Goal: Task Accomplishment & Management: Complete application form

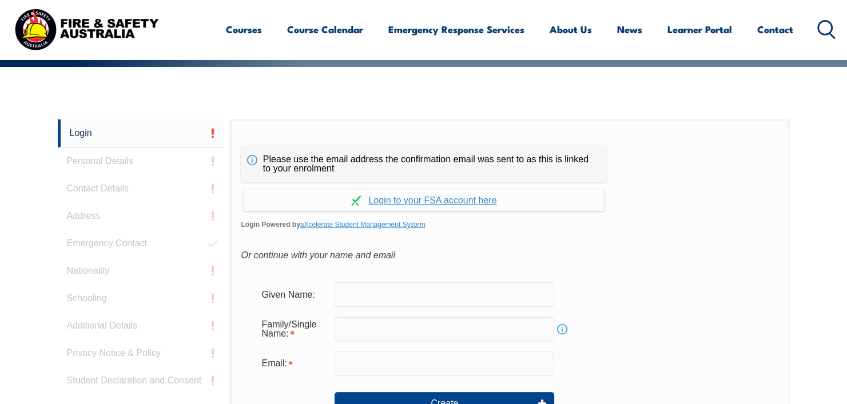
scroll to position [247, 0]
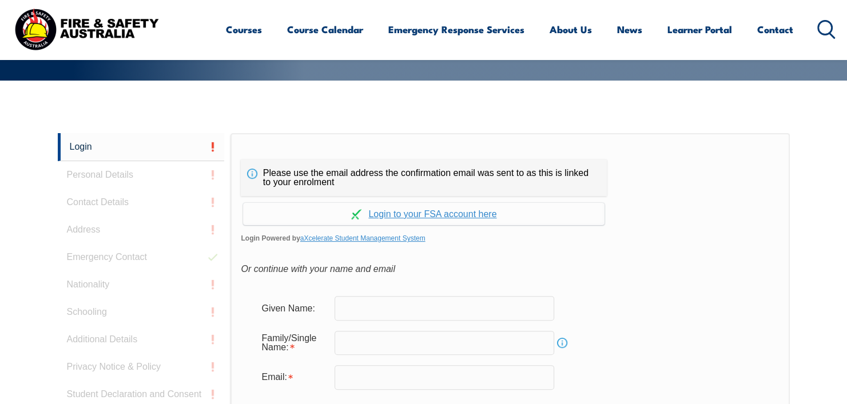
click at [431, 292] on form "Given Name: Family/Single Name: Info Email: Create" at bounding box center [510, 371] width 538 height 172
click at [428, 296] on input "text" at bounding box center [445, 308] width 220 height 24
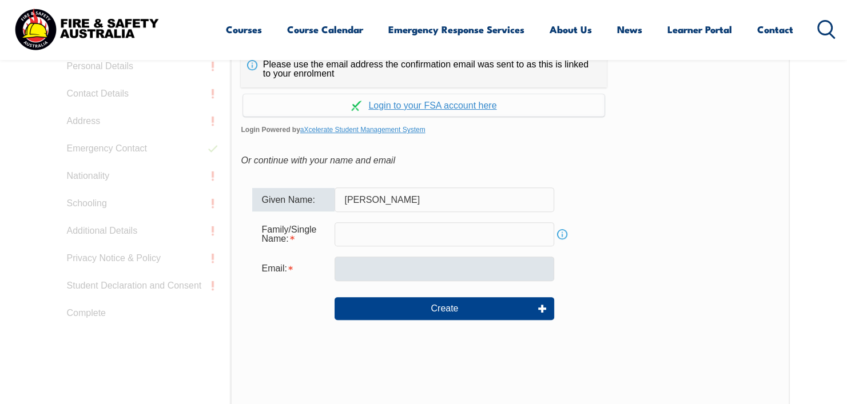
scroll to position [361, 0]
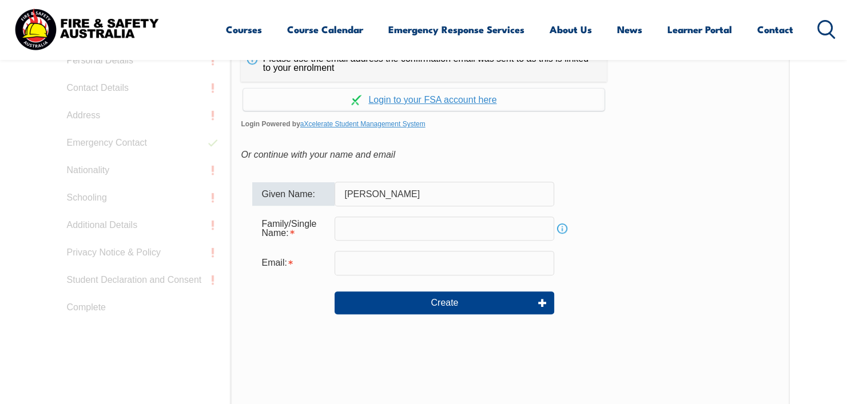
type input "Jousha"
click at [388, 241] on div "Family/Single Name: Info" at bounding box center [509, 228] width 515 height 31
click at [565, 230] on link "Info" at bounding box center [562, 229] width 16 height 16
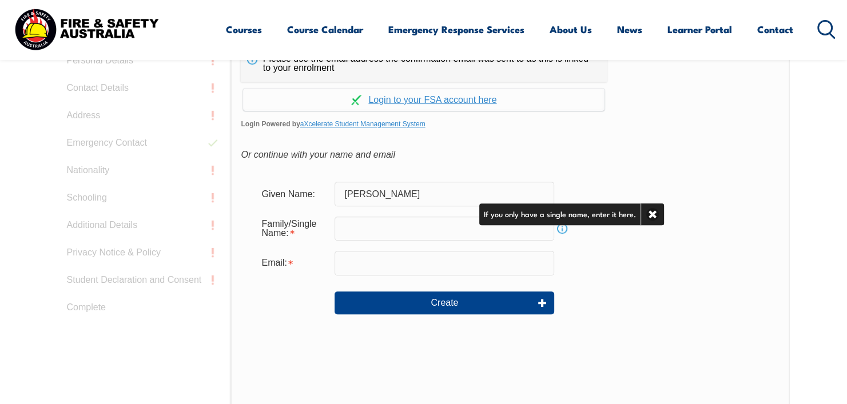
click at [565, 230] on link "Info" at bounding box center [562, 229] width 16 height 16
click at [488, 227] on input "text" at bounding box center [445, 229] width 220 height 24
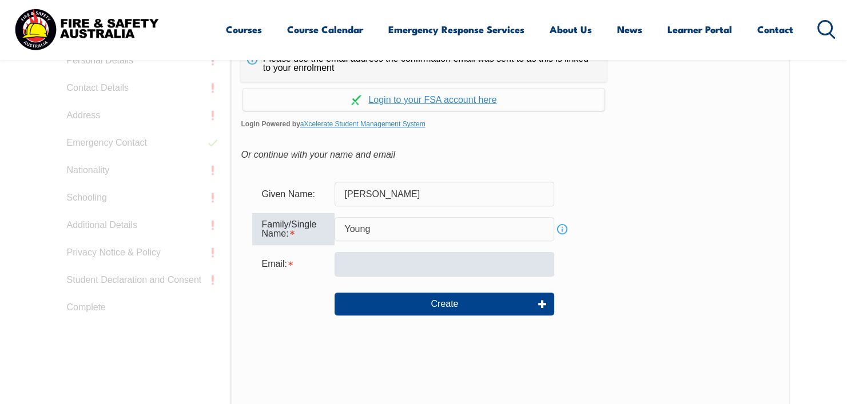
type input "Young"
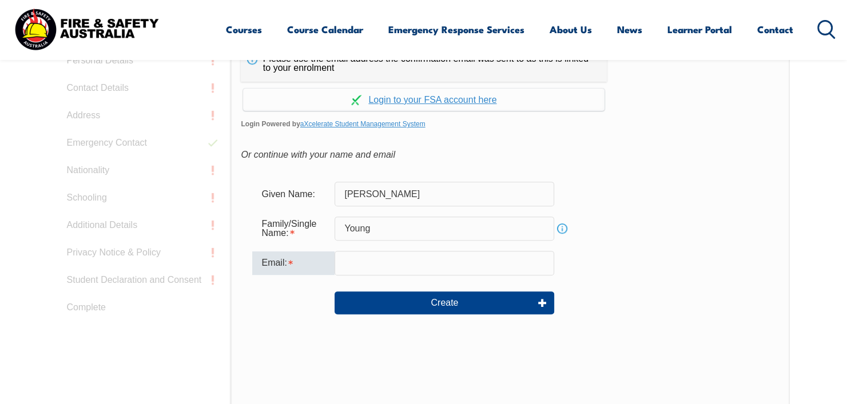
click at [371, 266] on input "email" at bounding box center [445, 263] width 220 height 24
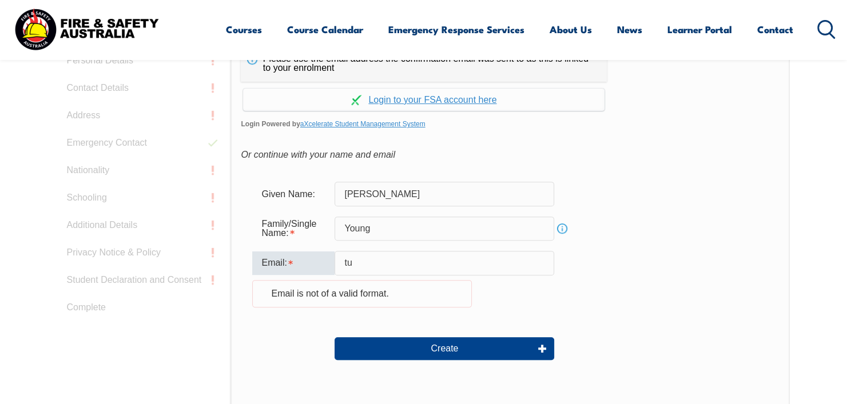
type input "t"
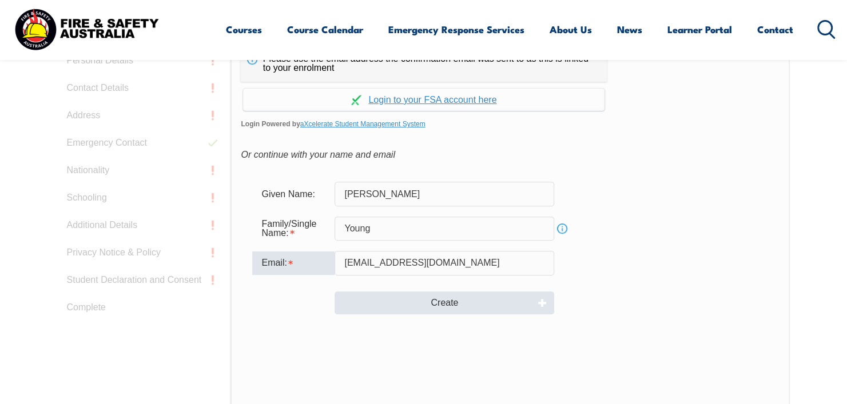
type input "[EMAIL_ADDRESS][DOMAIN_NAME]"
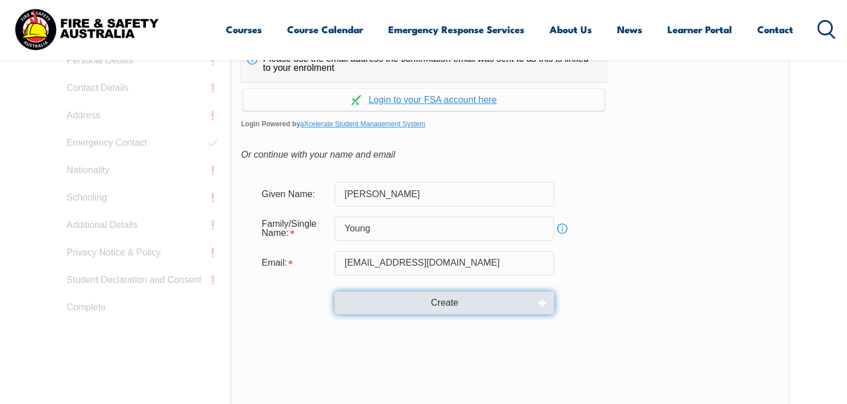
click at [501, 301] on button "Create" at bounding box center [445, 303] width 220 height 23
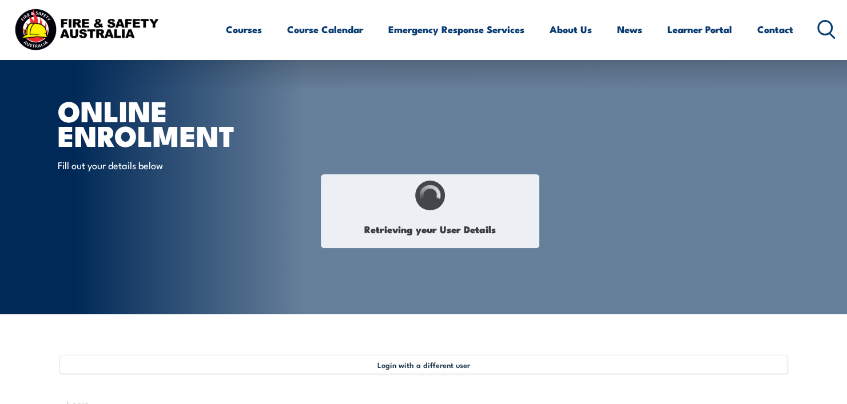
type input "Joshua"
type input "Young"
type input "SEN2CX4HLK"
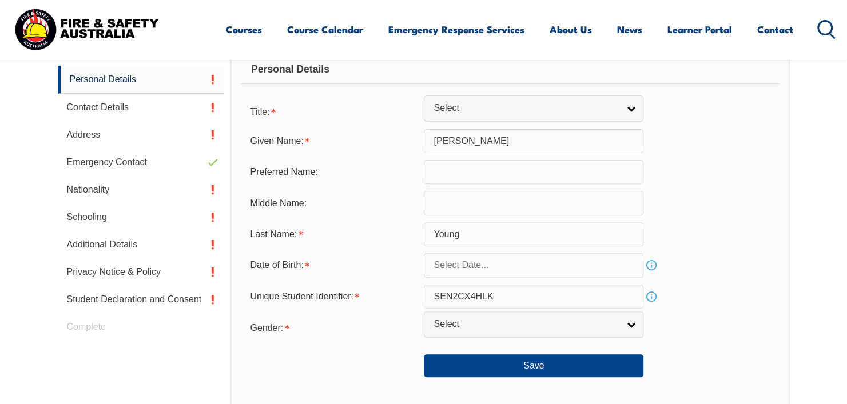
scroll to position [368, 0]
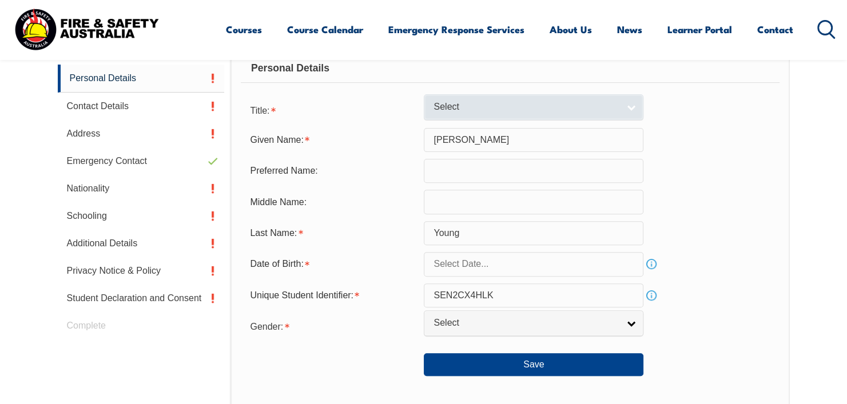
click at [458, 108] on span "Select" at bounding box center [525, 107] width 185 height 12
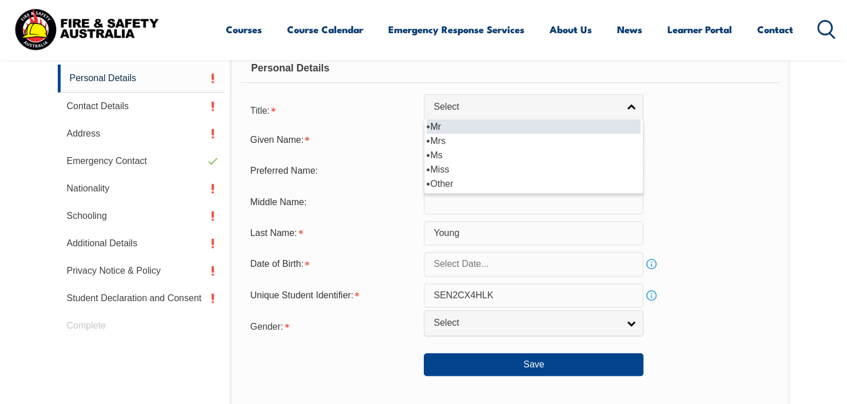
click at [454, 124] on li "Mr" at bounding box center [534, 127] width 214 height 14
select select "Mr"
click at [459, 164] on input "text" at bounding box center [534, 171] width 220 height 24
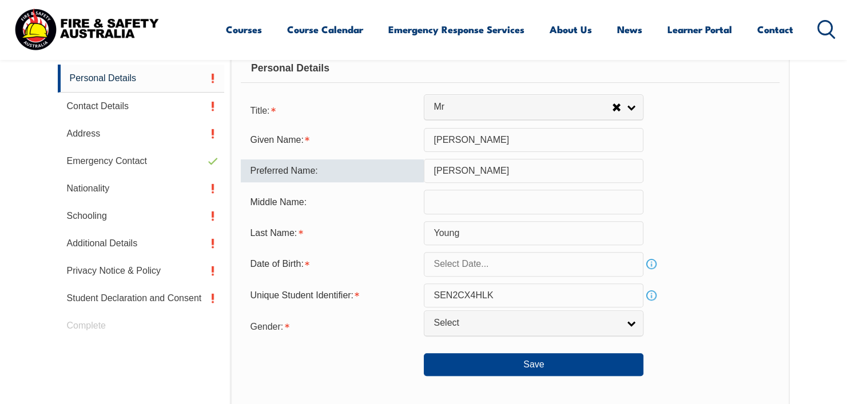
type input "Josh"
click at [478, 212] on input "text" at bounding box center [534, 202] width 220 height 24
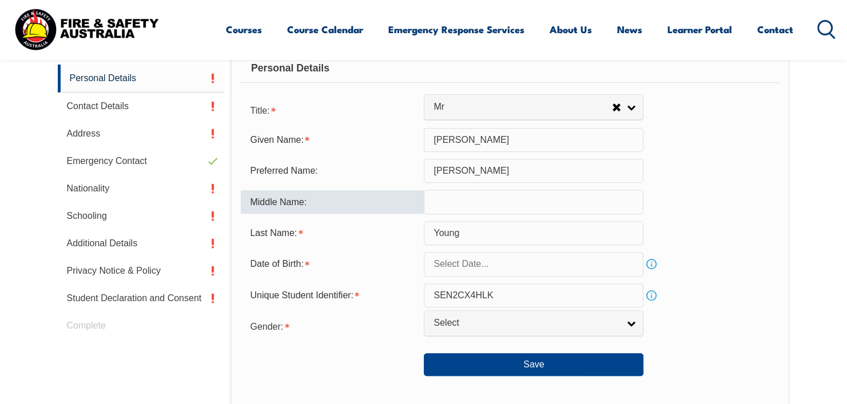
type input "R"
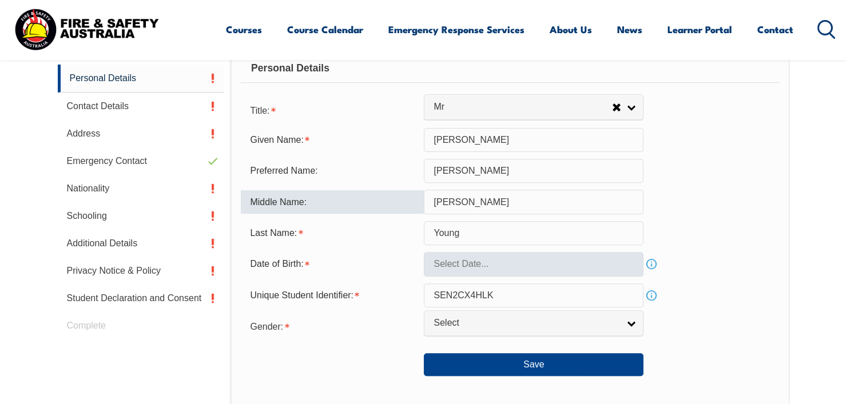
type input "Thomas"
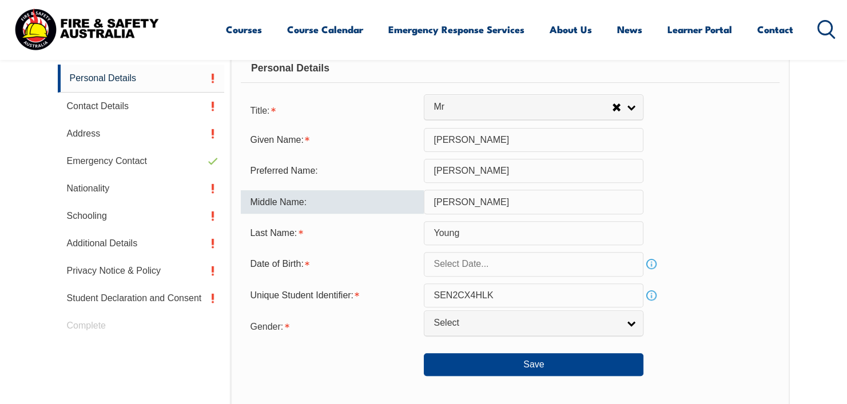
click at [599, 258] on input "text" at bounding box center [534, 264] width 220 height 24
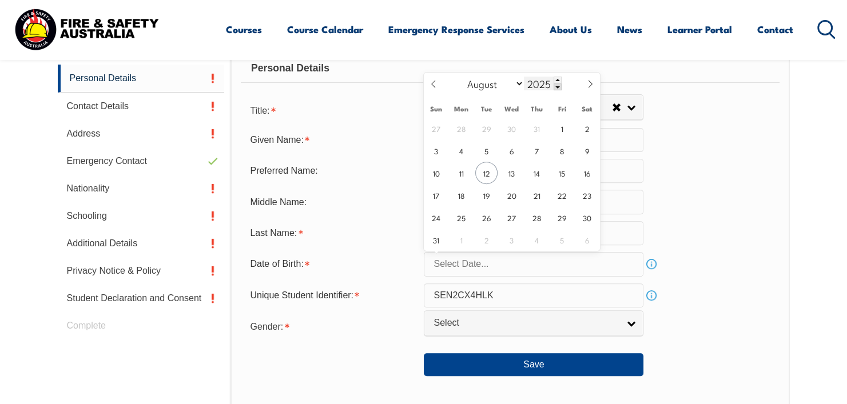
click at [539, 88] on input "2025" at bounding box center [543, 84] width 38 height 14
type input "2003"
click at [494, 78] on select "January February March April May June July August September October November De…" at bounding box center [493, 83] width 62 height 15
select select "4"
click at [462, 76] on select "January February March April May June July August September October November De…" at bounding box center [493, 83] width 62 height 15
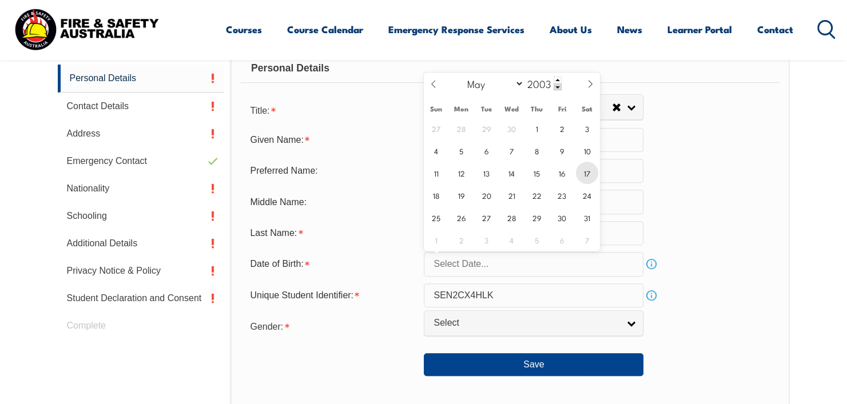
click at [581, 170] on span "17" at bounding box center [587, 173] width 22 height 22
type input "May 17, 2003"
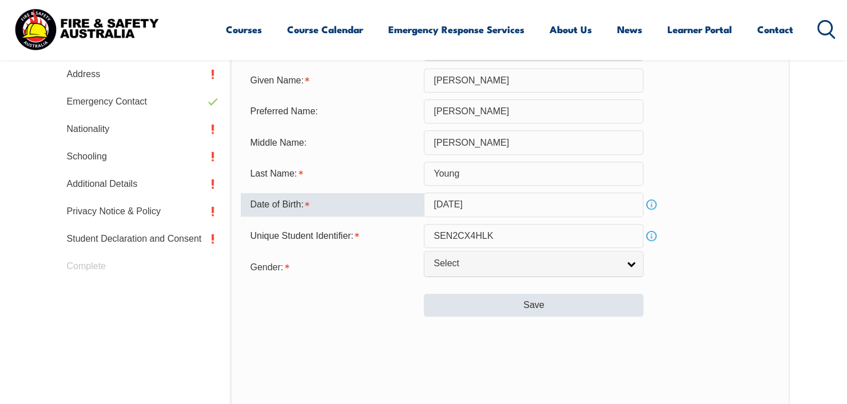
scroll to position [483, 0]
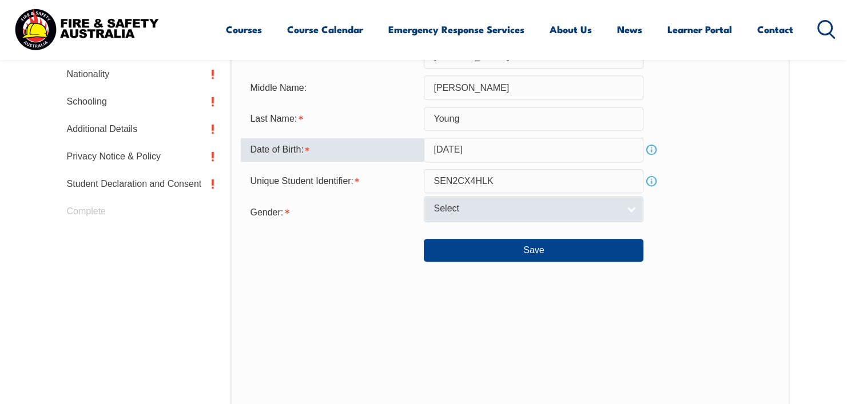
click at [586, 213] on span "Select" at bounding box center [525, 209] width 185 height 12
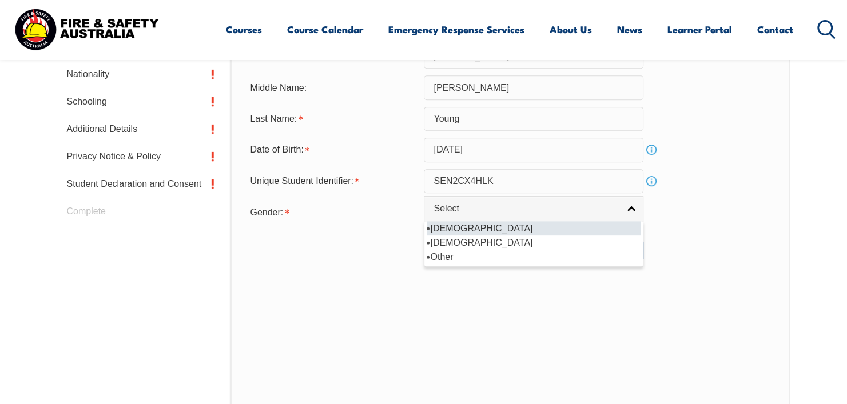
click at [487, 229] on li "Male" at bounding box center [534, 228] width 214 height 14
select select "M"
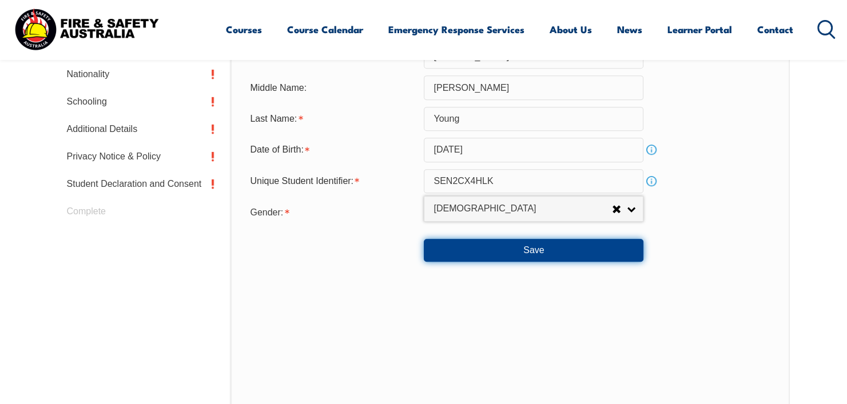
click at [478, 246] on button "Save" at bounding box center [534, 250] width 220 height 23
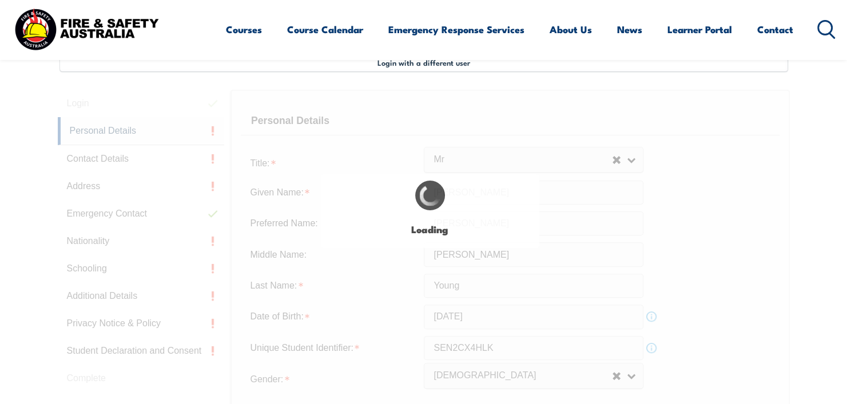
scroll to position [311, 0]
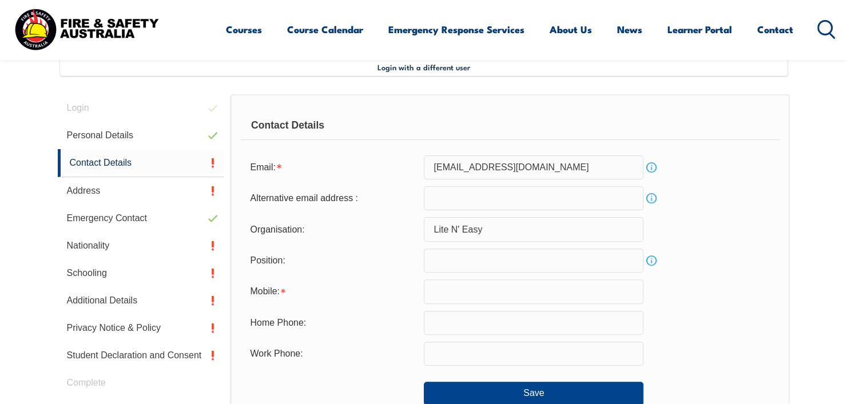
click at [505, 196] on input "email" at bounding box center [534, 198] width 220 height 24
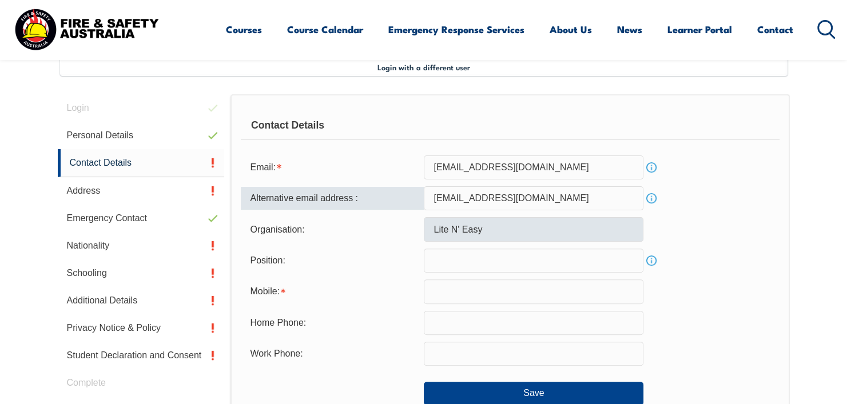
type input "aussieb575@gmail.com"
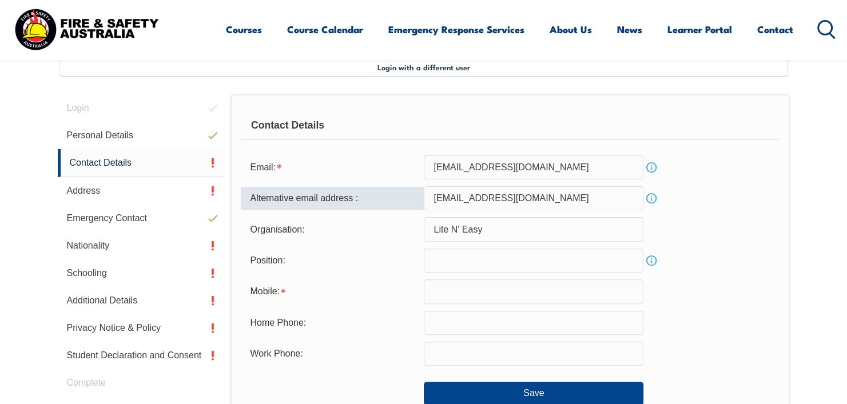
click at [480, 231] on input "Lite N' Easy" at bounding box center [534, 229] width 220 height 24
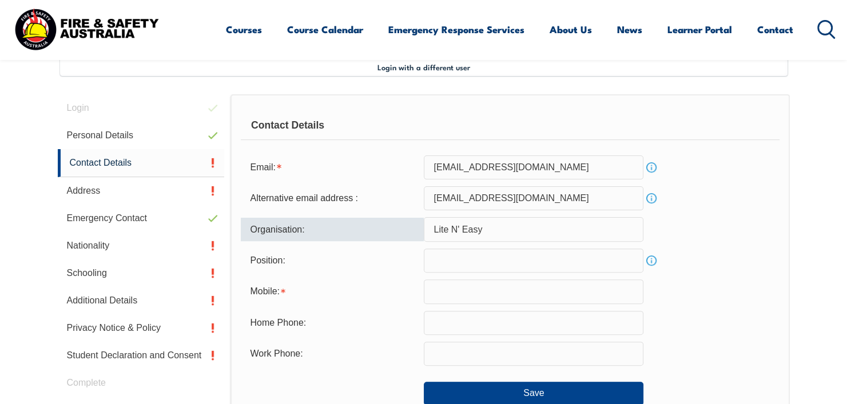
click at [494, 250] on input "text" at bounding box center [534, 261] width 220 height 24
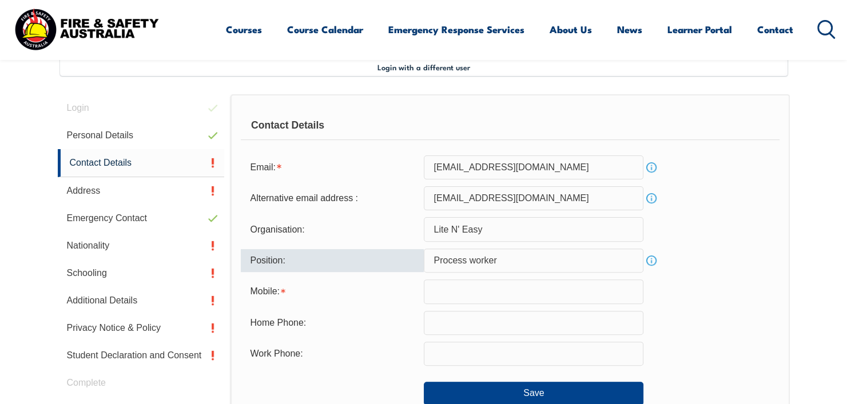
type input "Process worker"
click at [655, 260] on div "Position: Process worker Info" at bounding box center [510, 261] width 538 height 24
click at [655, 260] on link "Info" at bounding box center [651, 261] width 16 height 16
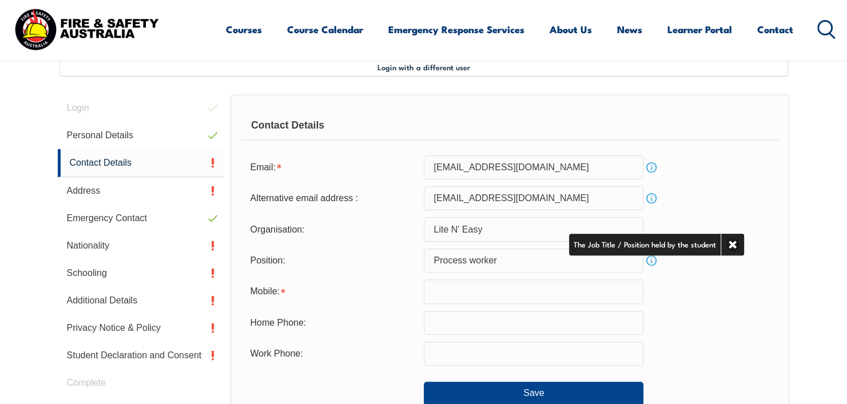
click at [655, 260] on link "Info" at bounding box center [651, 261] width 16 height 16
click at [730, 300] on div "Mobile:" at bounding box center [510, 292] width 538 height 24
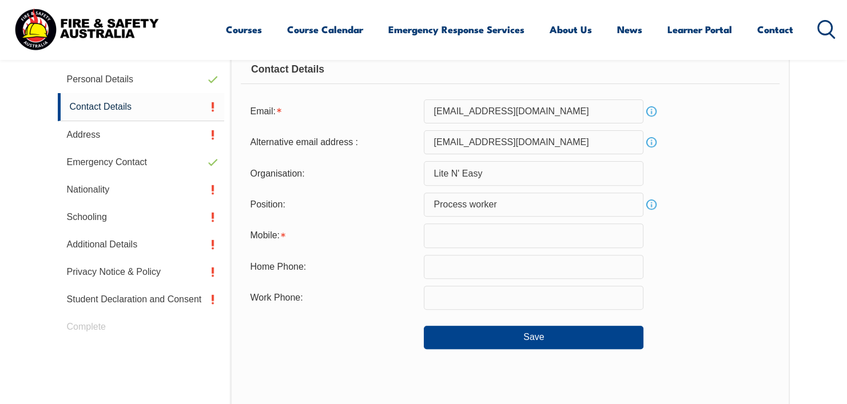
scroll to position [368, 0]
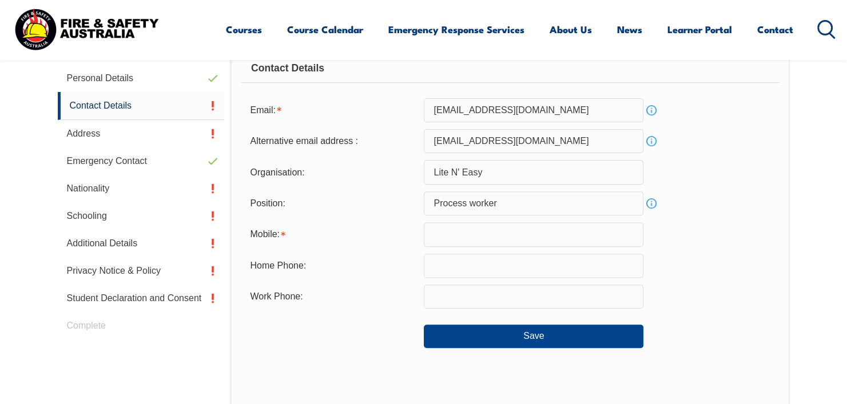
click at [484, 235] on input "text" at bounding box center [534, 234] width 220 height 24
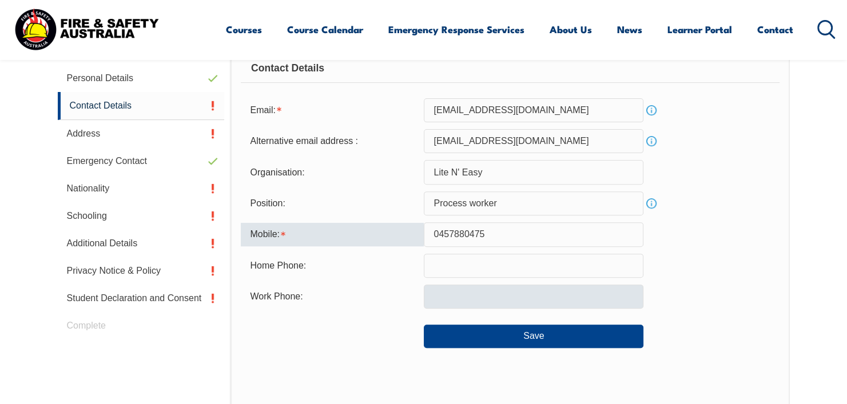
type input "0457880475"
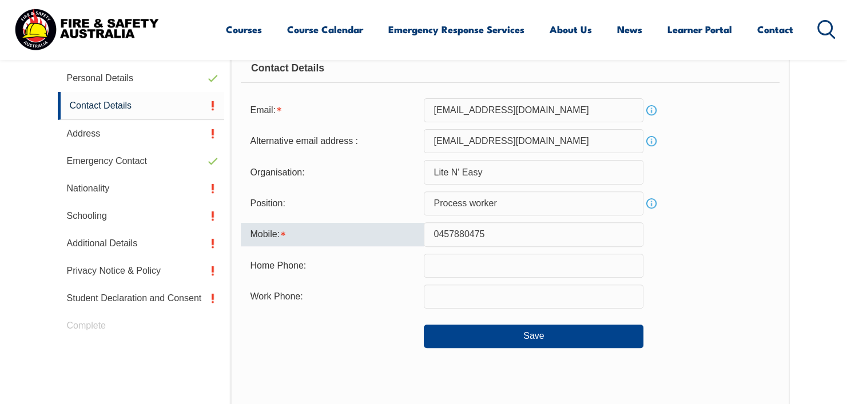
click at [446, 291] on input "text" at bounding box center [534, 297] width 220 height 24
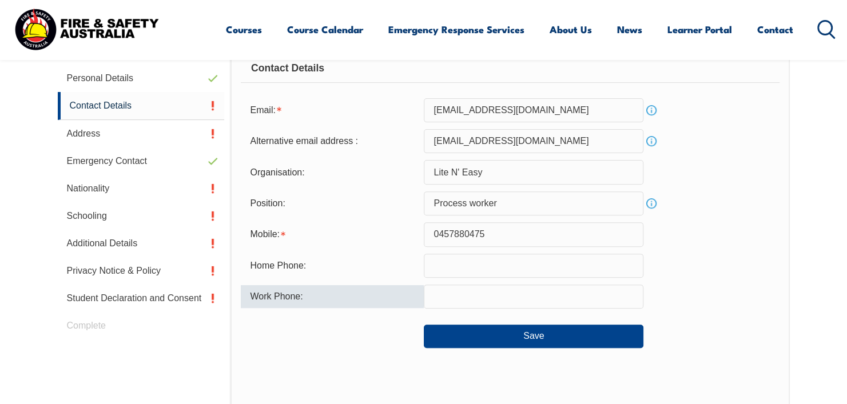
click at [734, 292] on div "Work Phone:" at bounding box center [510, 297] width 538 height 24
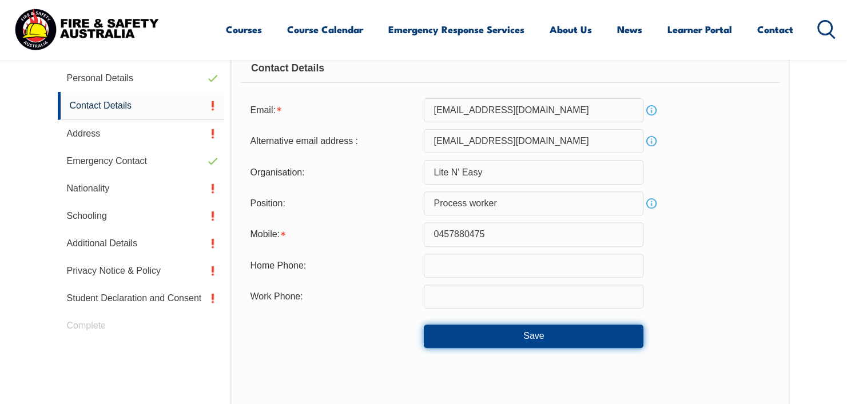
click at [574, 334] on button "Save" at bounding box center [534, 336] width 220 height 23
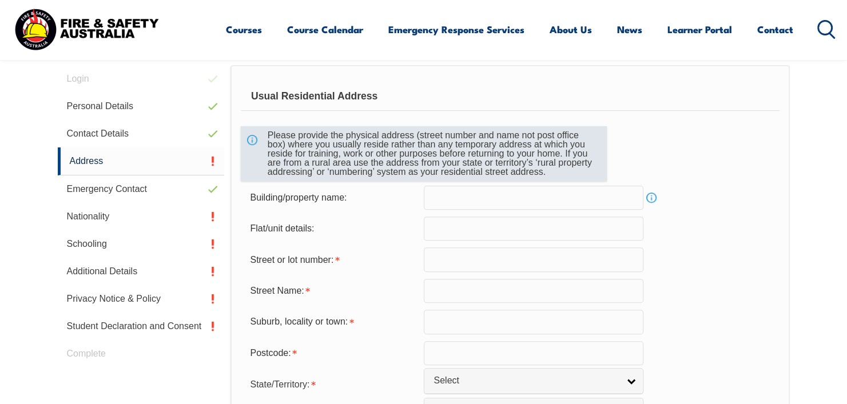
scroll to position [311, 0]
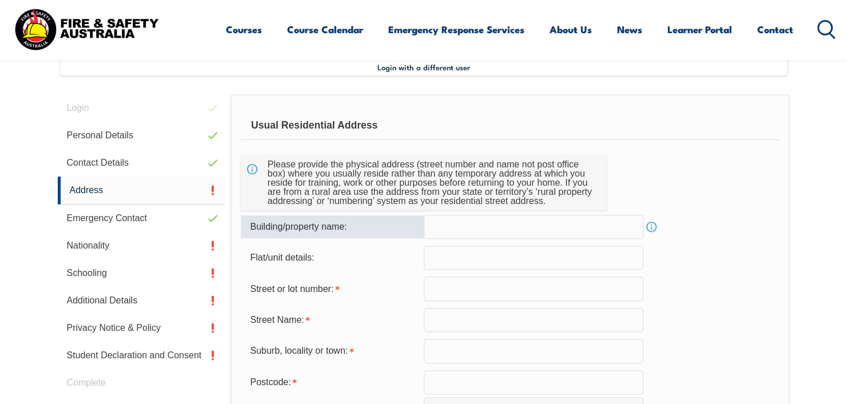
click at [457, 224] on input "text" at bounding box center [534, 227] width 220 height 24
click at [651, 228] on link "Info" at bounding box center [651, 227] width 16 height 16
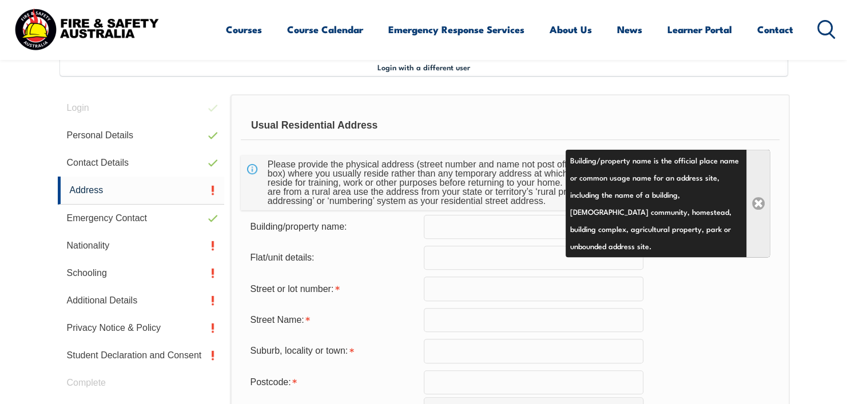
click at [751, 217] on link "Close" at bounding box center [757, 204] width 23 height 108
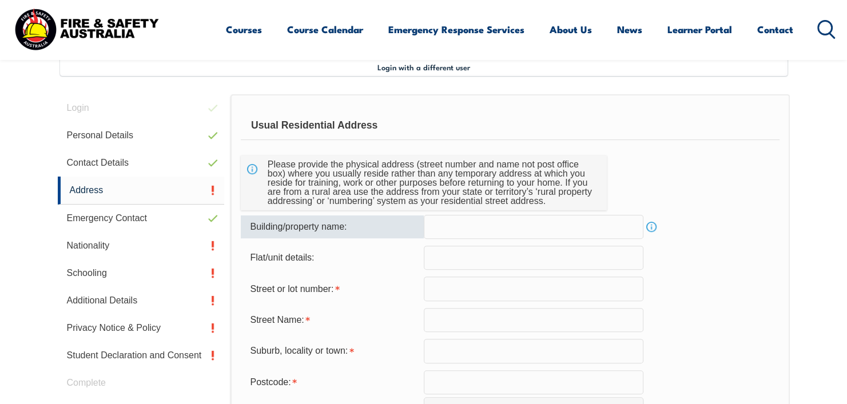
click at [528, 225] on input "text" at bounding box center [534, 227] width 220 height 24
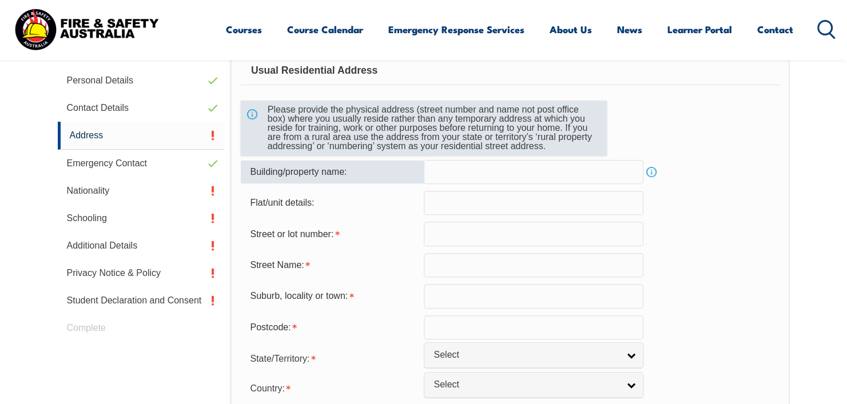
scroll to position [368, 0]
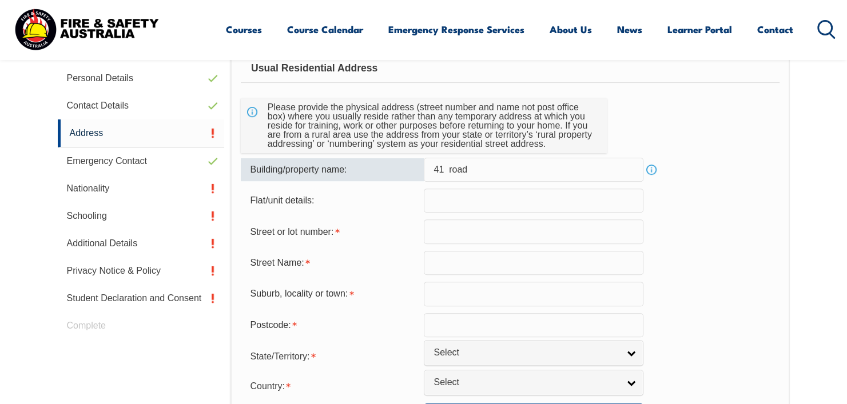
paste input "schultz"
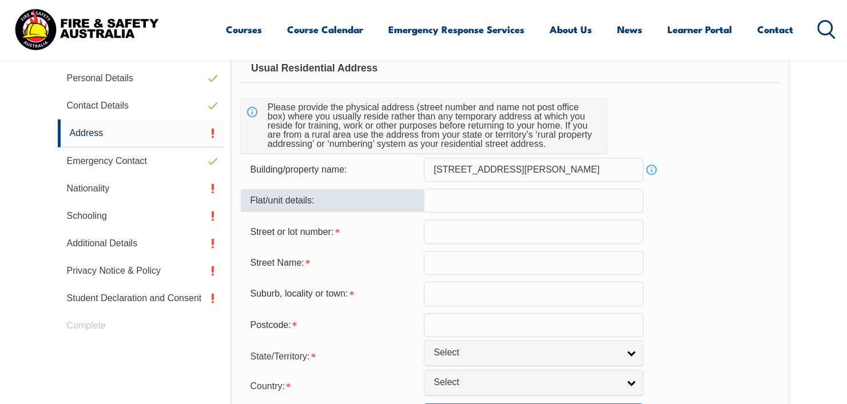
click at [474, 204] on input "text" at bounding box center [534, 201] width 220 height 24
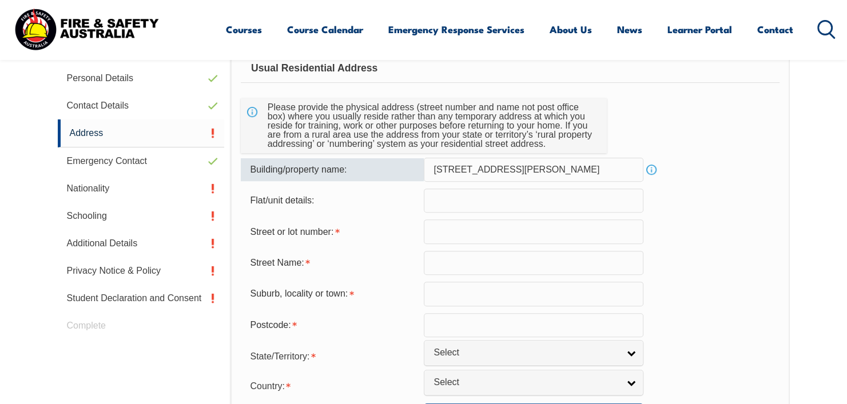
click at [478, 172] on input "41 Schultz road" at bounding box center [534, 170] width 220 height 24
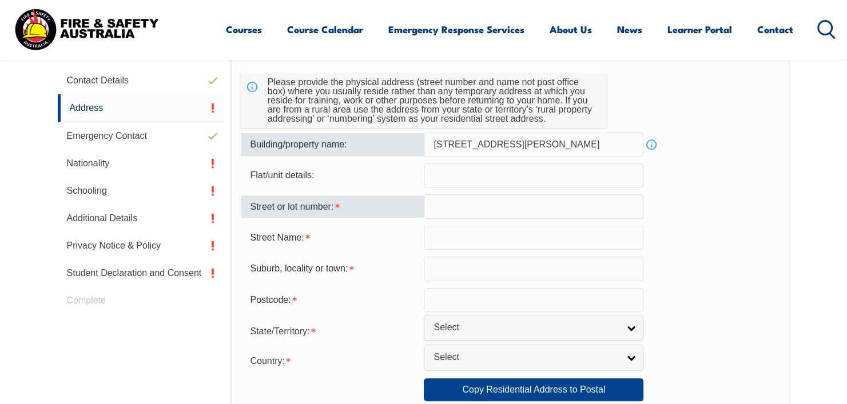
scroll to position [425, 0]
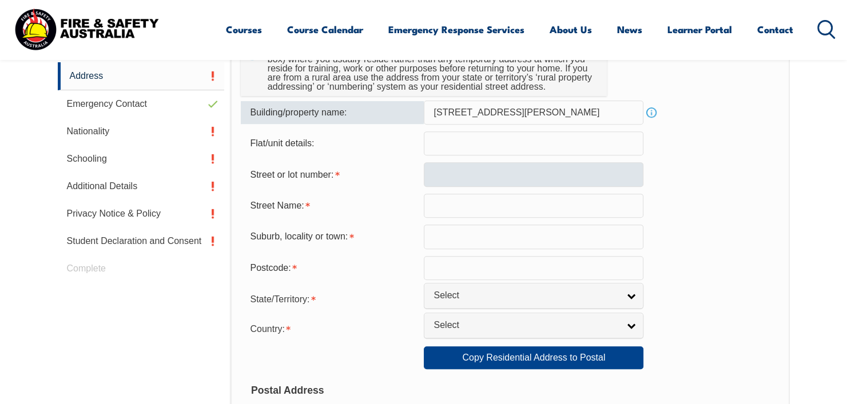
type input "41 Schultz road"
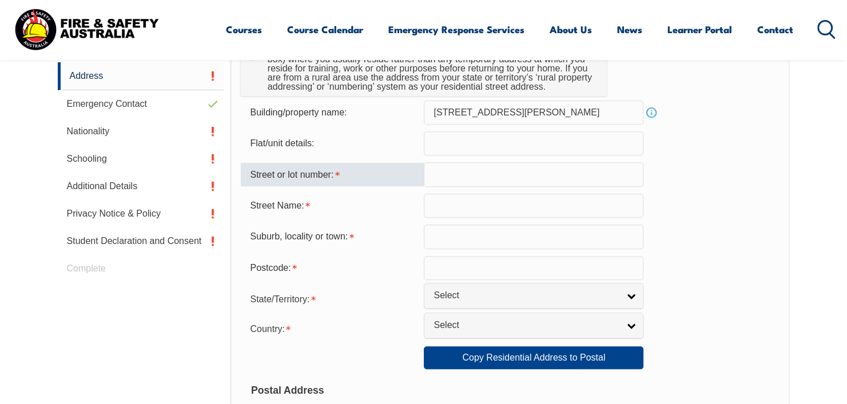
click at [439, 182] on input "text" at bounding box center [534, 174] width 220 height 24
click at [480, 181] on input "text" at bounding box center [534, 174] width 220 height 24
click at [428, 201] on input "text" at bounding box center [534, 206] width 220 height 24
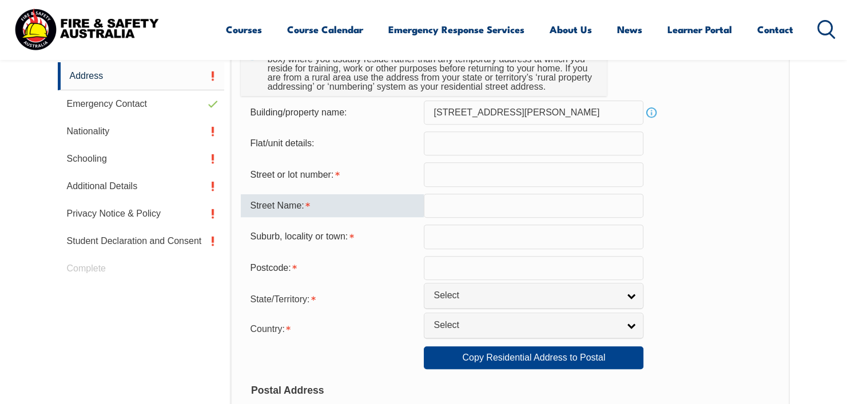
click at [473, 178] on input "text" at bounding box center [534, 174] width 220 height 24
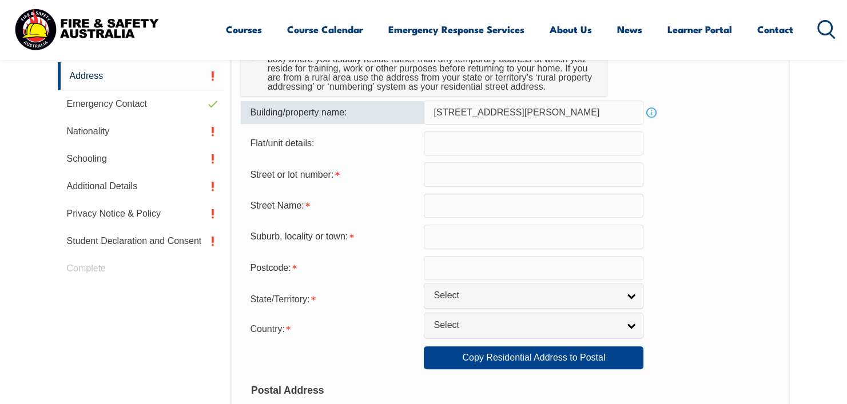
drag, startPoint x: 446, startPoint y: 109, endPoint x: 423, endPoint y: 107, distance: 23.6
click at [429, 109] on input "41 Schultz road" at bounding box center [534, 113] width 220 height 24
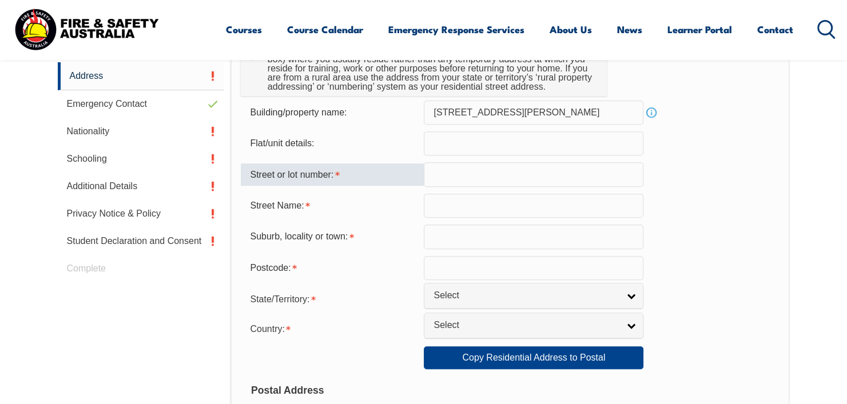
click at [337, 173] on div "Street or lot number:" at bounding box center [332, 175] width 183 height 22
click at [451, 179] on input "text" at bounding box center [534, 174] width 220 height 24
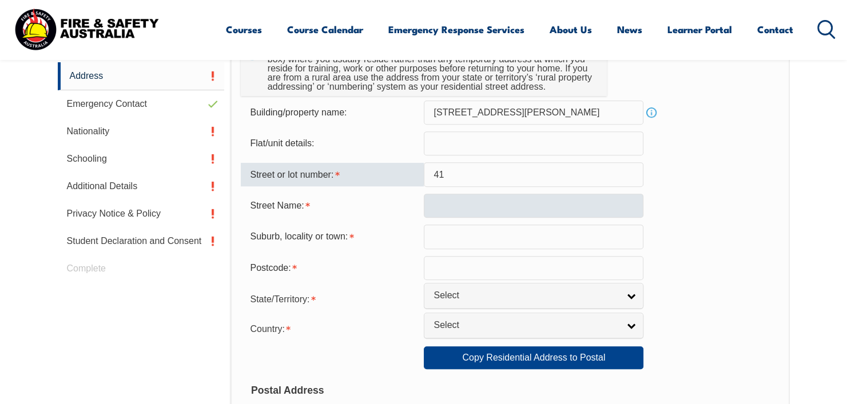
type input "41"
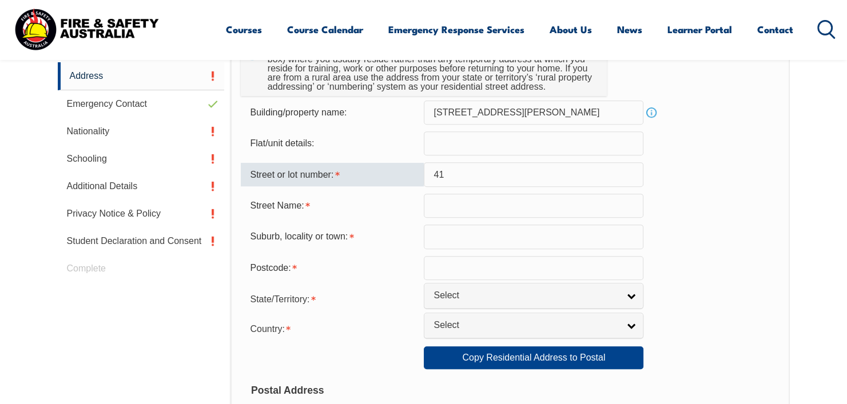
click at [440, 200] on input "text" at bounding box center [534, 206] width 220 height 24
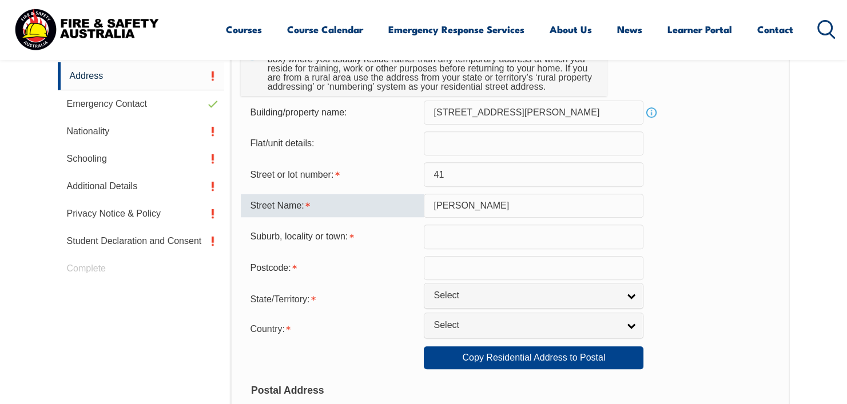
drag, startPoint x: 473, startPoint y: 194, endPoint x: 466, endPoint y: 209, distance: 15.9
click at [470, 201] on input "Schultz" at bounding box center [534, 206] width 220 height 24
click at [466, 209] on input "Schultz" at bounding box center [534, 206] width 220 height 24
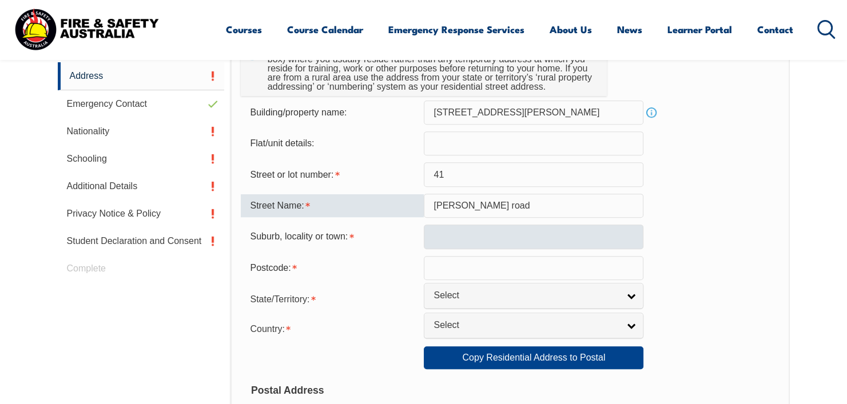
type input "Schultz road"
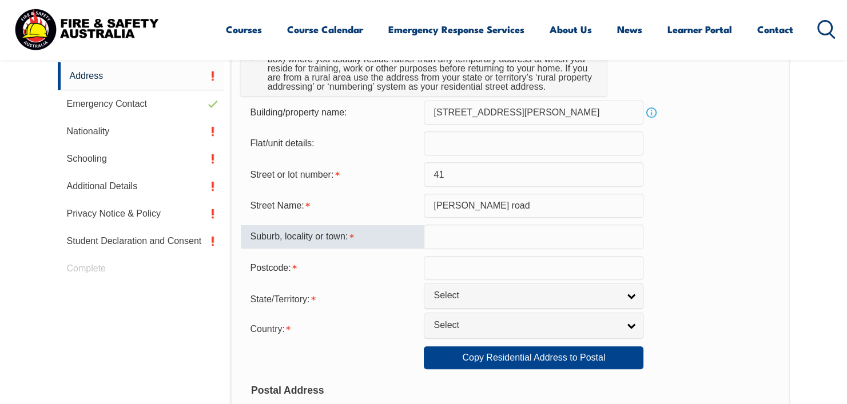
click at [466, 234] on input "text" at bounding box center [534, 237] width 220 height 24
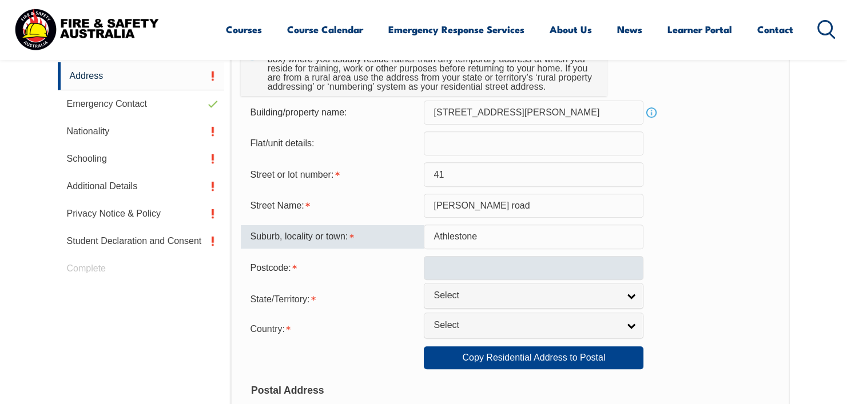
type input "Athlestone"
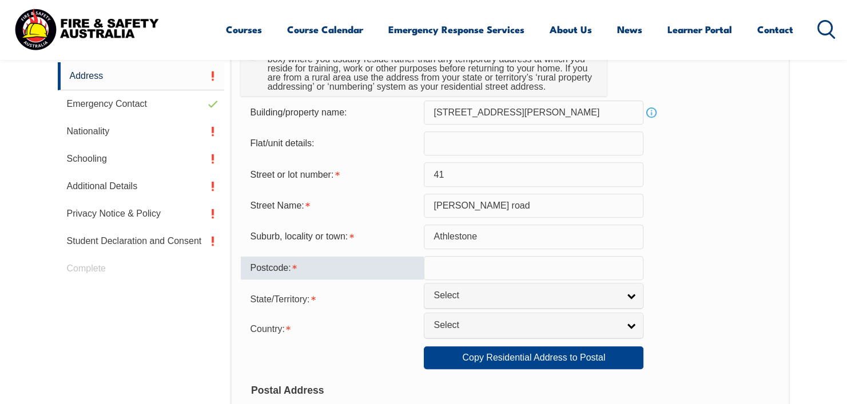
click at [467, 272] on input "text" at bounding box center [534, 268] width 220 height 24
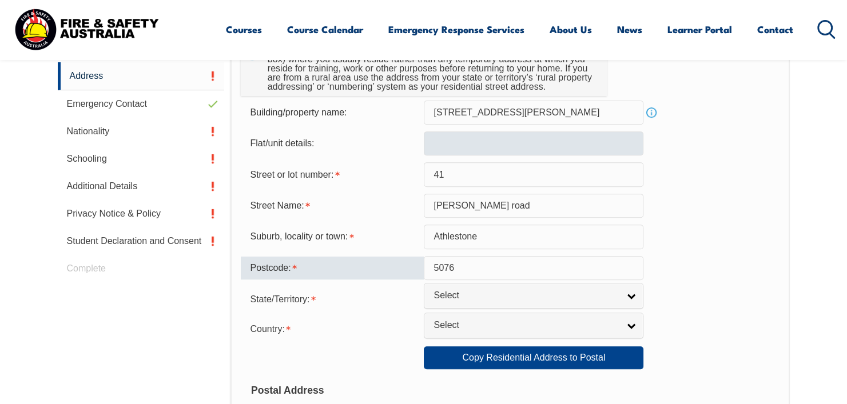
type input "5076"
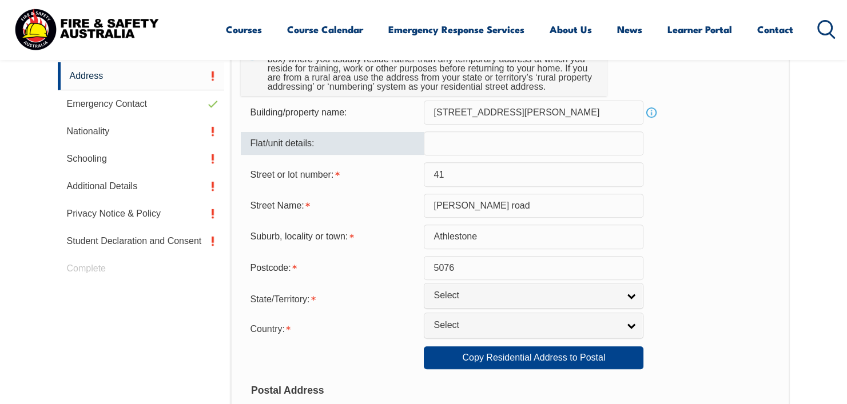
click at [478, 151] on input "text" at bounding box center [534, 144] width 220 height 24
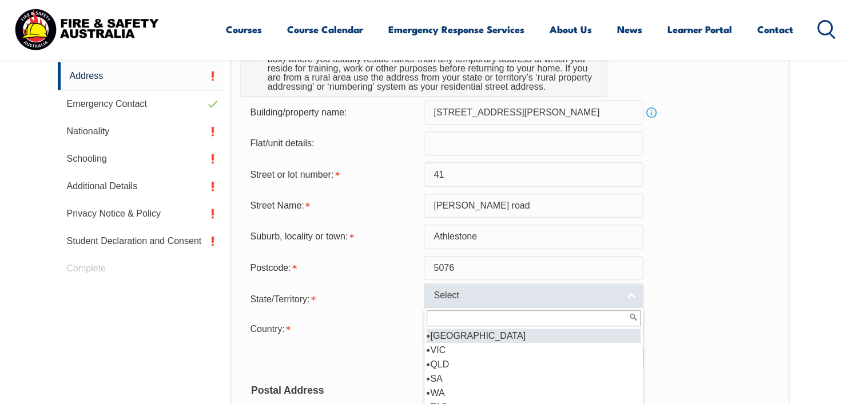
click at [548, 304] on link "Select" at bounding box center [534, 296] width 220 height 26
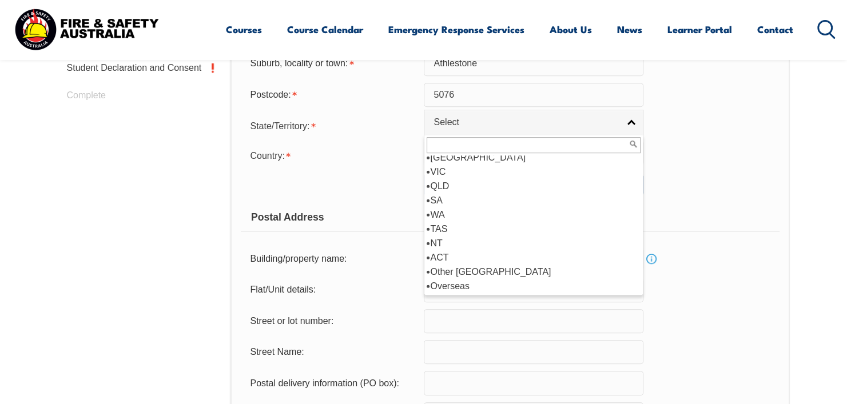
scroll to position [597, 0]
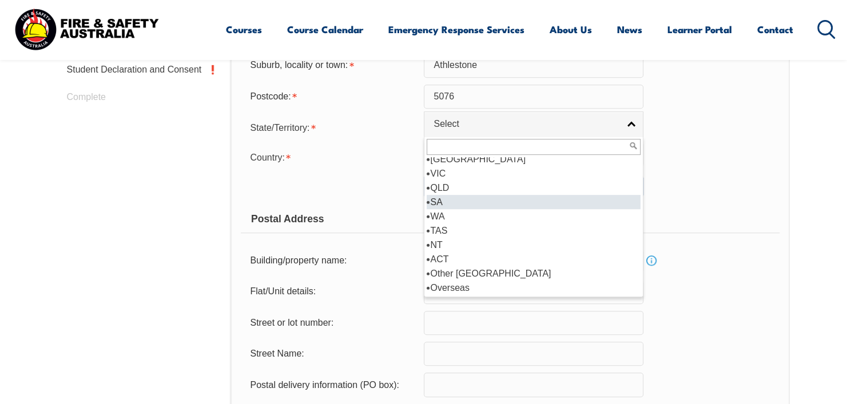
click at [452, 199] on li "SA" at bounding box center [534, 202] width 214 height 14
select select "SA"
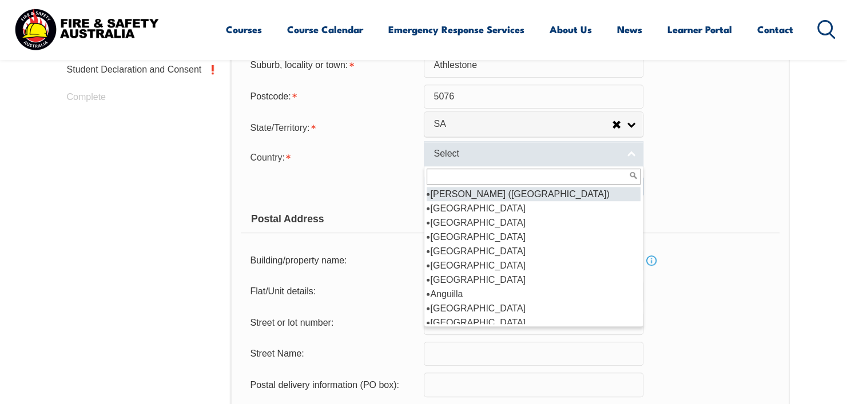
click at [466, 155] on span "Select" at bounding box center [525, 154] width 185 height 12
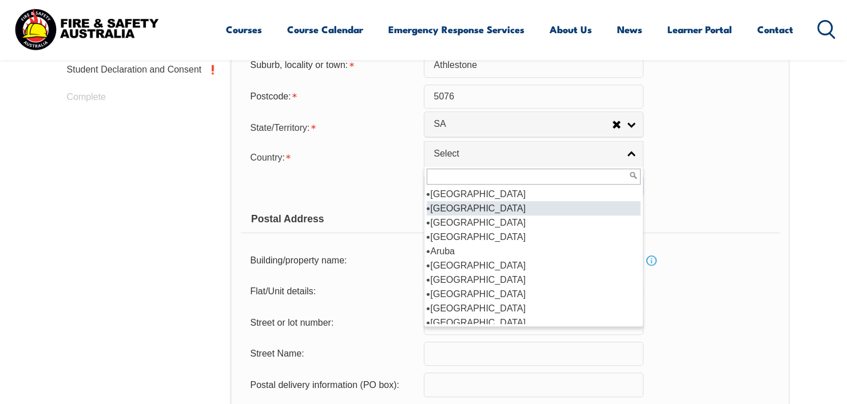
scroll to position [172, 0]
click at [475, 203] on li "Australia" at bounding box center [534, 208] width 214 height 14
select select "1101"
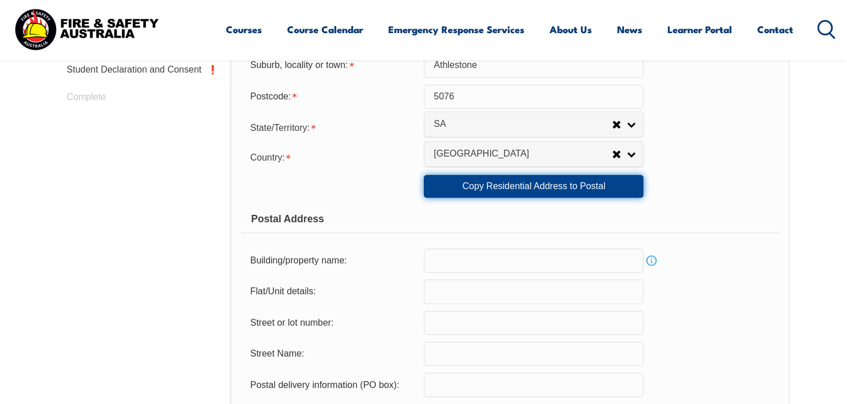
drag, startPoint x: 496, startPoint y: 183, endPoint x: 281, endPoint y: 189, distance: 215.1
click at [281, 189] on div "Copy Residential Address to Postal: Copy Residential Address to Postal" at bounding box center [510, 186] width 538 height 23
click at [377, 200] on form "Usual Residential Address Please provide the physical address (street number an…" at bounding box center [510, 192] width 538 height 733
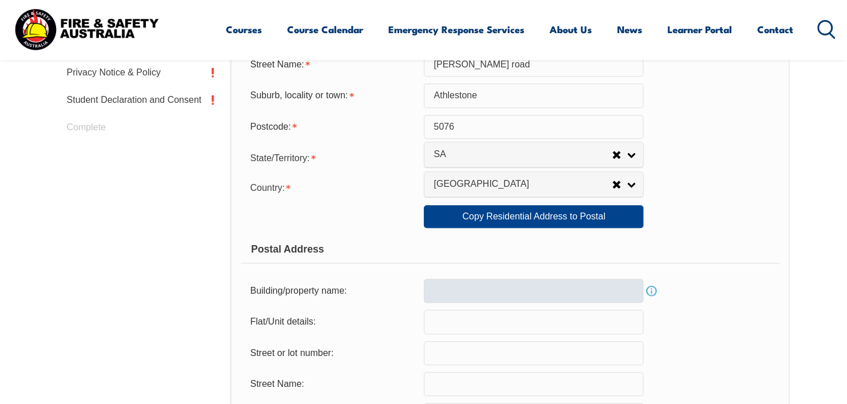
scroll to position [540, 0]
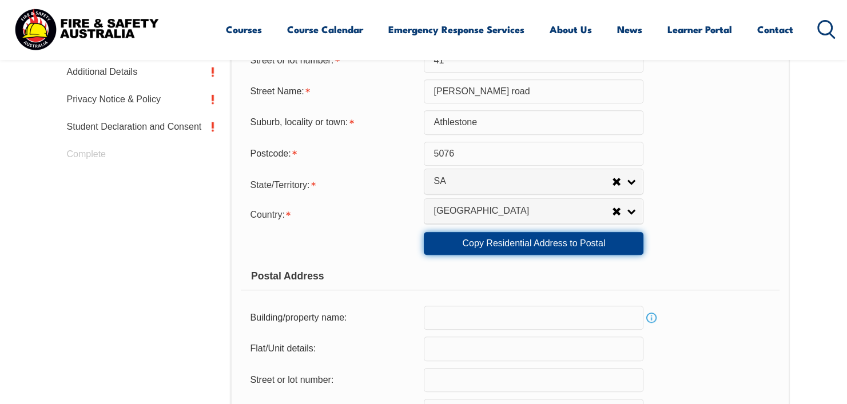
click at [502, 233] on link "Copy Residential Address to Postal" at bounding box center [534, 243] width 220 height 23
type input "41 Schultz road"
type input "41"
type input "Schultz road"
type input "Athlestone"
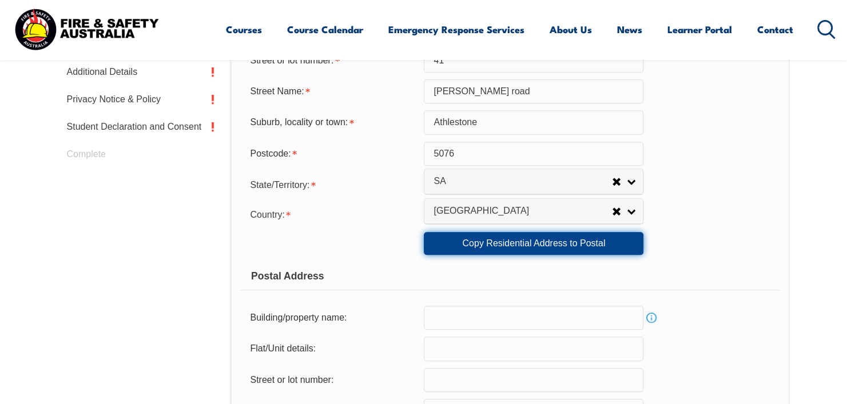
select select "SA"
type input "5076"
select select "1101"
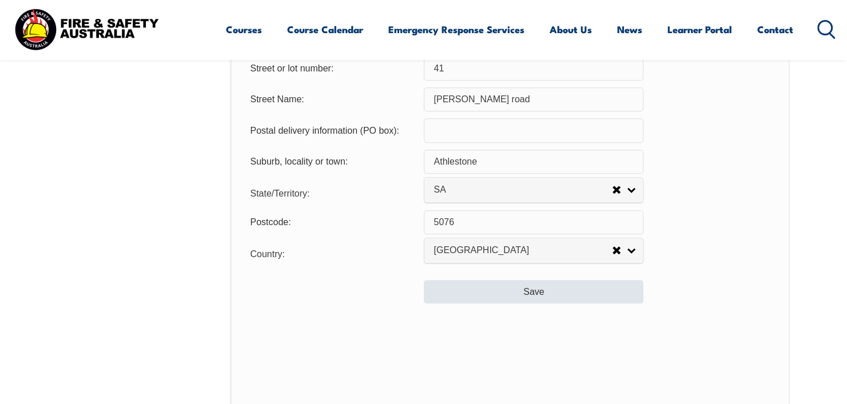
scroll to position [883, 0]
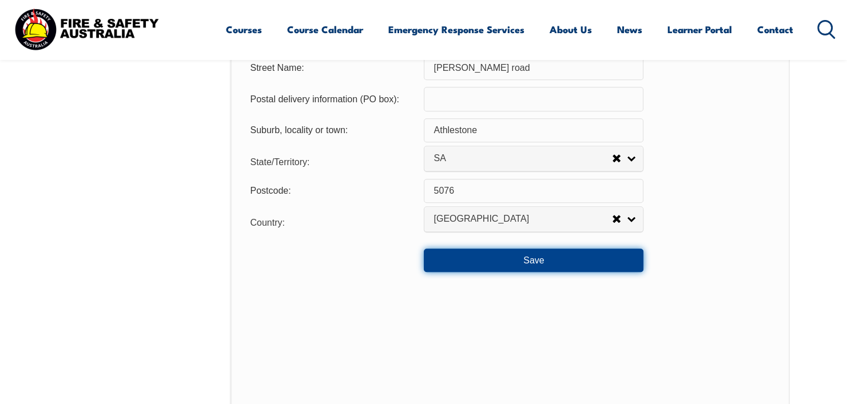
click at [518, 253] on button "Save" at bounding box center [534, 260] width 220 height 23
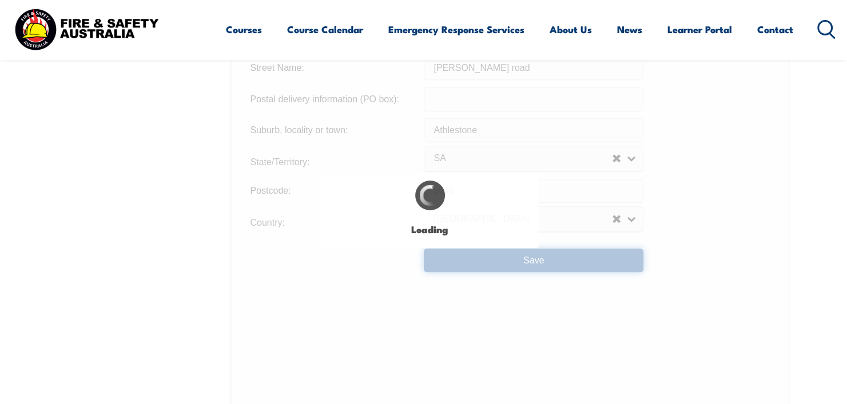
type input "41 Schultz road"
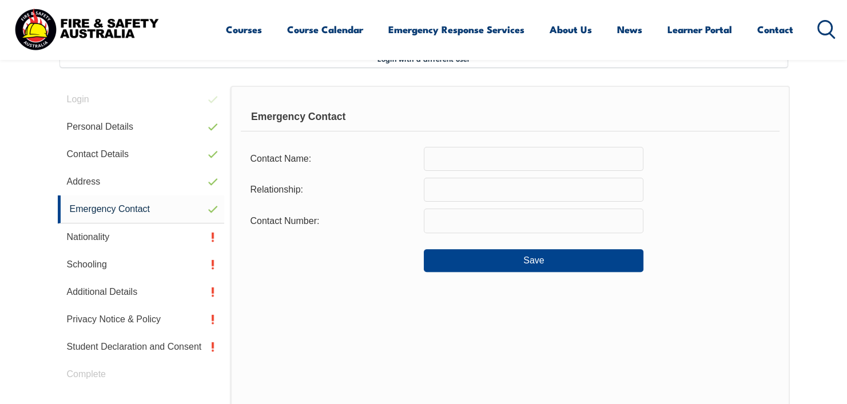
scroll to position [311, 0]
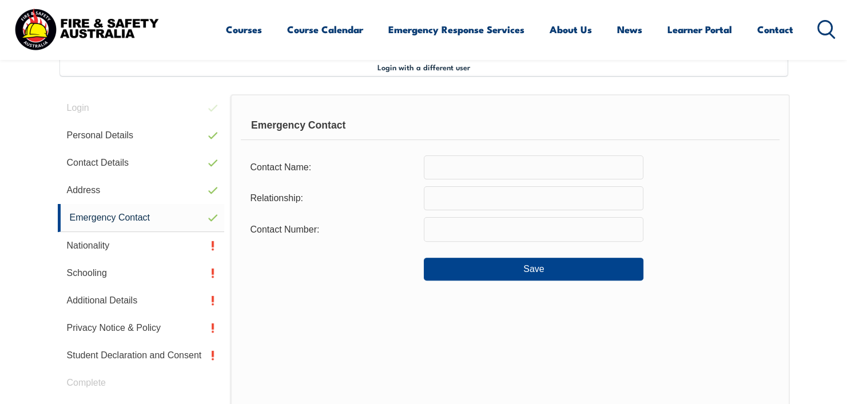
click at [456, 160] on input "text" at bounding box center [534, 168] width 220 height 24
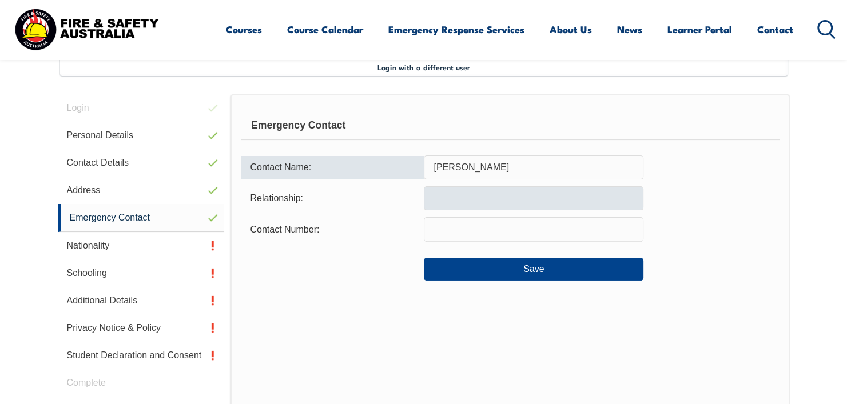
type input "Jessica Corbo"
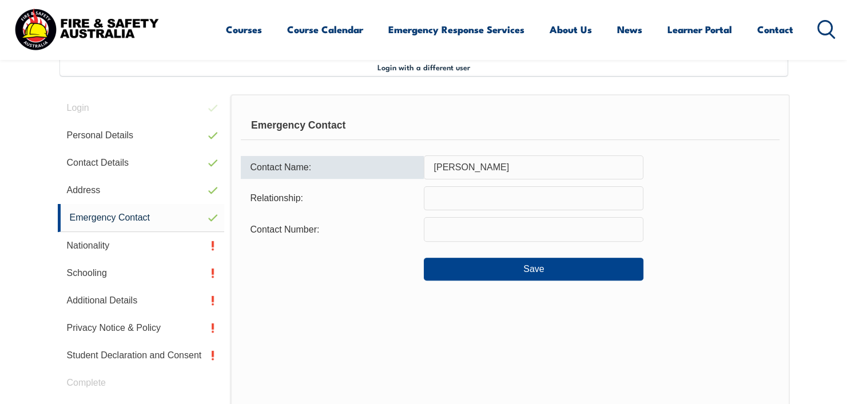
click at [471, 197] on input "text" at bounding box center [534, 198] width 220 height 24
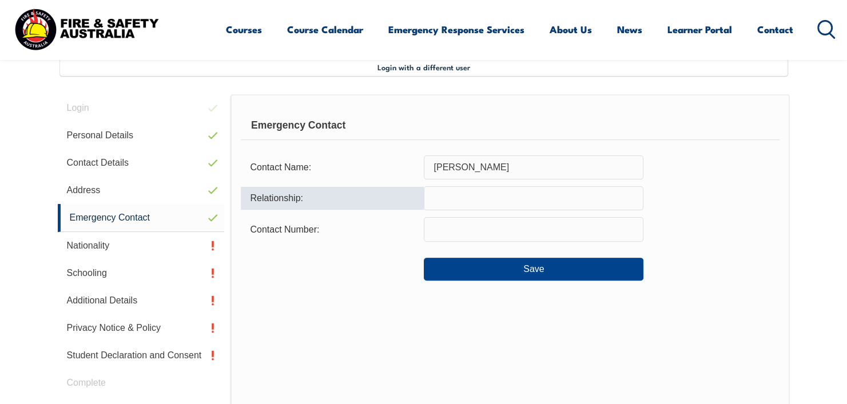
click at [478, 173] on input "Jessica Corbo" at bounding box center [534, 168] width 220 height 24
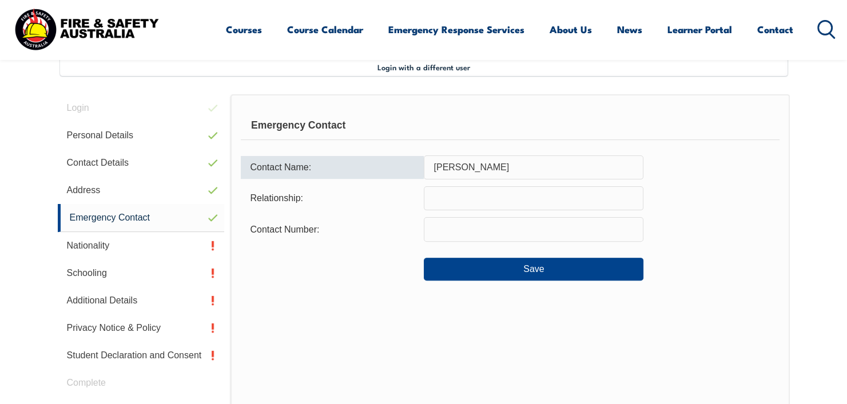
click at [466, 193] on input "text" at bounding box center [534, 198] width 220 height 24
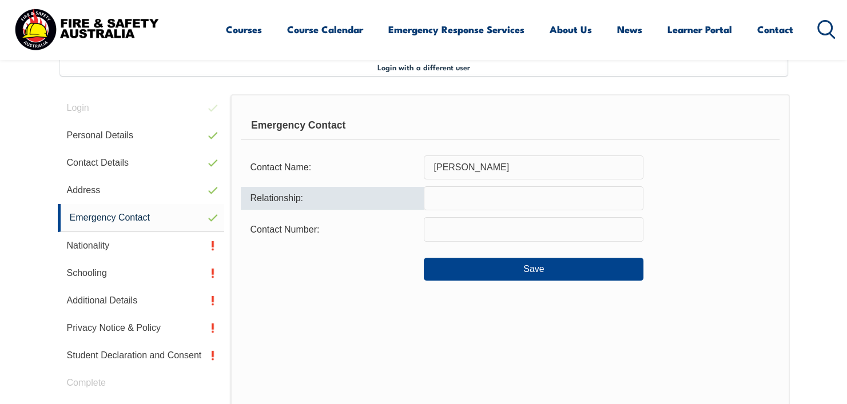
click at [468, 168] on input "Jessica Corbo" at bounding box center [534, 168] width 220 height 24
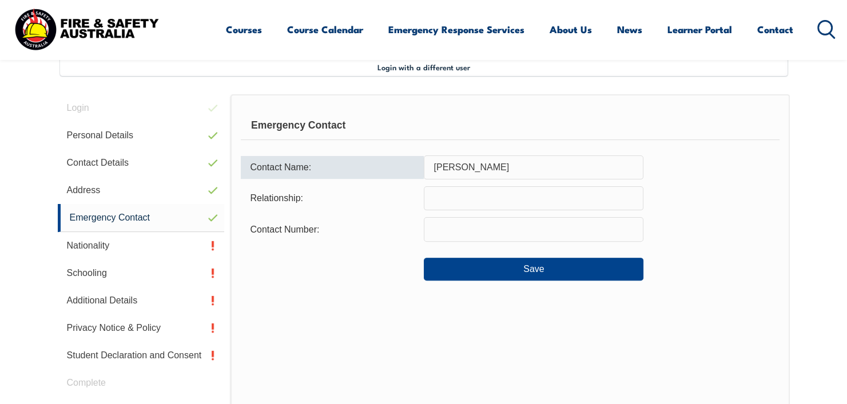
click at [458, 182] on form "Contact Name: Jessica Corbo Relationship: Contact Number: Save" at bounding box center [510, 219] width 538 height 126
click at [473, 190] on input "text" at bounding box center [534, 198] width 220 height 24
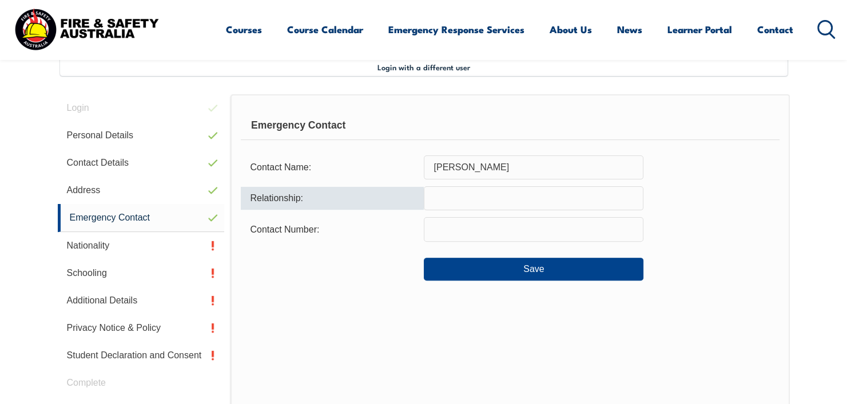
click at [472, 192] on input "text" at bounding box center [534, 198] width 220 height 24
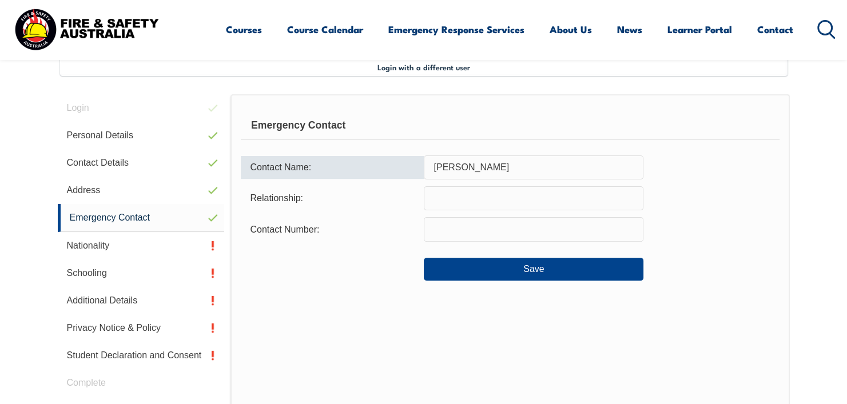
click at [437, 165] on input "Jessica Corbo" at bounding box center [534, 168] width 220 height 24
click at [441, 165] on input "Jessica Corbo" at bounding box center [534, 168] width 220 height 24
click at [447, 174] on input "Jessica Corbo" at bounding box center [534, 168] width 220 height 24
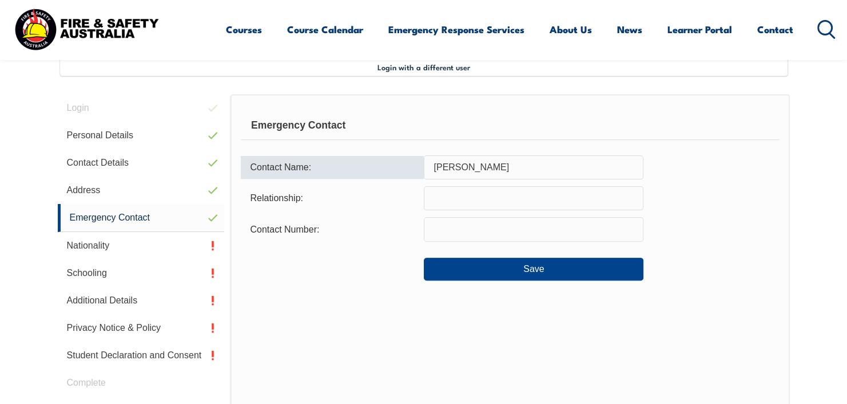
click at [447, 174] on input "Jessica Corbo" at bounding box center [534, 168] width 220 height 24
click at [457, 194] on input "text" at bounding box center [534, 198] width 220 height 24
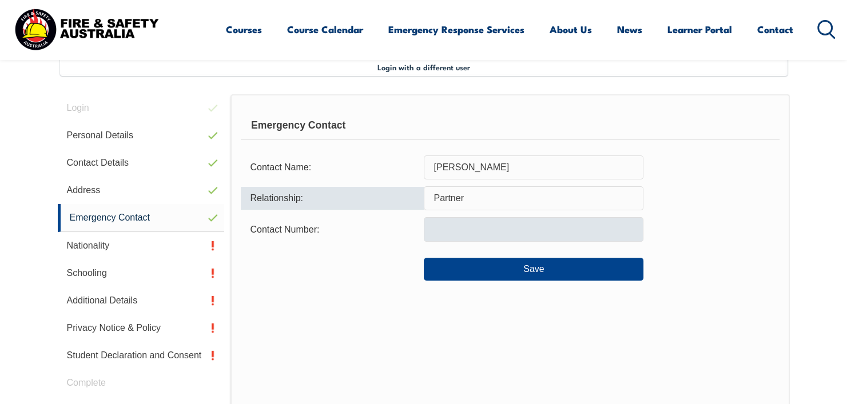
type input "Partner"
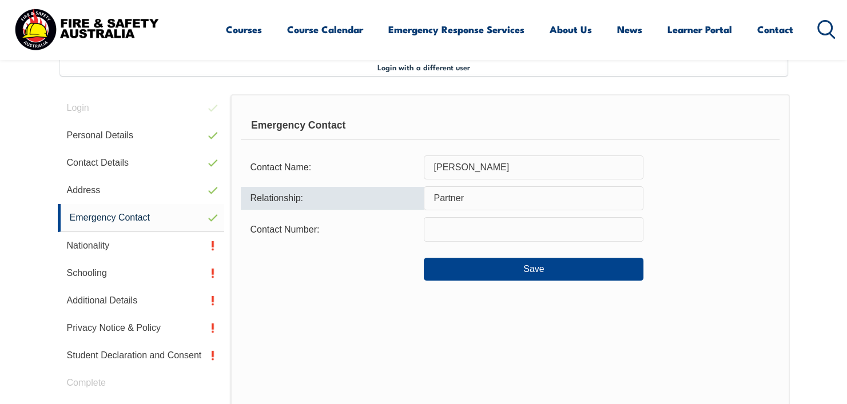
click at [448, 234] on input "text" at bounding box center [534, 229] width 220 height 24
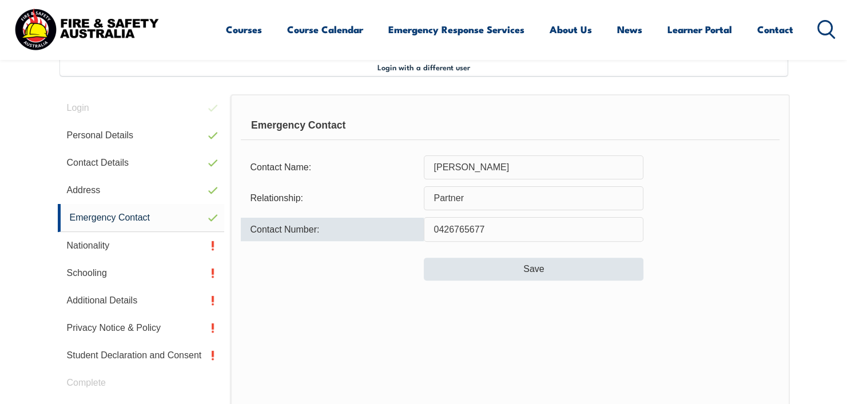
type input "0426765677"
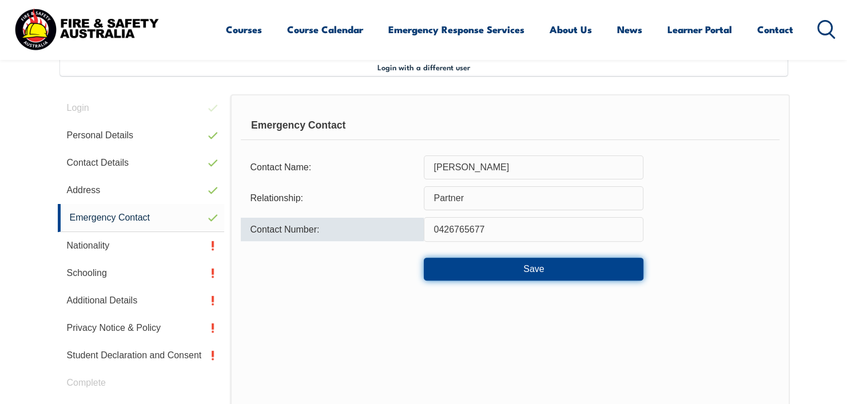
click at [502, 259] on button "Save" at bounding box center [534, 269] width 220 height 23
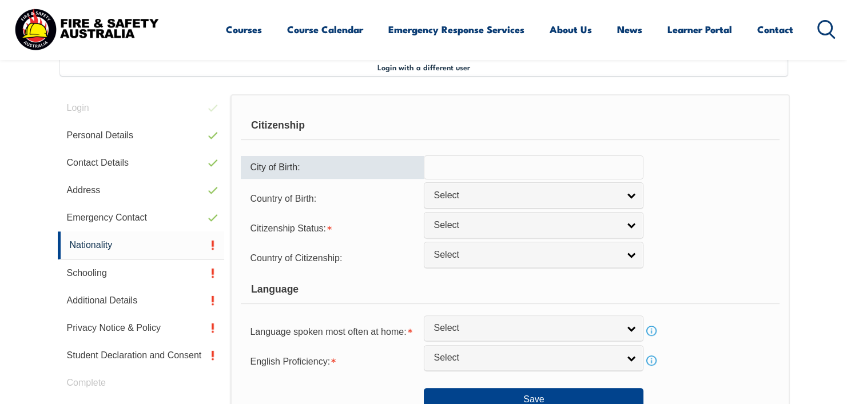
click at [506, 171] on input "text" at bounding box center [534, 168] width 220 height 24
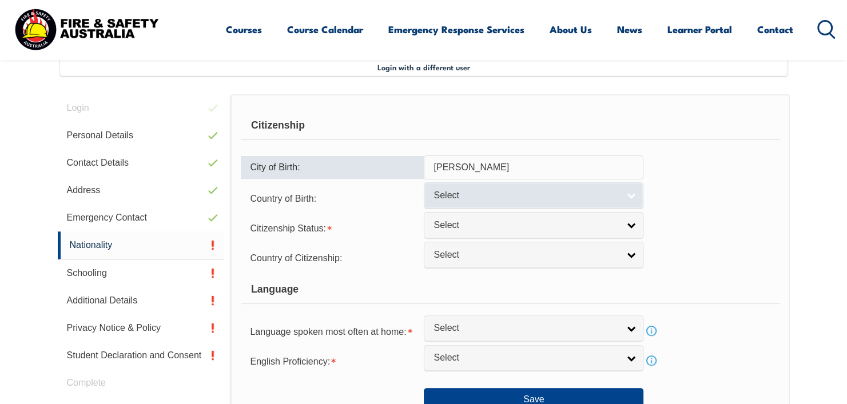
type input "Atherton"
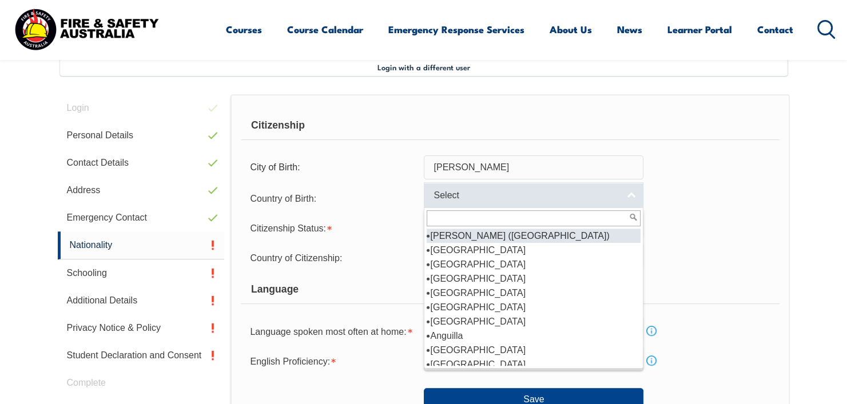
click at [482, 197] on span "Select" at bounding box center [525, 196] width 185 height 12
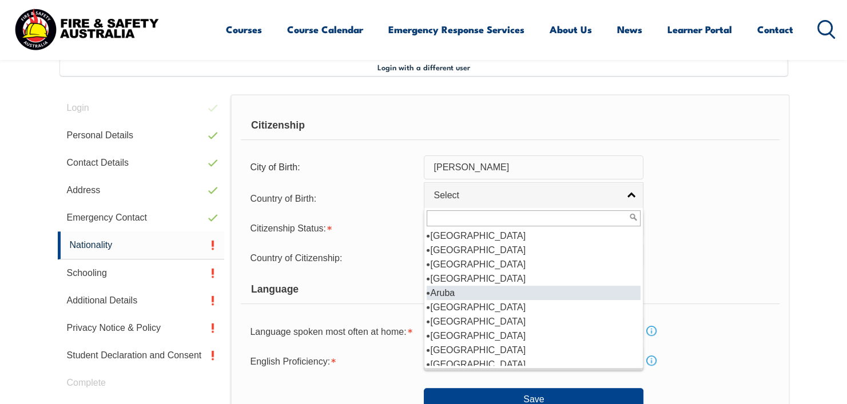
scroll to position [172, 0]
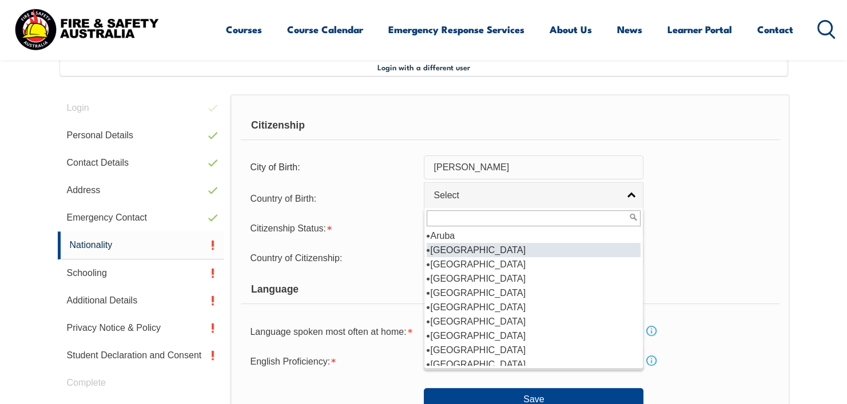
click at [469, 249] on li "Australia" at bounding box center [534, 250] width 214 height 14
select select "1101"
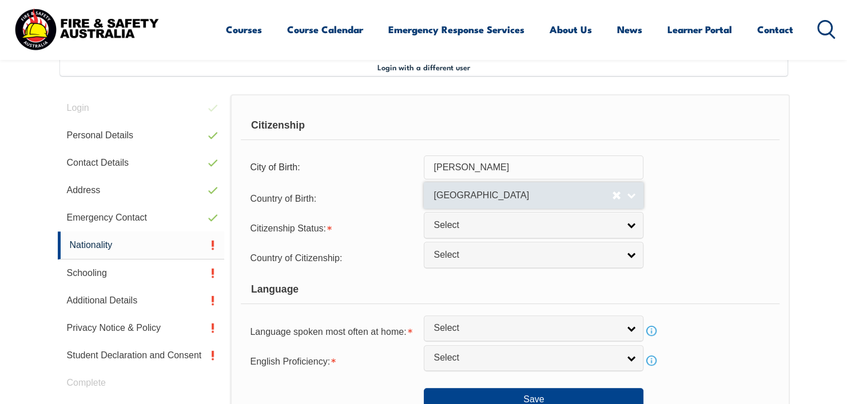
click at [462, 196] on span "Australia" at bounding box center [522, 196] width 178 height 12
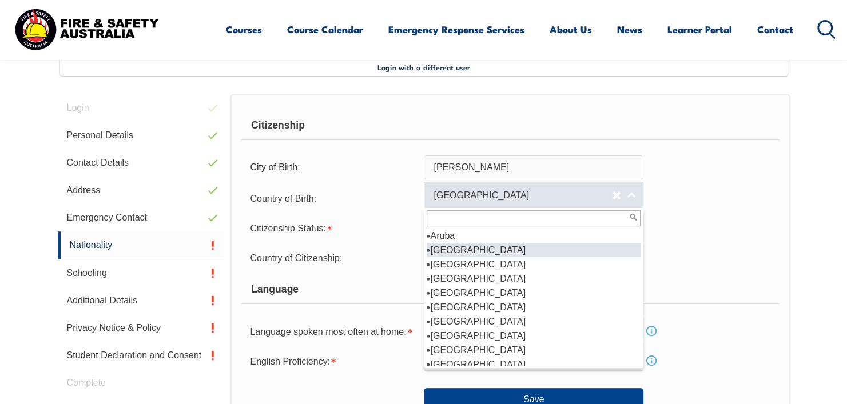
click at [462, 196] on span "Australia" at bounding box center [522, 196] width 178 height 12
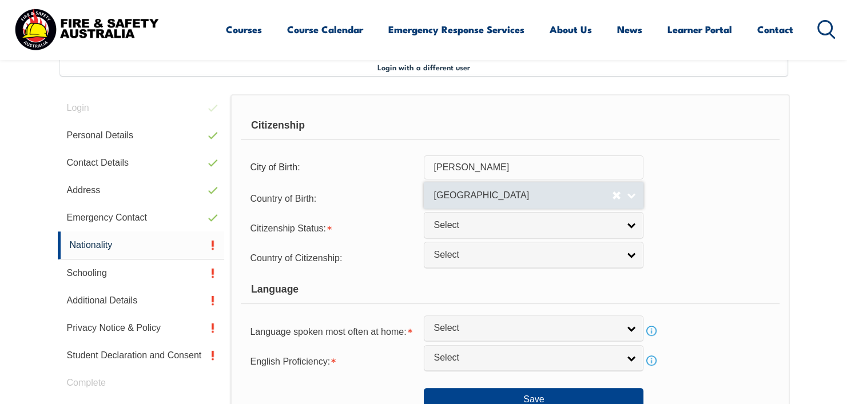
click at [462, 196] on span "Australia" at bounding box center [522, 196] width 178 height 12
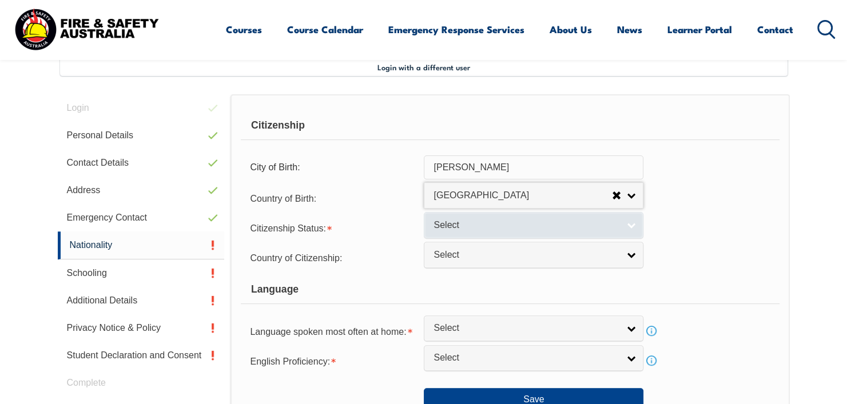
click at [454, 212] on link "Select" at bounding box center [534, 225] width 220 height 26
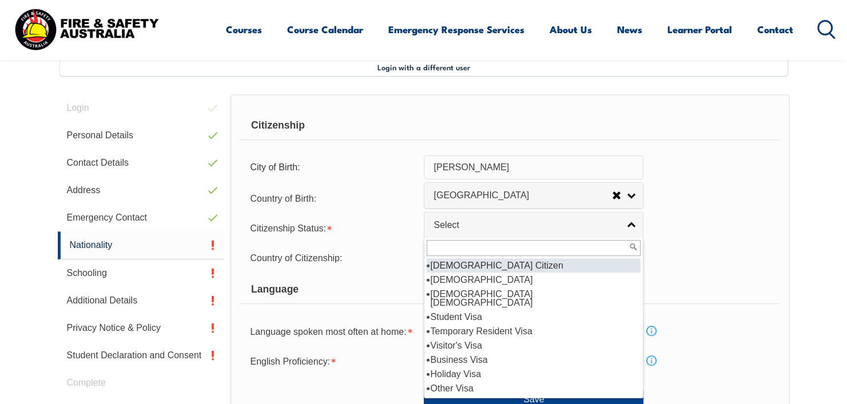
click at [479, 262] on li "Australian Citizen" at bounding box center [534, 265] width 214 height 14
select select "1"
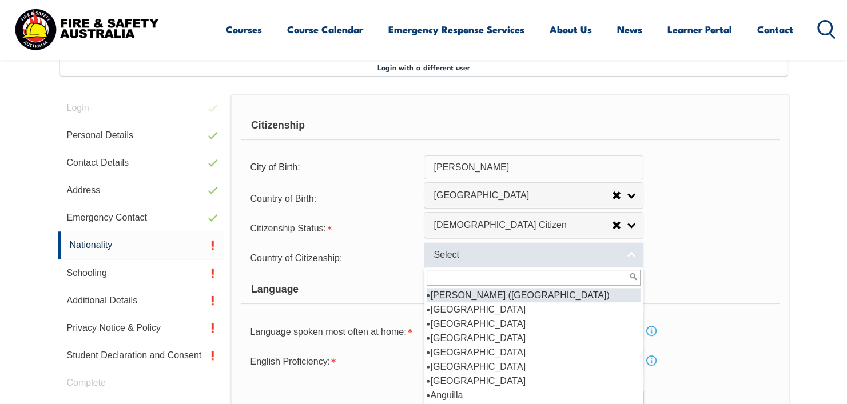
click at [468, 260] on link "Select" at bounding box center [534, 255] width 220 height 26
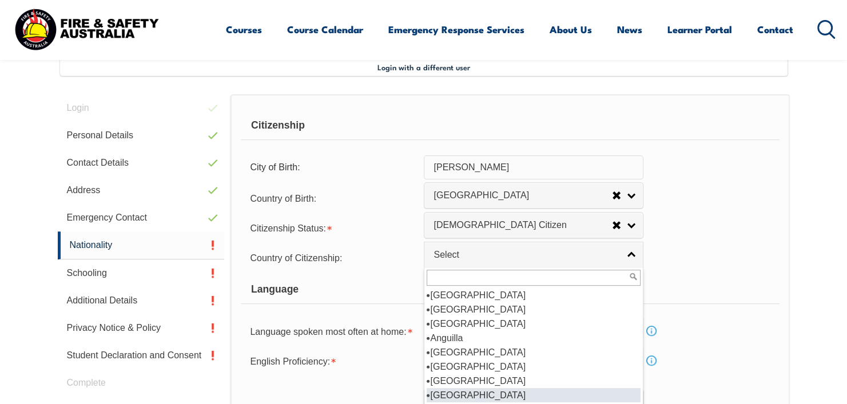
scroll to position [114, 0]
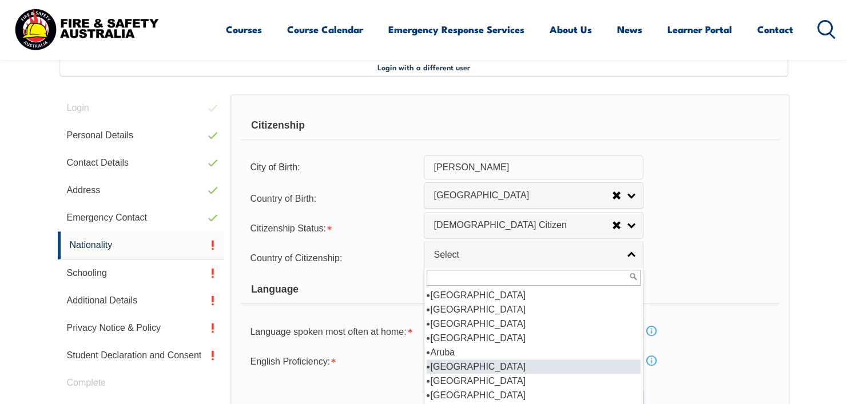
click at [450, 360] on li "Australia" at bounding box center [534, 367] width 214 height 14
select select "1101"
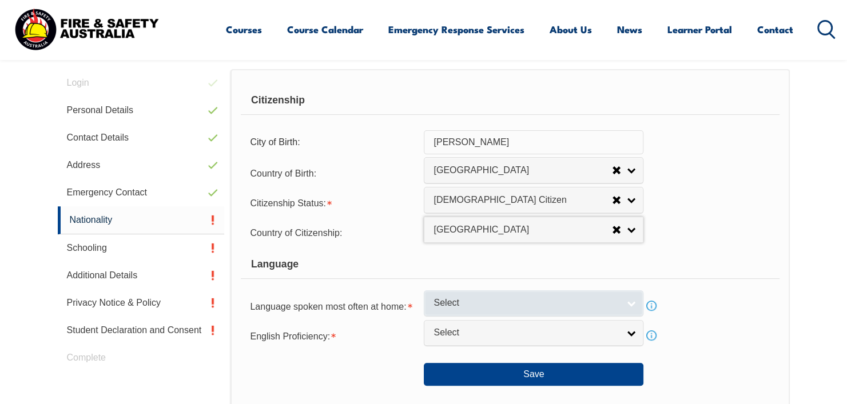
scroll to position [368, 0]
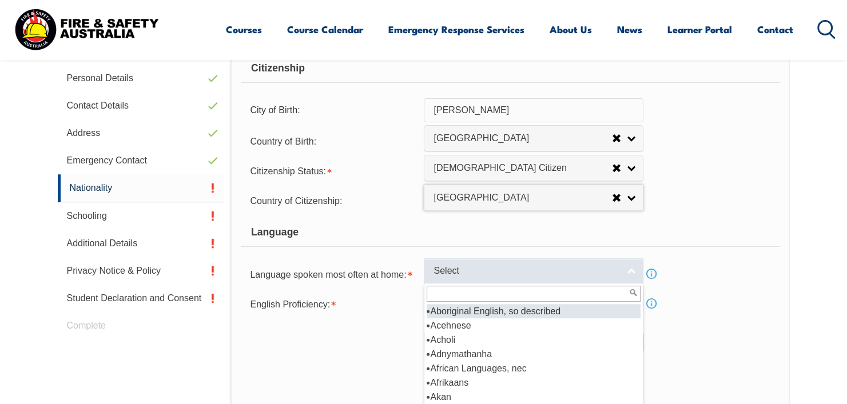
click at [481, 274] on span "Select" at bounding box center [525, 271] width 185 height 12
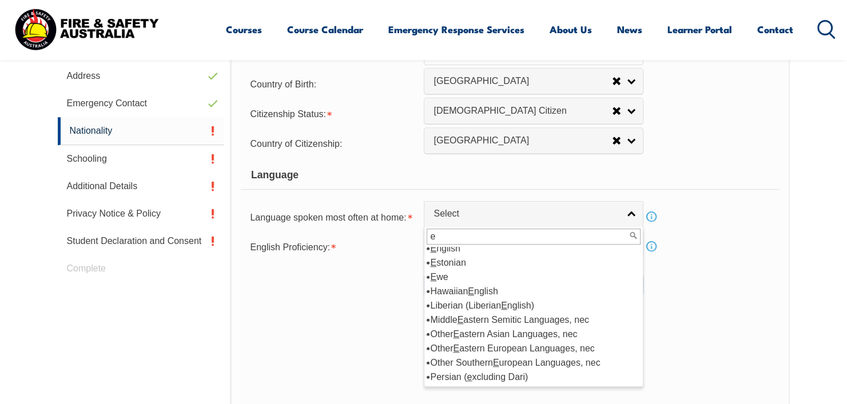
scroll to position [0, 0]
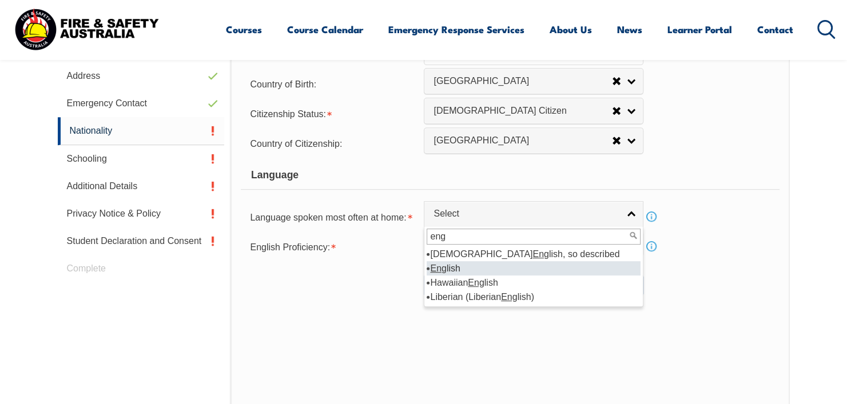
type input "eng"
click at [488, 272] on li "Eng lish" at bounding box center [534, 268] width 214 height 14
select select "1201"
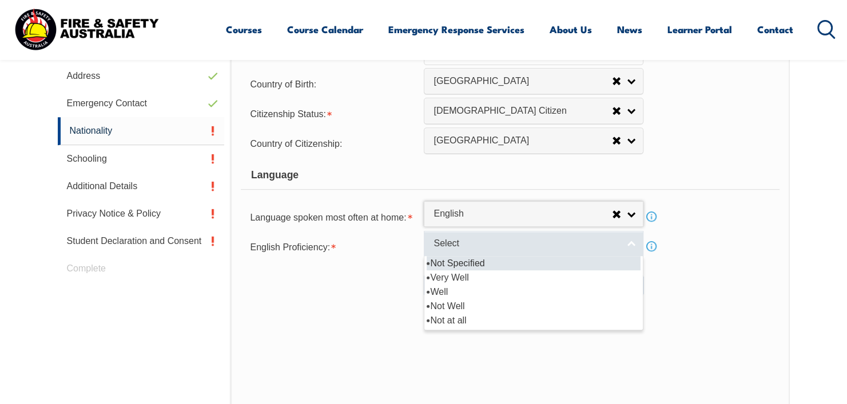
click at [488, 240] on span "Select" at bounding box center [525, 244] width 185 height 12
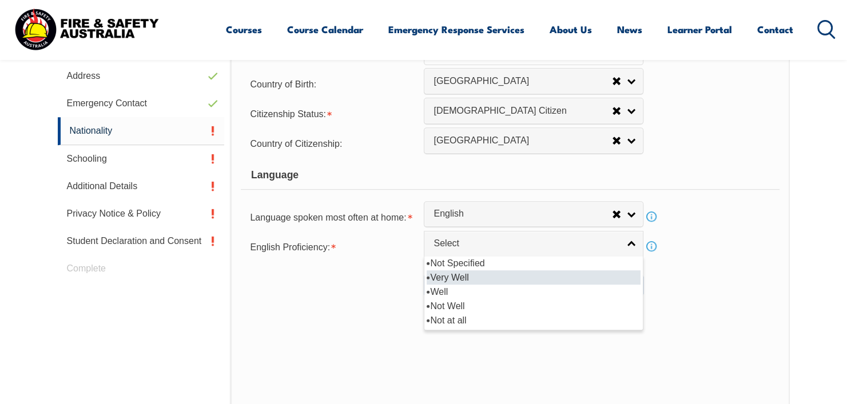
click at [468, 273] on li "Very Well" at bounding box center [534, 278] width 214 height 14
select select "1"
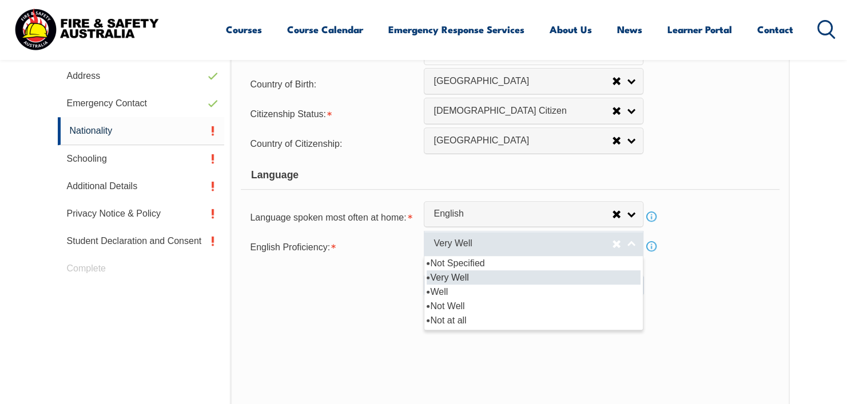
click at [489, 247] on span "Very Well" at bounding box center [522, 244] width 178 height 12
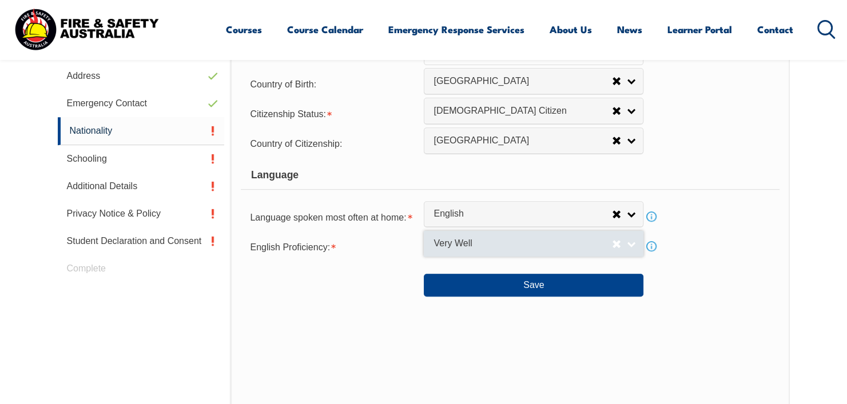
click at [489, 247] on span "Very Well" at bounding box center [522, 244] width 178 height 12
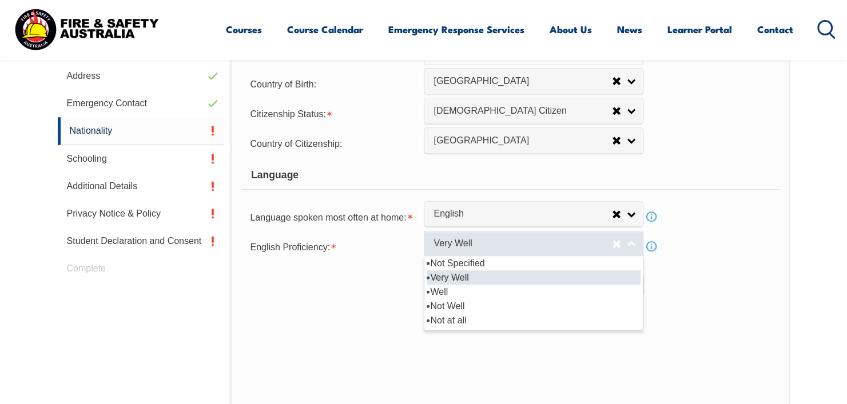
click at [631, 242] on link "Very Well" at bounding box center [534, 244] width 220 height 26
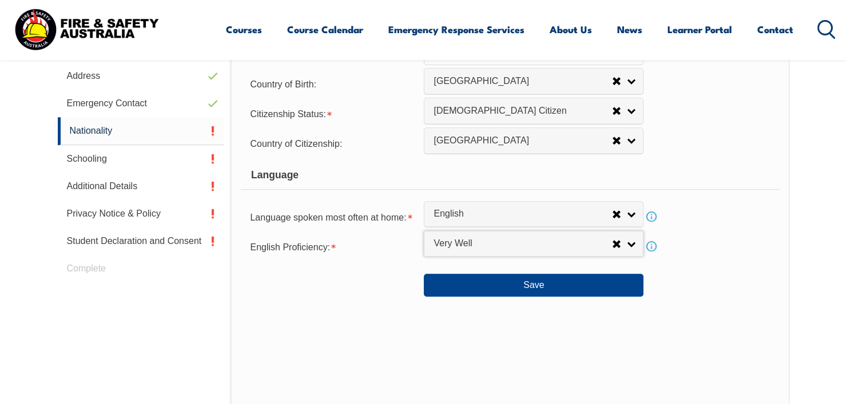
click at [655, 242] on link "Info" at bounding box center [651, 246] width 16 height 16
click at [650, 246] on link "Info" at bounding box center [651, 246] width 16 height 16
click at [774, 230] on form "Citizenship City of Birth: Atherton Country of Birth: Adelie Land (France) Afgh…" at bounding box center [510, 147] width 538 height 300
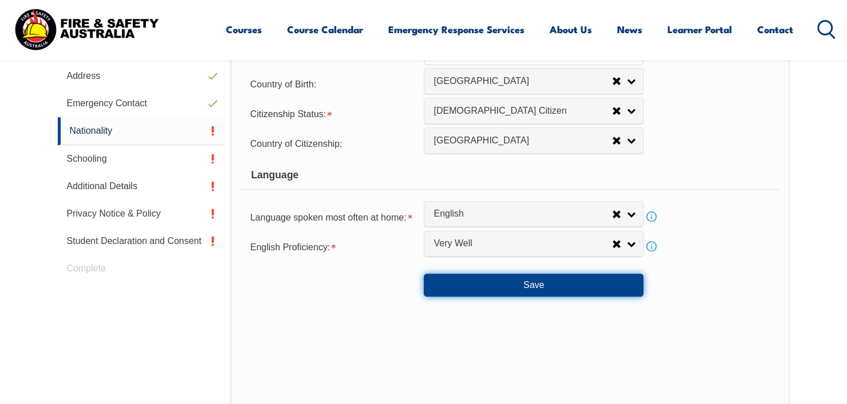
click at [522, 290] on button "Save" at bounding box center [534, 285] width 220 height 23
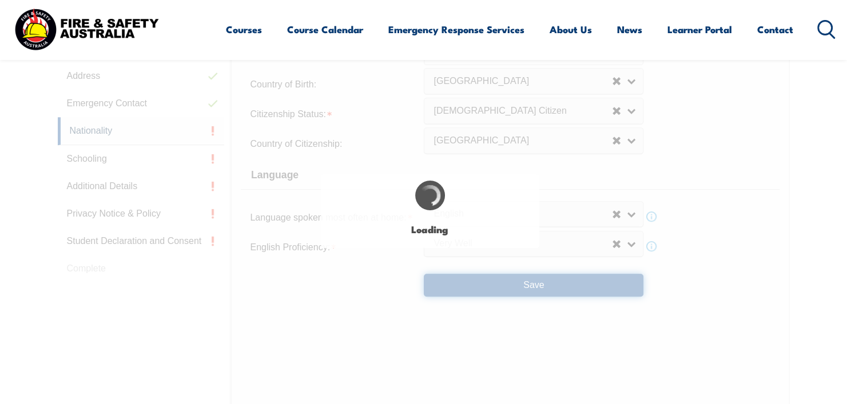
select select "false"
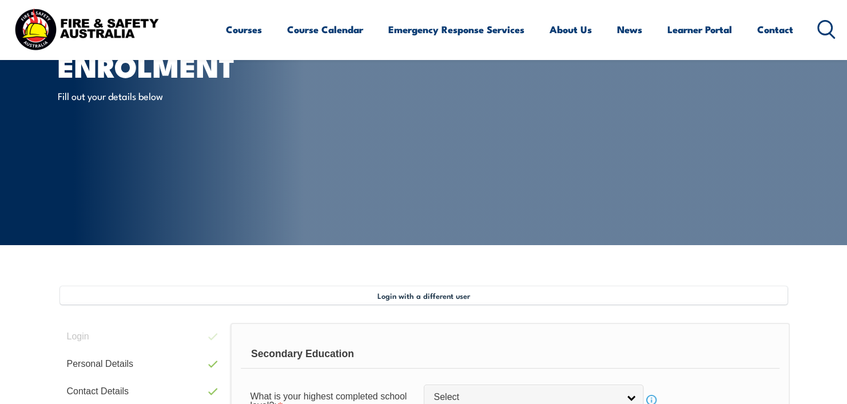
scroll to position [368, 0]
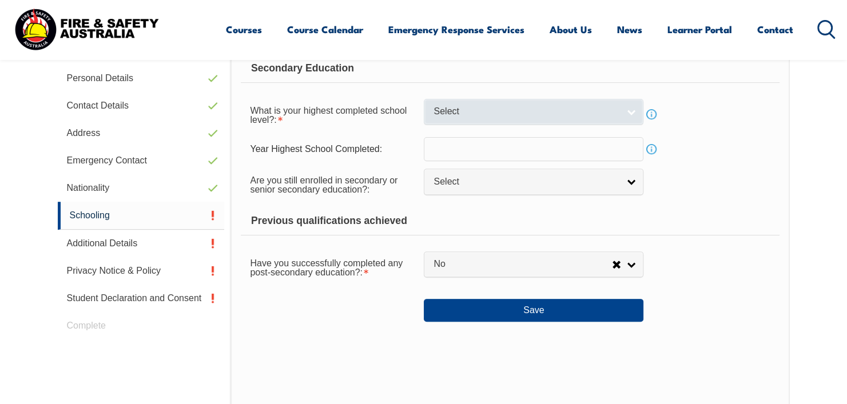
click at [483, 120] on link "Select" at bounding box center [534, 112] width 220 height 26
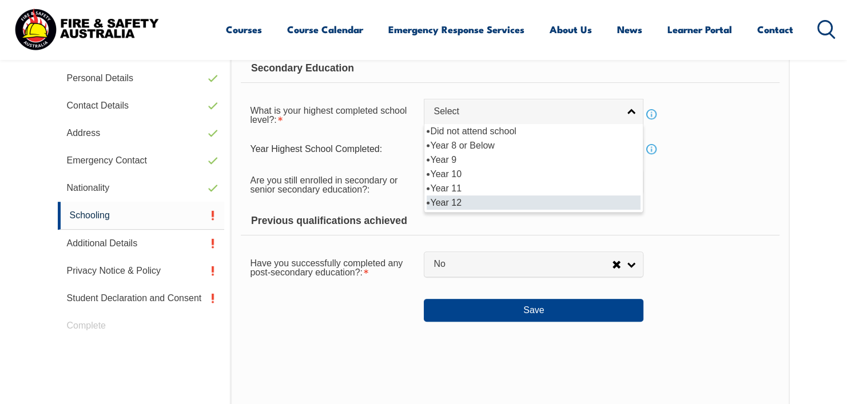
click at [479, 199] on li "Year 12" at bounding box center [534, 203] width 214 height 14
select select "12"
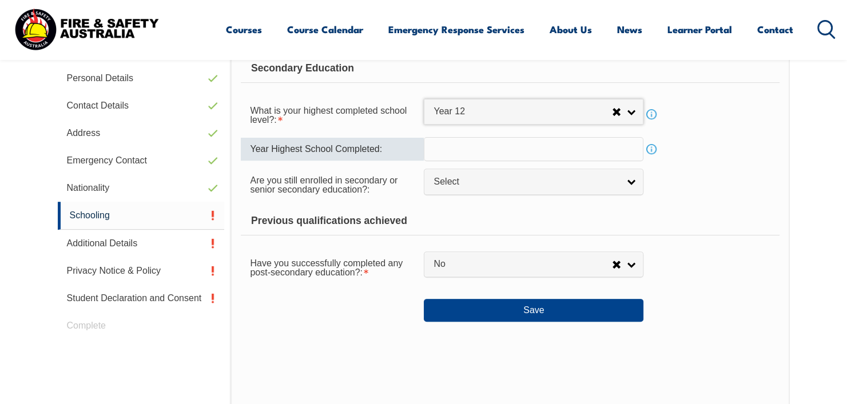
click at [476, 150] on input "text" at bounding box center [534, 149] width 220 height 24
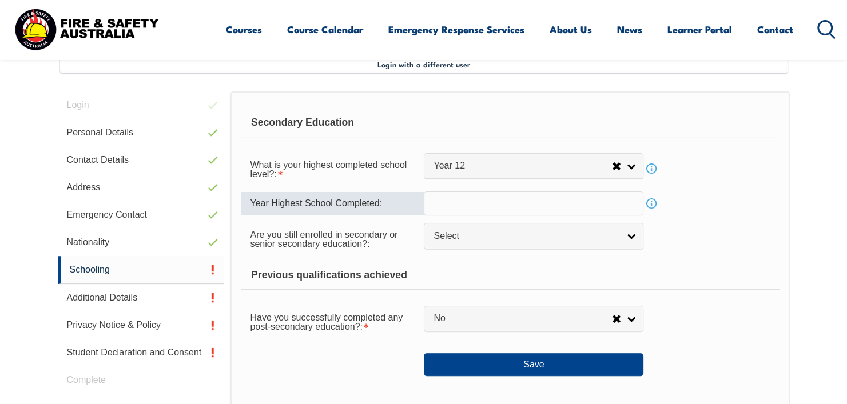
scroll to position [311, 0]
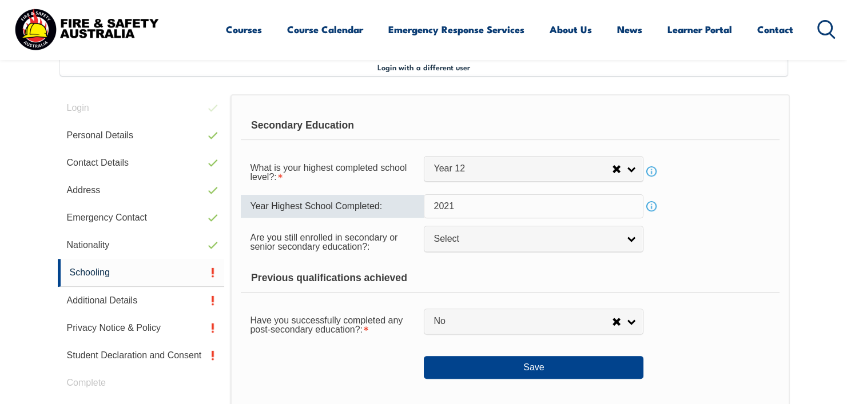
type input "2021"
click at [466, 272] on div "Previous qualifications achieved" at bounding box center [510, 278] width 538 height 29
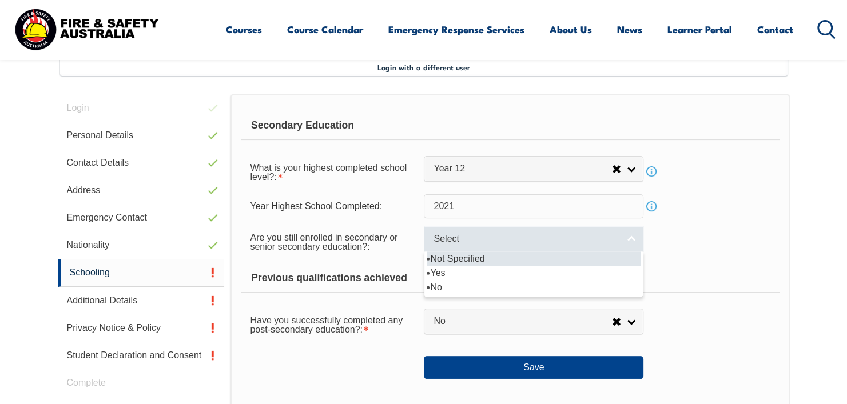
click at [479, 229] on link "Select" at bounding box center [534, 239] width 220 height 26
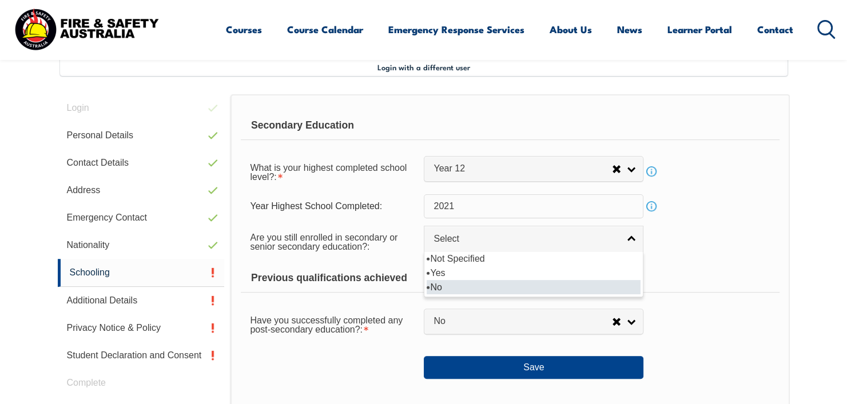
click at [436, 284] on li "No" at bounding box center [534, 287] width 214 height 14
select select "false"
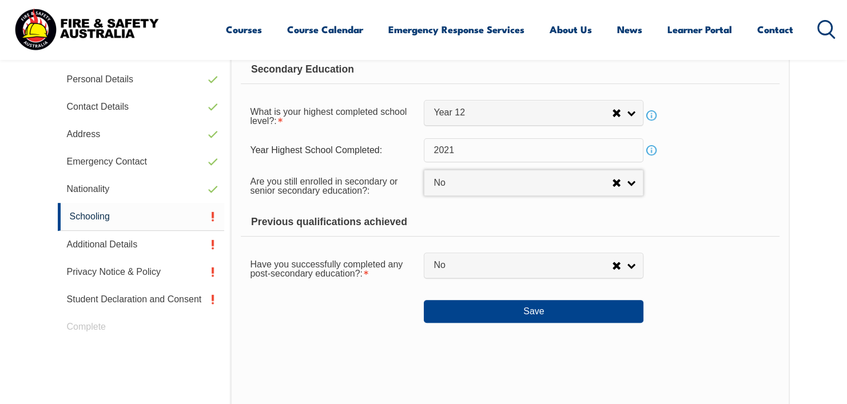
scroll to position [368, 0]
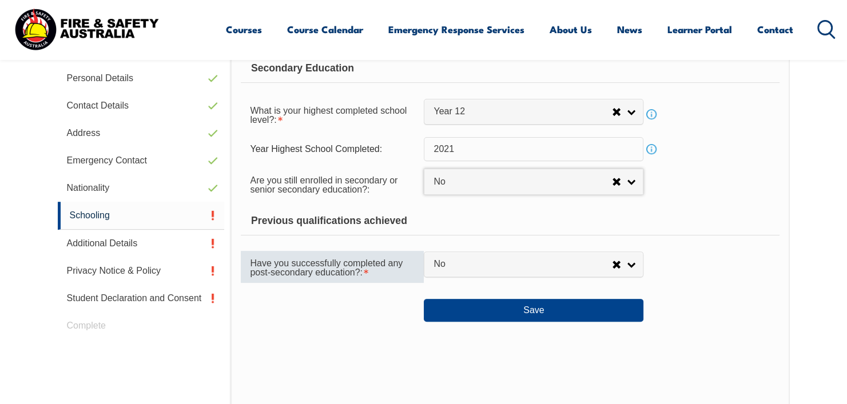
click at [361, 272] on span "Have you successfully completed any post-secondary education?:" at bounding box center [326, 267] width 153 height 19
drag, startPoint x: 361, startPoint y: 272, endPoint x: 384, endPoint y: 267, distance: 23.4
click at [362, 272] on div "Have you successfully completed any post-secondary education?:" at bounding box center [332, 267] width 183 height 32
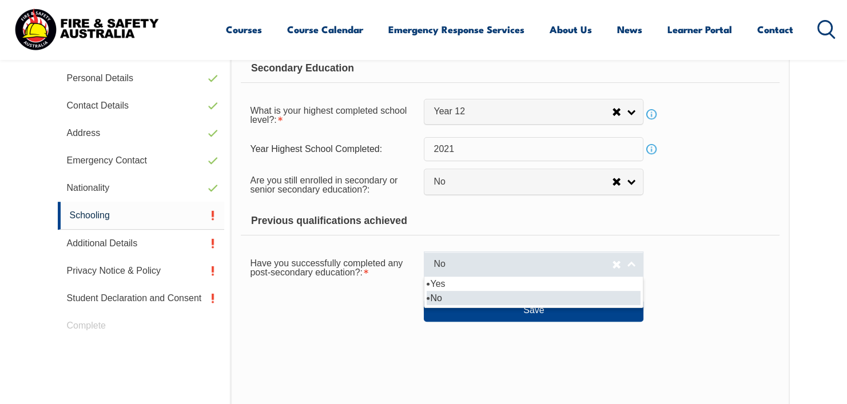
click at [460, 265] on span "No" at bounding box center [522, 264] width 178 height 12
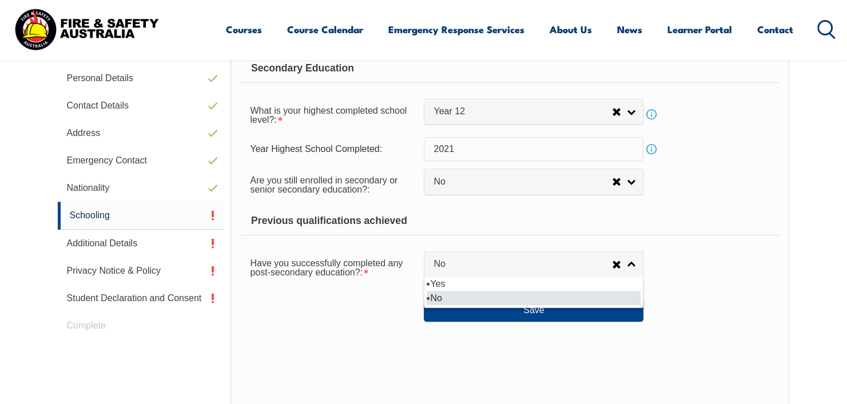
click at [437, 291] on li "No" at bounding box center [534, 298] width 214 height 14
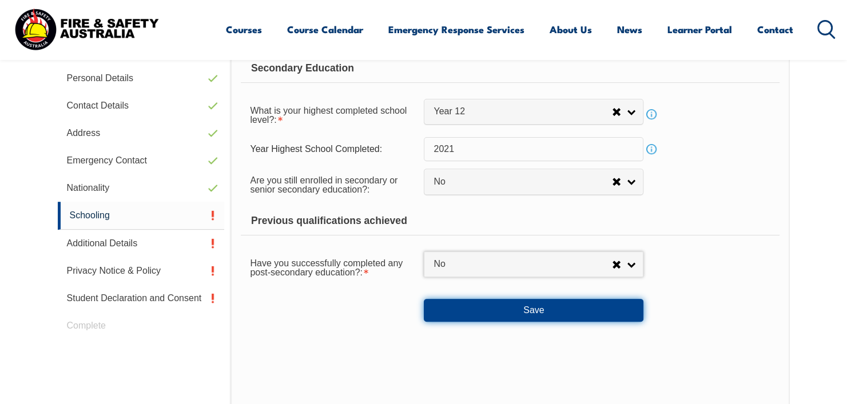
click at [446, 306] on button "Save" at bounding box center [534, 310] width 220 height 23
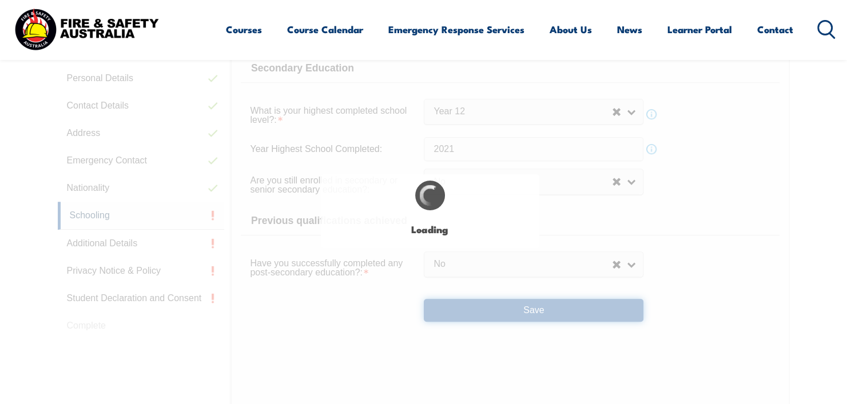
select select
select select "false"
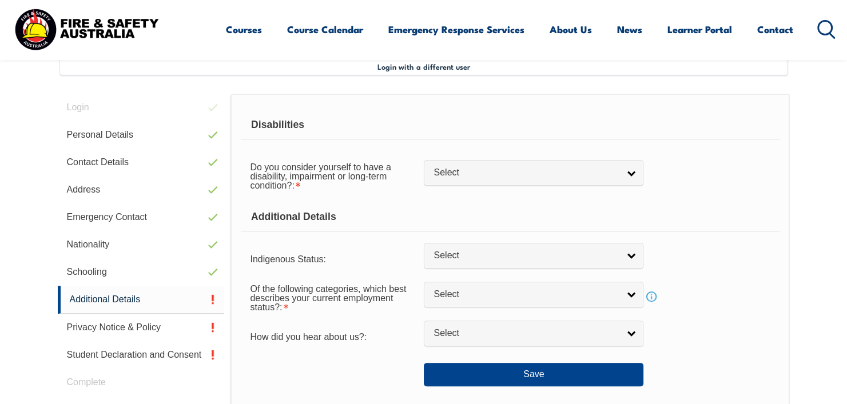
scroll to position [311, 0]
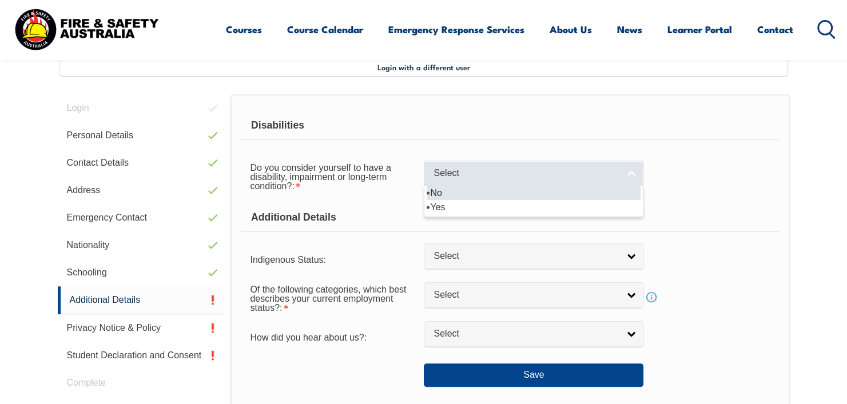
click at [475, 174] on span "Select" at bounding box center [525, 174] width 185 height 12
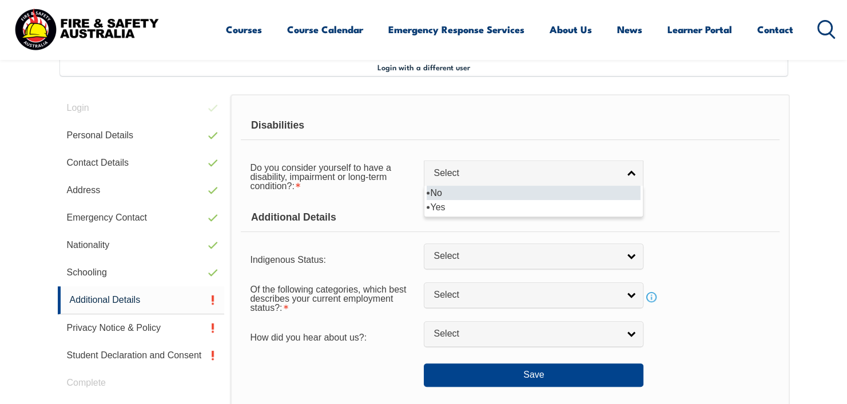
click at [457, 192] on li "No" at bounding box center [534, 193] width 214 height 14
select select "false"
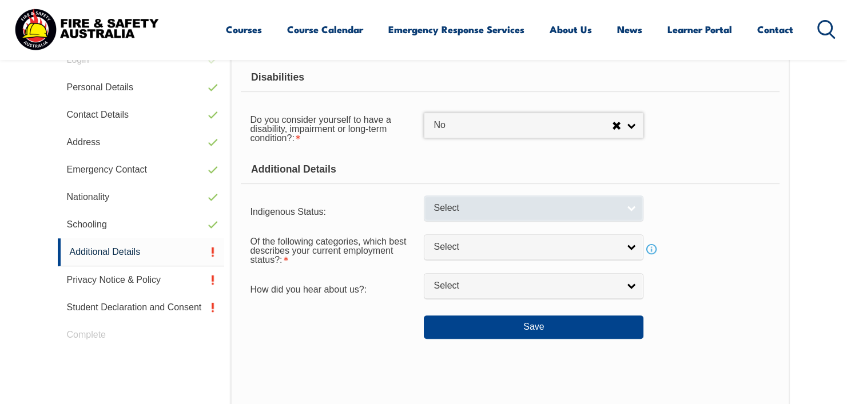
scroll to position [368, 0]
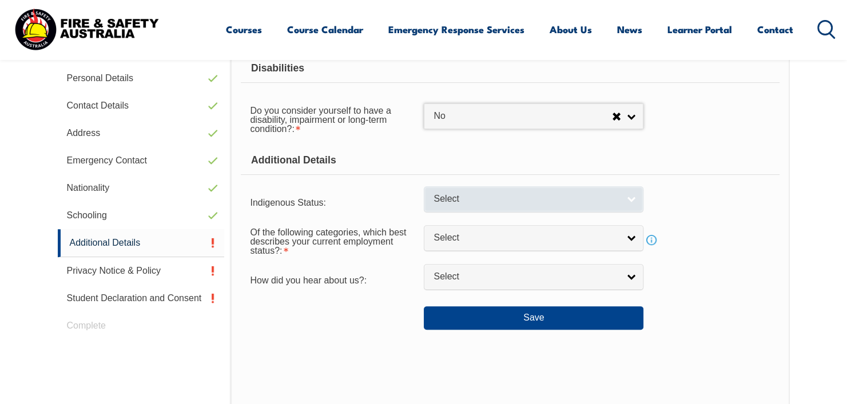
click at [481, 201] on span "Select" at bounding box center [525, 199] width 185 height 12
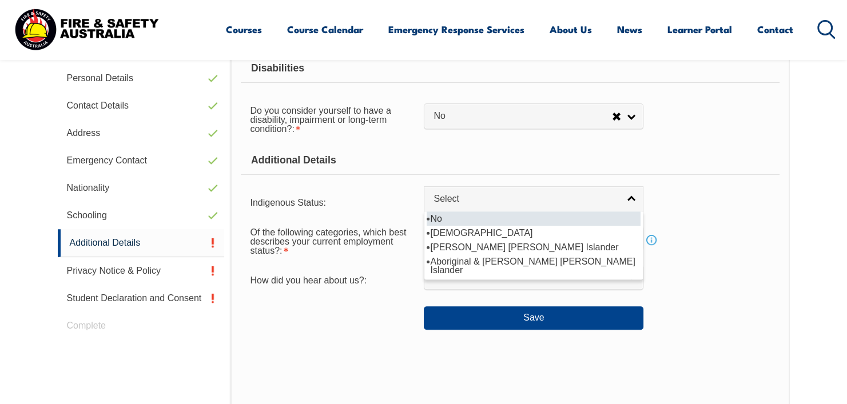
click at [460, 217] on li "No" at bounding box center [534, 219] width 214 height 14
select select "4"
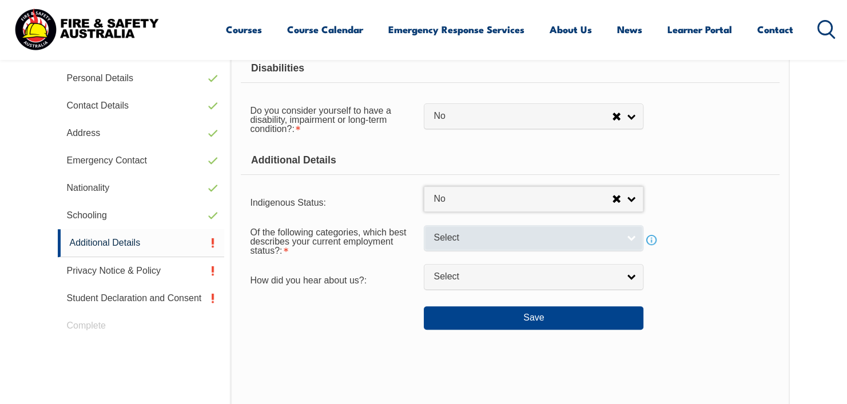
click at [448, 237] on span "Select" at bounding box center [525, 238] width 185 height 12
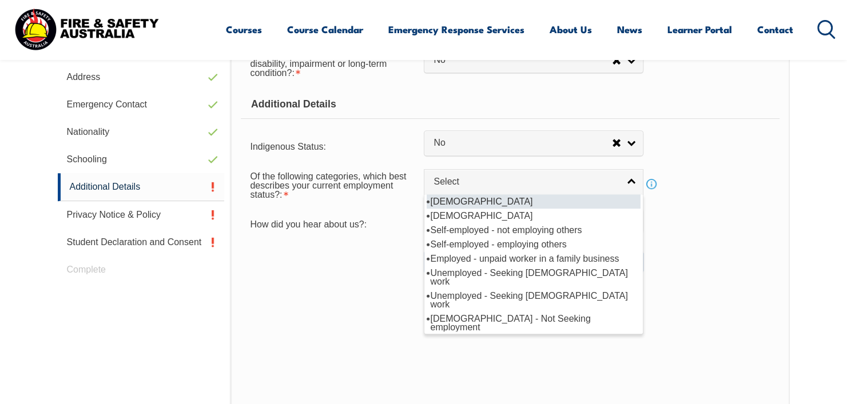
scroll to position [425, 0]
click at [582, 200] on li "Full-time employee" at bounding box center [534, 200] width 214 height 14
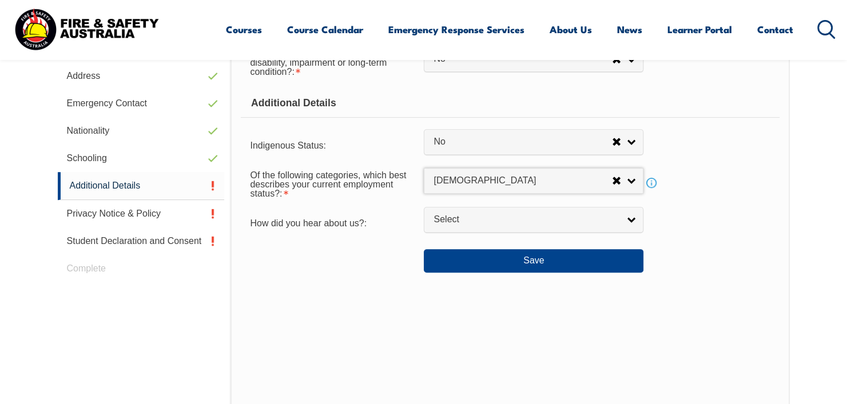
click at [651, 184] on link "Info" at bounding box center [651, 183] width 16 height 16
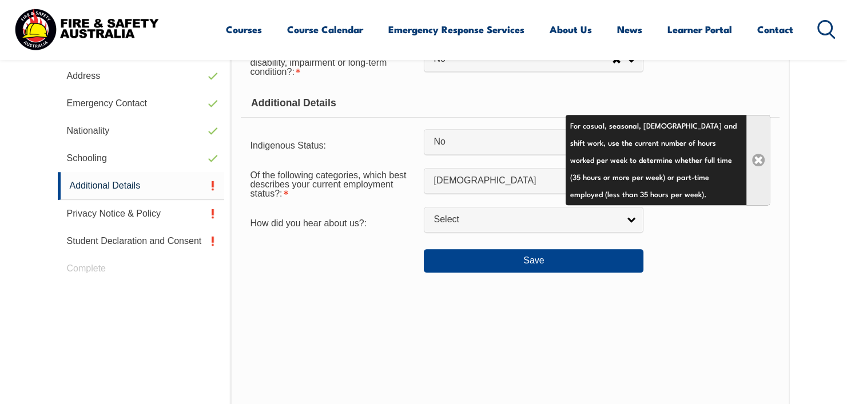
click at [749, 188] on link "Close" at bounding box center [757, 160] width 23 height 90
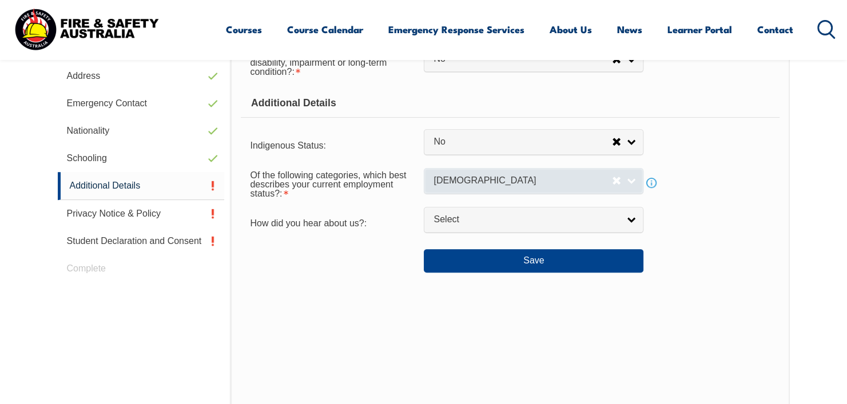
click at [587, 175] on span "Full-time employee" at bounding box center [522, 181] width 178 height 12
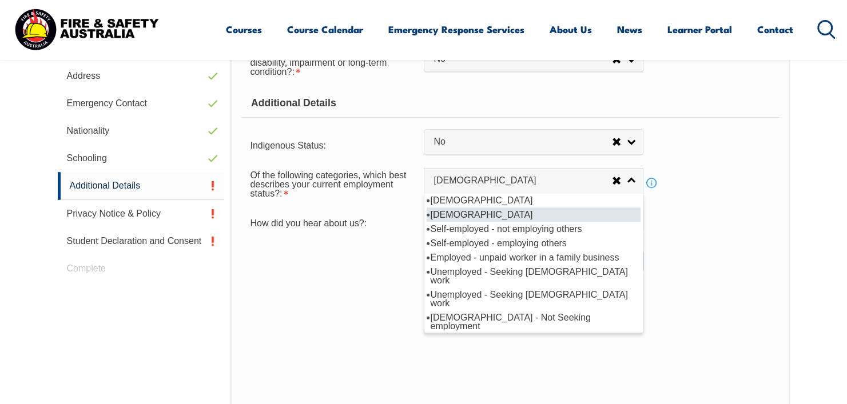
drag, startPoint x: 537, startPoint y: 217, endPoint x: 558, endPoint y: 208, distance: 22.3
click at [539, 216] on li "Part-time employee" at bounding box center [534, 215] width 214 height 14
select select "2"
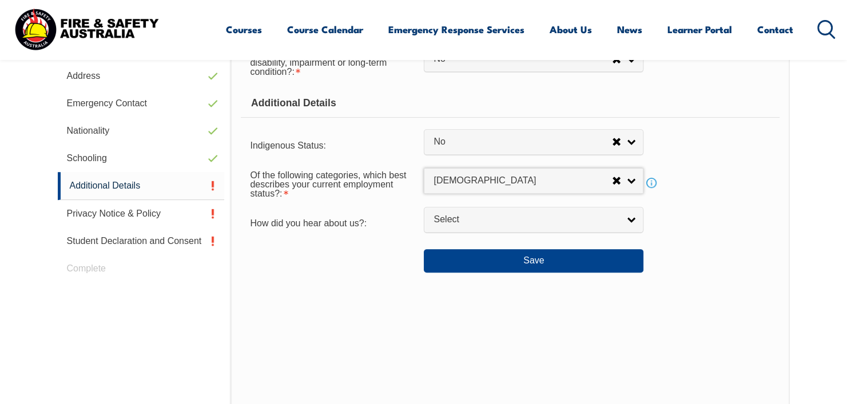
click at [651, 183] on link "Info" at bounding box center [651, 183] width 16 height 16
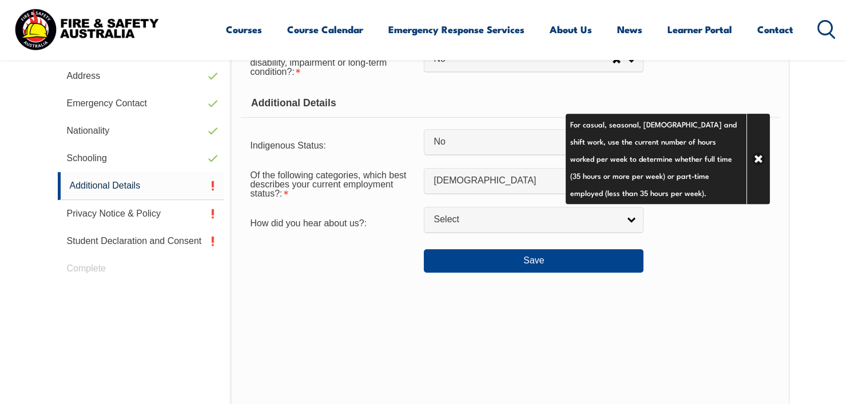
click at [700, 230] on div "How did you hear about us?: Employer Facebook FSA Employee FSA Website Instagra…" at bounding box center [510, 221] width 538 height 23
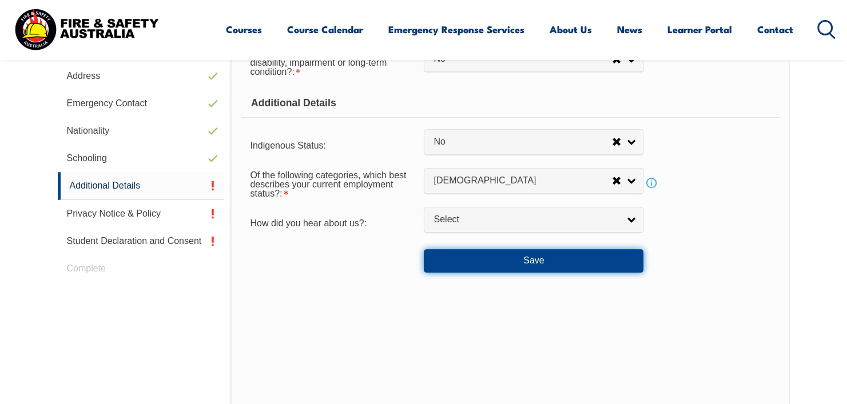
click at [520, 258] on button "Save" at bounding box center [534, 260] width 220 height 23
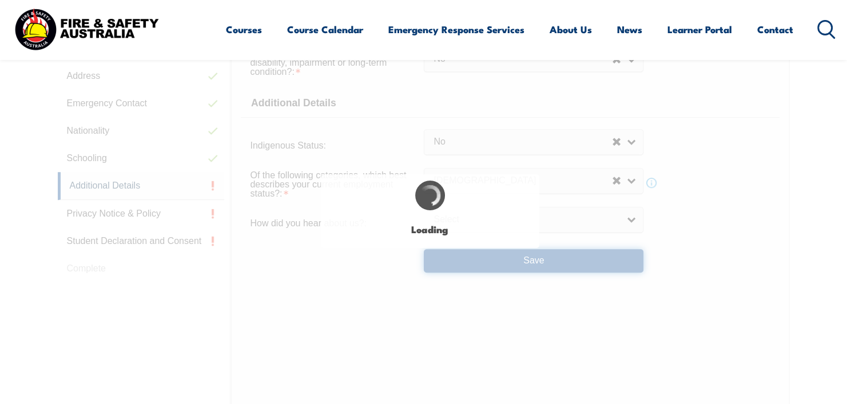
select select "false"
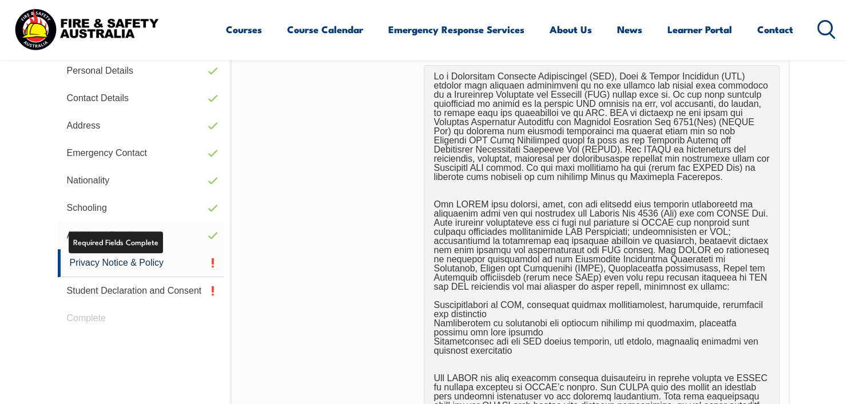
click at [127, 237] on link "Additional Details" at bounding box center [141, 235] width 167 height 27
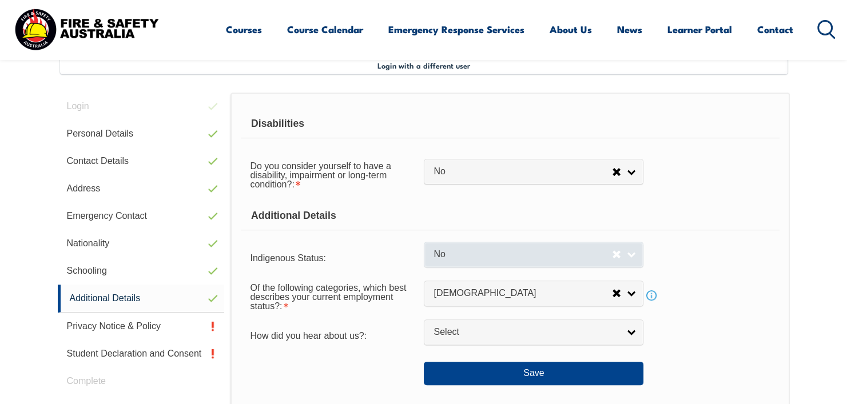
scroll to position [311, 0]
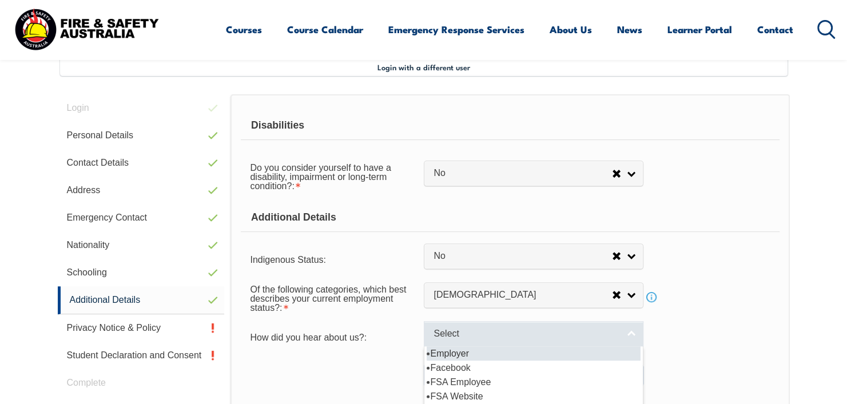
click at [469, 337] on span "Select" at bounding box center [525, 334] width 185 height 12
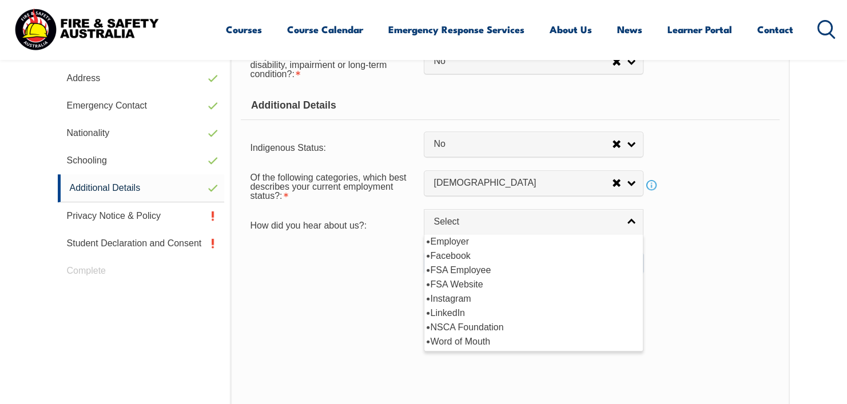
scroll to position [425, 0]
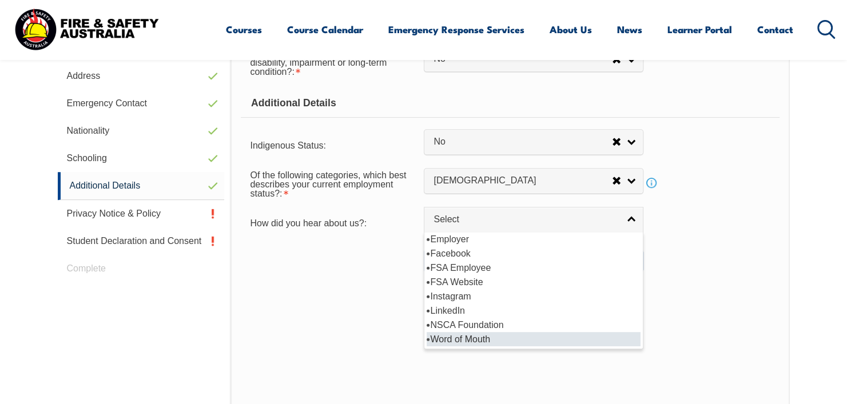
click at [550, 333] on li "Word of Mouth" at bounding box center [534, 339] width 214 height 14
select select "8018"
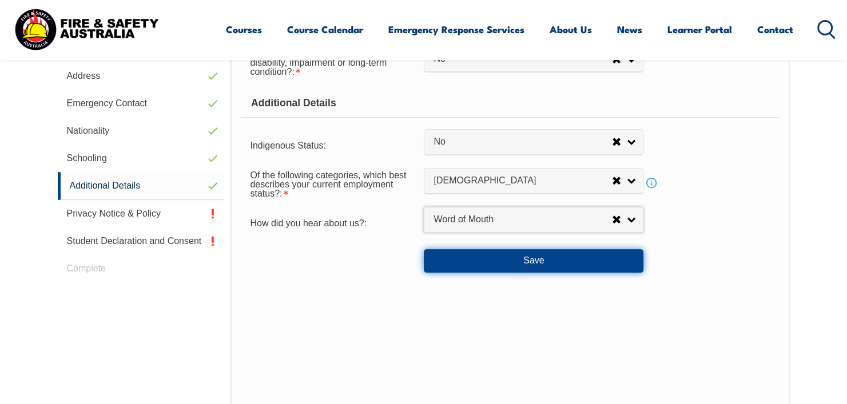
click at [506, 258] on button "Save" at bounding box center [534, 260] width 220 height 23
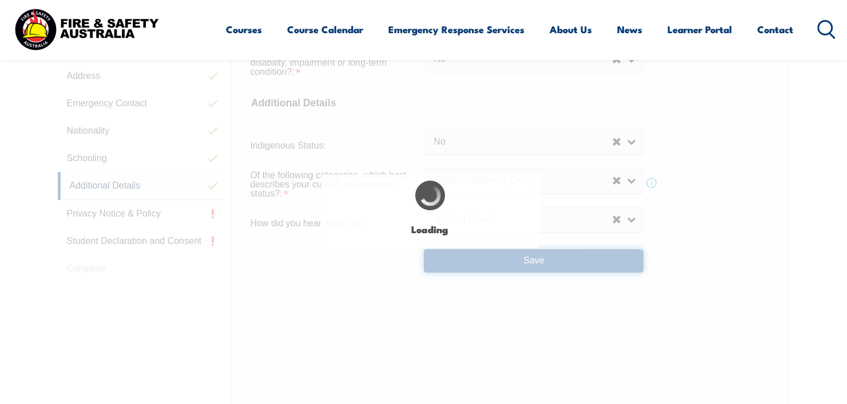
select select "false"
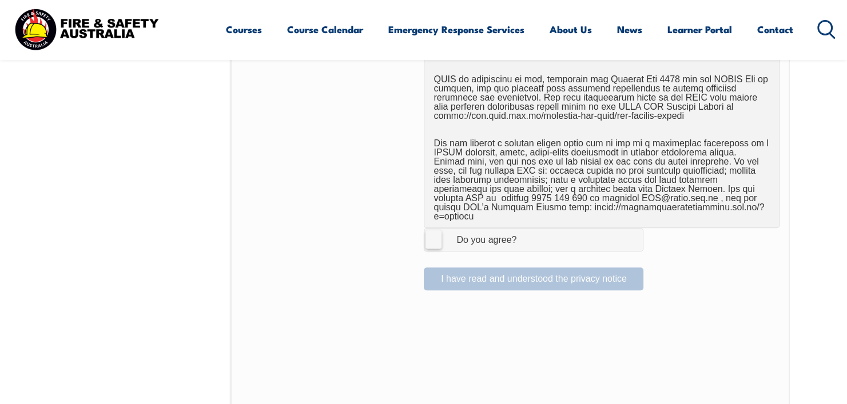
scroll to position [769, 0]
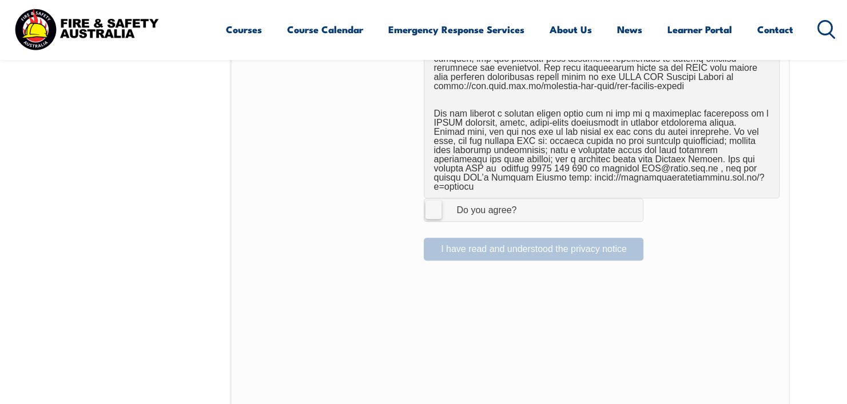
click at [447, 208] on span "I Agree Do you agree?" at bounding box center [474, 210] width 101 height 22
click at [526, 208] on input "I Agree Do you agree?" at bounding box center [535, 210] width 19 height 22
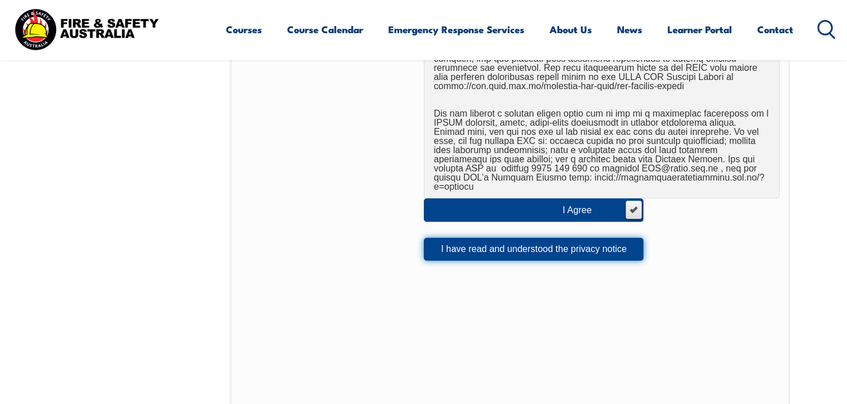
click at [448, 238] on button "I have read and understood the privacy notice" at bounding box center [534, 249] width 220 height 23
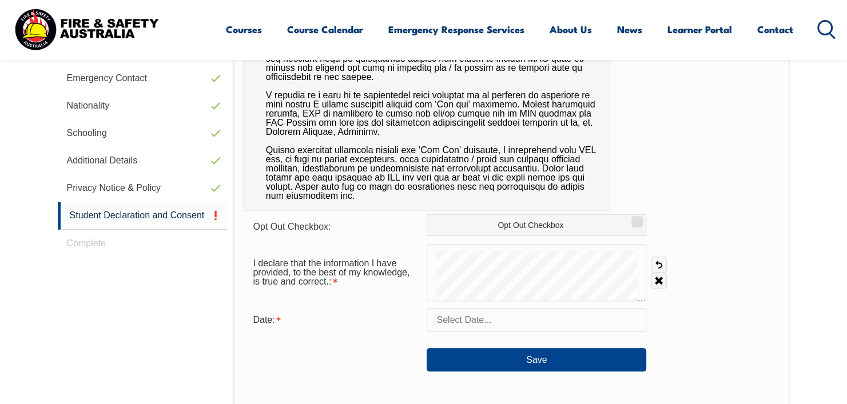
scroll to position [483, 0]
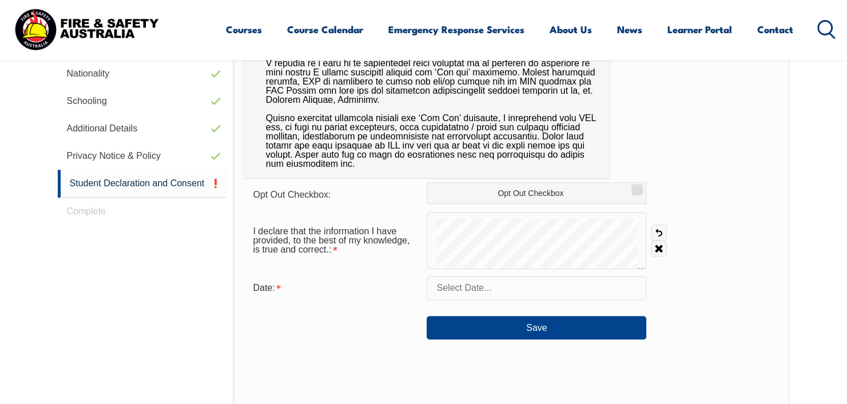
click at [593, 292] on form "Opt Out Checkbox: Opt Out Checkbox I declare that the information I have provid…" at bounding box center [511, 260] width 535 height 157
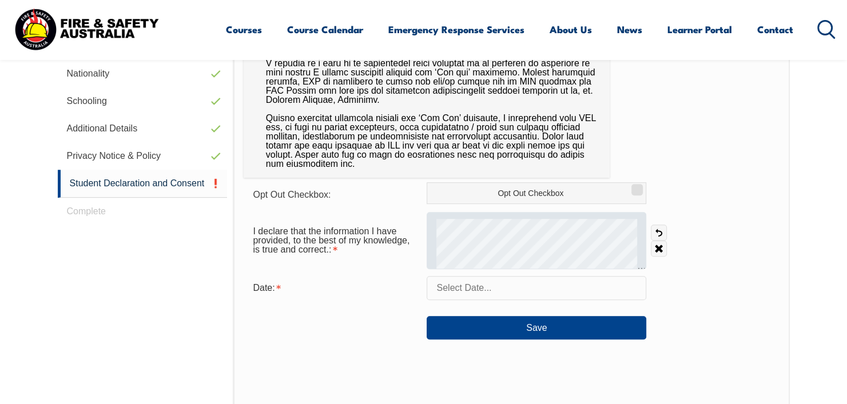
drag, startPoint x: 657, startPoint y: 249, endPoint x: 642, endPoint y: 244, distance: 16.3
click at [655, 248] on link "Clear" at bounding box center [659, 249] width 16 height 16
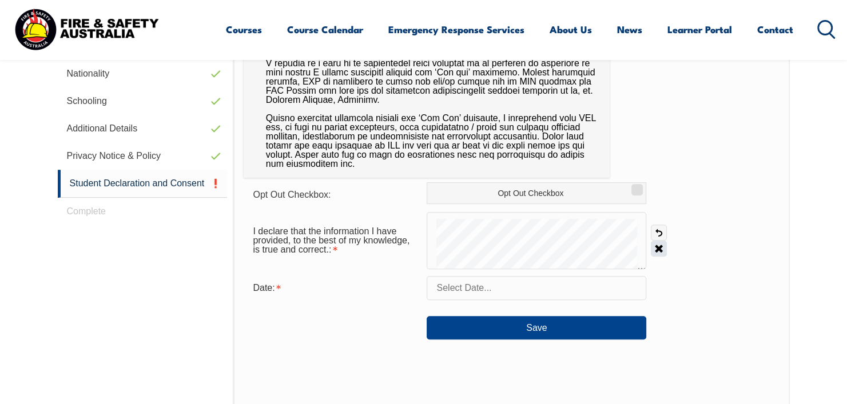
drag, startPoint x: 645, startPoint y: 249, endPoint x: 654, endPoint y: 250, distance: 9.2
click at [647, 250] on div "I declare that the information I have provided, to the best of my knowledge, is…" at bounding box center [511, 240] width 535 height 57
click at [654, 249] on link "Clear" at bounding box center [659, 249] width 16 height 16
click at [633, 273] on form "Opt Out Checkbox: Opt Out Checkbox I declare that the information I have provid…" at bounding box center [511, 260] width 535 height 157
click at [657, 249] on link "Clear" at bounding box center [659, 249] width 16 height 16
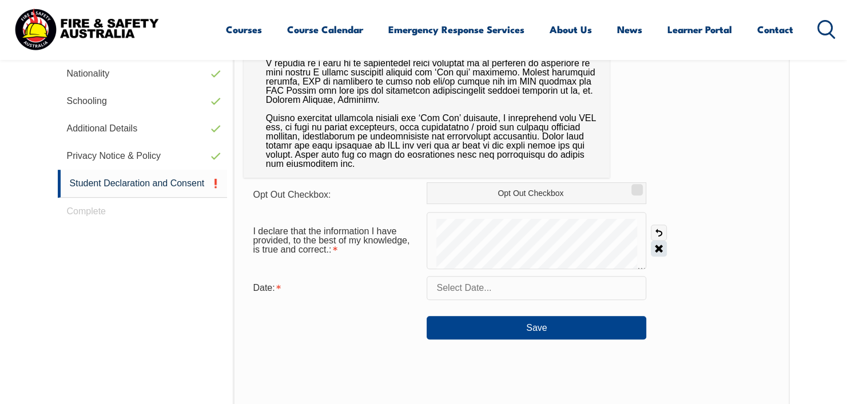
click at [662, 251] on link "Clear" at bounding box center [659, 249] width 16 height 16
click at [603, 272] on form "Opt Out Checkbox: Opt Out Checkbox I declare that the information I have provid…" at bounding box center [511, 260] width 535 height 157
click at [507, 279] on input "text" at bounding box center [537, 288] width 220 height 24
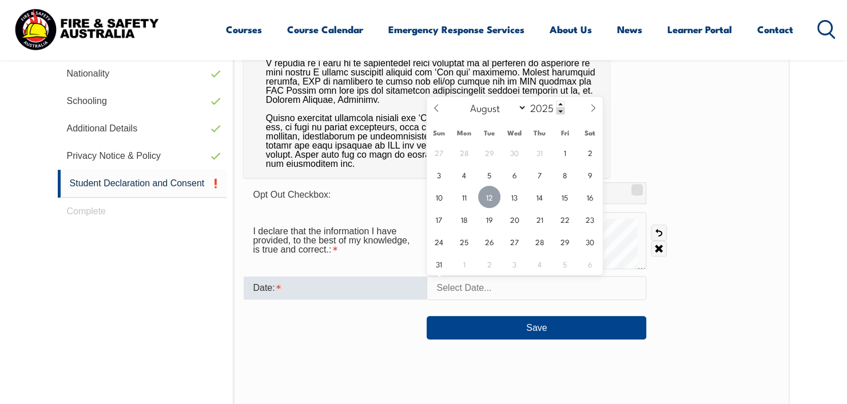
click at [485, 198] on span "12" at bounding box center [489, 197] width 22 height 22
type input "August 12, 2025"
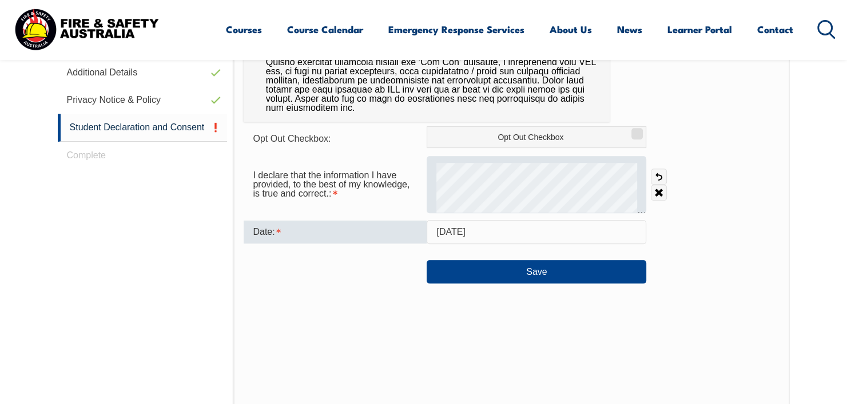
scroll to position [540, 0]
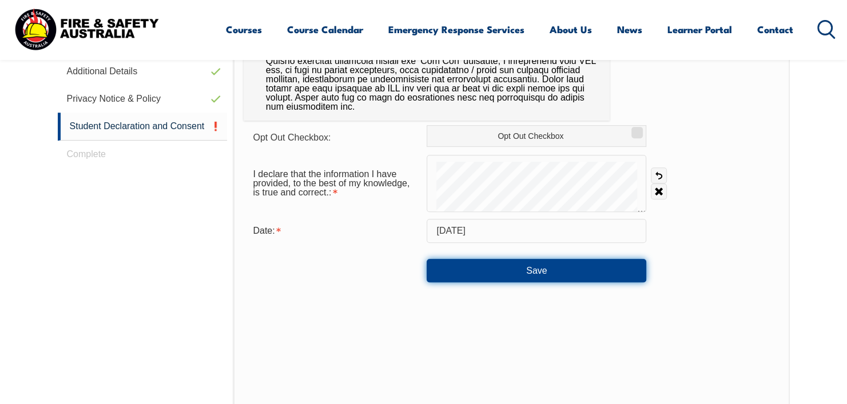
click at [552, 272] on button "Save" at bounding box center [537, 270] width 220 height 23
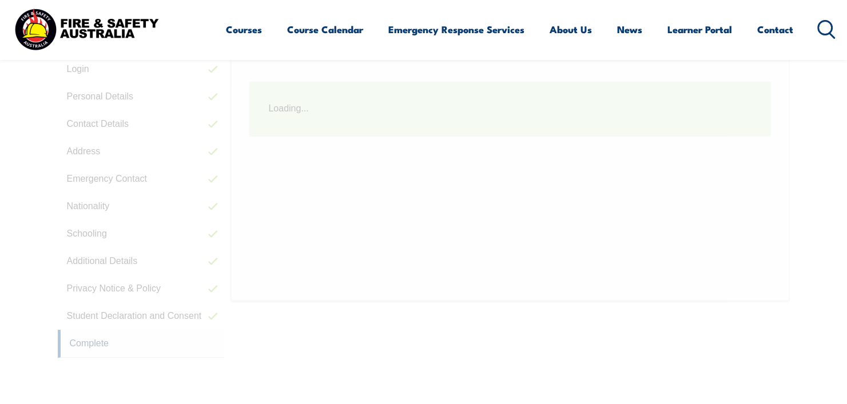
scroll to position [313, 0]
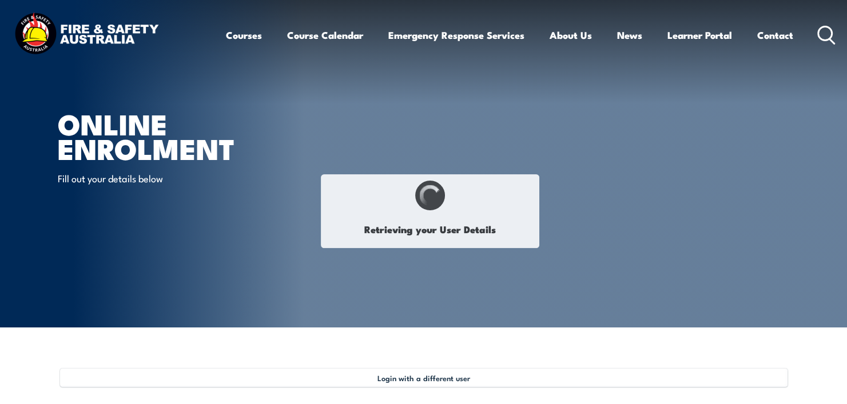
select select "Mr"
type input "[PERSON_NAME]"
type input "Young"
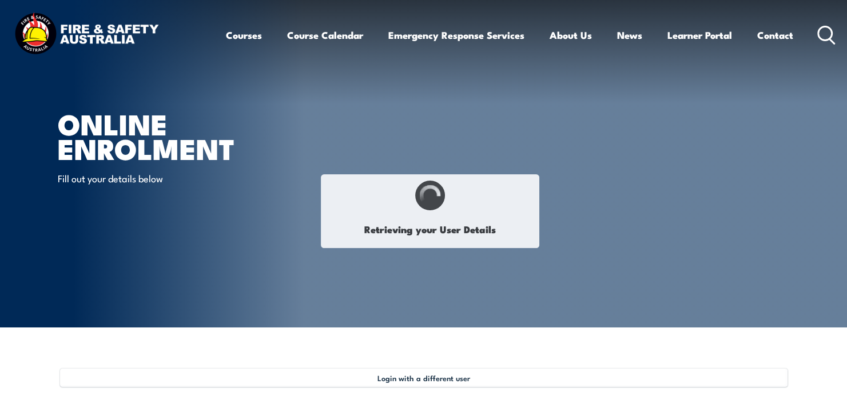
type input "[DATE]"
type input "SEN2CX4HLK"
select select "M"
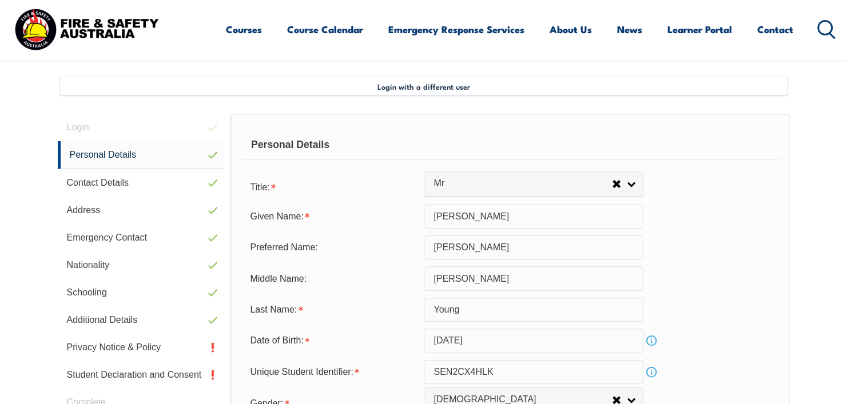
scroll to position [311, 0]
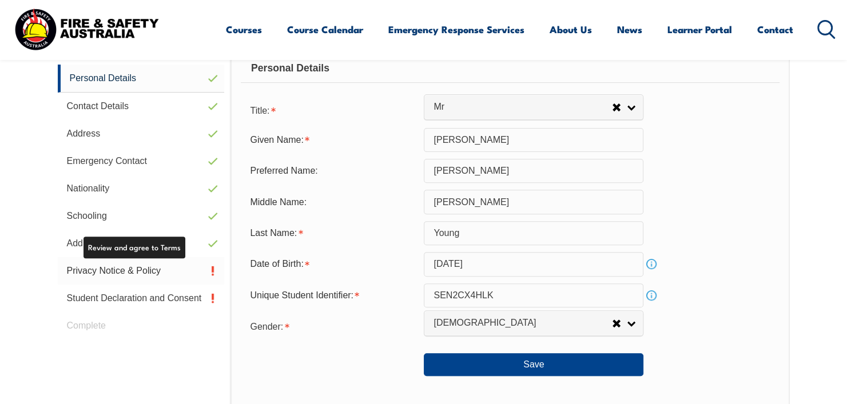
click at [140, 279] on link "Privacy Notice & Policy" at bounding box center [141, 270] width 167 height 27
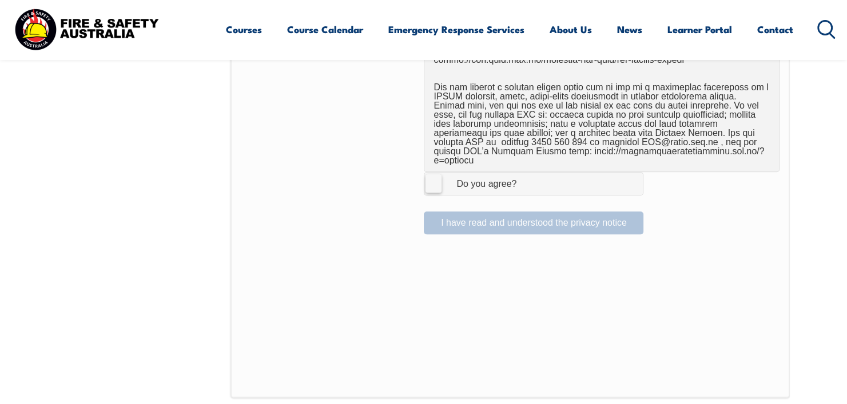
scroll to position [769, 0]
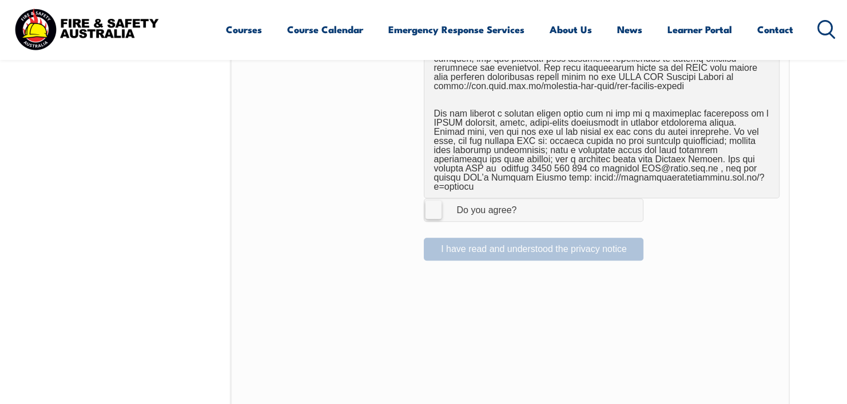
click at [436, 201] on label "I Agree Do you agree?" at bounding box center [534, 209] width 220 height 23
click at [526, 201] on input "I Agree Do you agree?" at bounding box center [535, 210] width 19 height 22
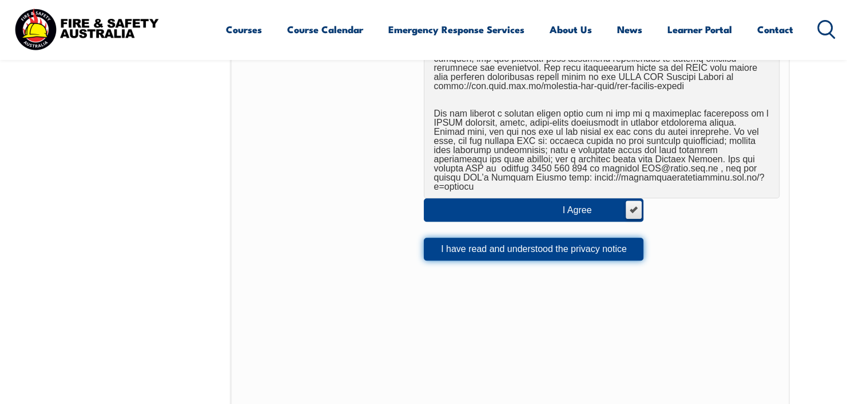
click at [455, 242] on button "I have read and understood the privacy notice" at bounding box center [534, 249] width 220 height 23
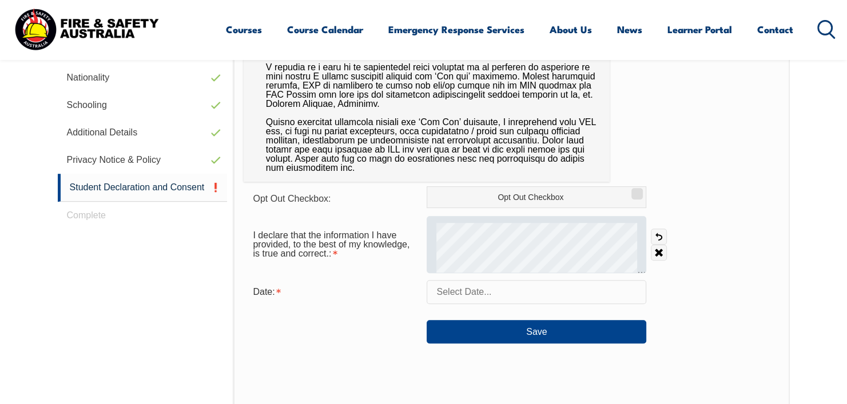
scroll to position [483, 0]
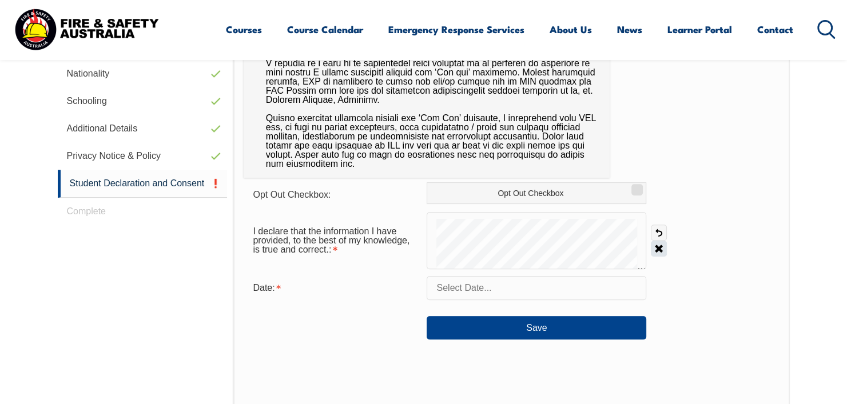
click at [655, 246] on link "Clear" at bounding box center [659, 249] width 16 height 16
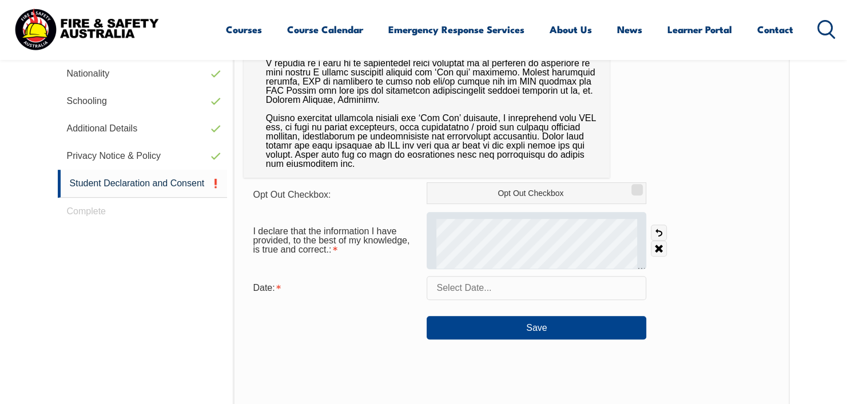
click at [562, 214] on div at bounding box center [537, 240] width 220 height 57
drag, startPoint x: 657, startPoint y: 246, endPoint x: 638, endPoint y: 247, distance: 19.5
click at [655, 246] on link "Clear" at bounding box center [659, 249] width 16 height 16
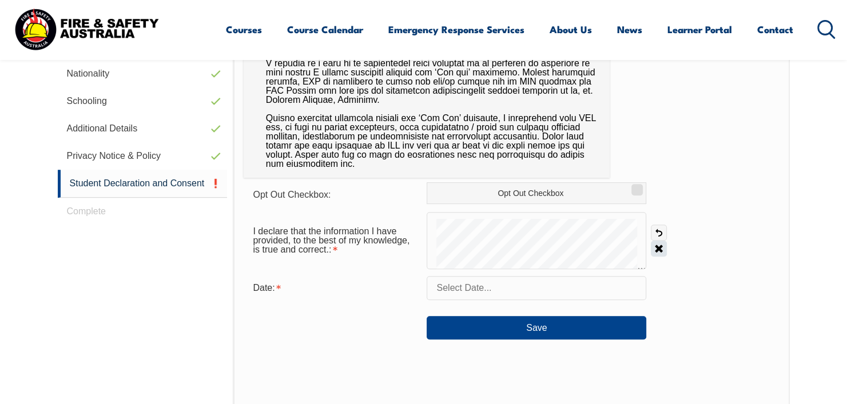
click at [661, 250] on link "Clear" at bounding box center [659, 249] width 16 height 16
click at [613, 272] on form "Opt Out Checkbox: Opt Out Checkbox I declare that the information I have provid…" at bounding box center [511, 260] width 535 height 157
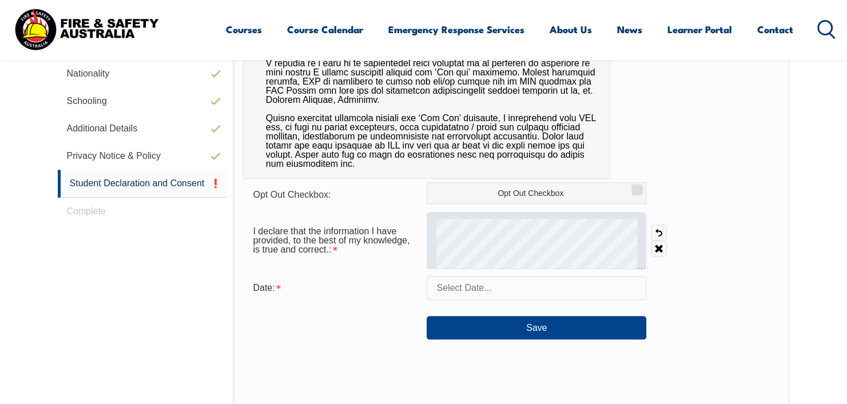
drag, startPoint x: 660, startPoint y: 249, endPoint x: 642, endPoint y: 246, distance: 18.4
click at [659, 249] on link "Clear" at bounding box center [659, 249] width 16 height 16
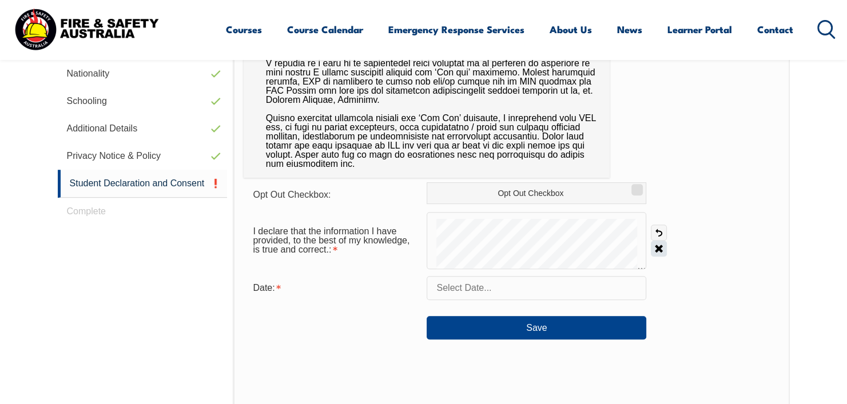
click at [658, 246] on link "Clear" at bounding box center [659, 249] width 16 height 16
click at [640, 257] on div at bounding box center [537, 240] width 220 height 57
click at [667, 251] on div "I declare that the information I have provided, to the best of my knowledge, is…" at bounding box center [511, 240] width 535 height 57
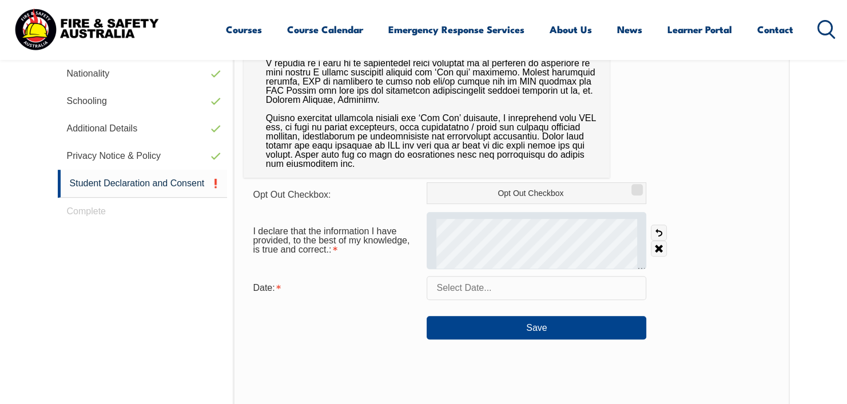
drag, startPoint x: 662, startPoint y: 248, endPoint x: 641, endPoint y: 244, distance: 22.1
click at [661, 248] on link "Clear" at bounding box center [659, 249] width 16 height 16
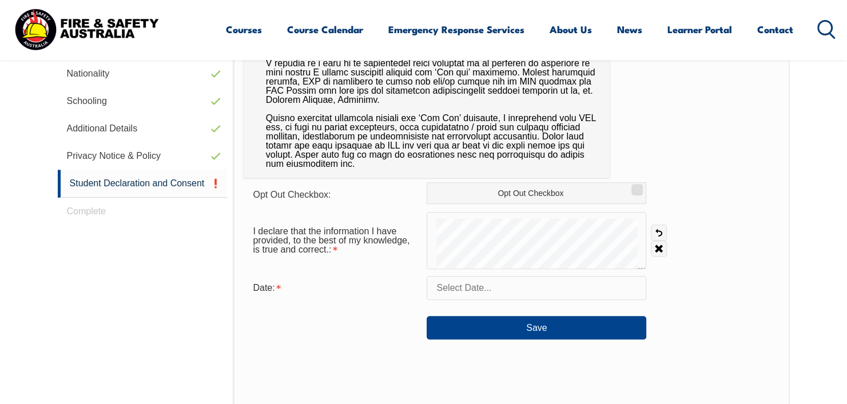
click at [686, 256] on div "I declare that the information I have provided, to the best of my knowledge, is…" at bounding box center [511, 240] width 535 height 57
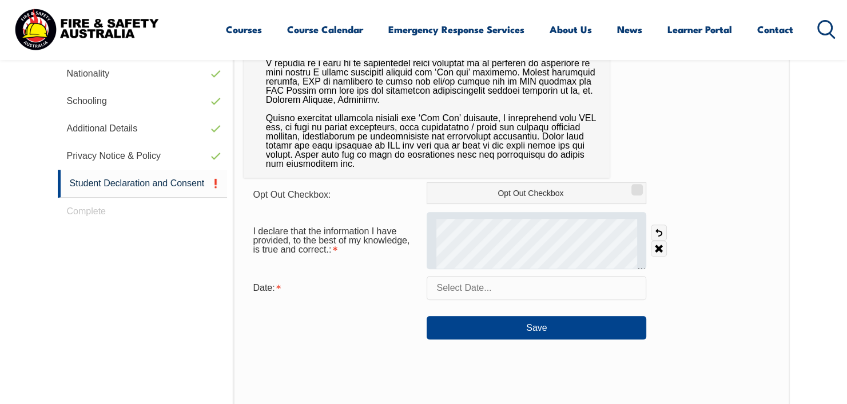
drag, startPoint x: 661, startPoint y: 248, endPoint x: 637, endPoint y: 246, distance: 24.7
click at [661, 247] on link "Clear" at bounding box center [659, 249] width 16 height 16
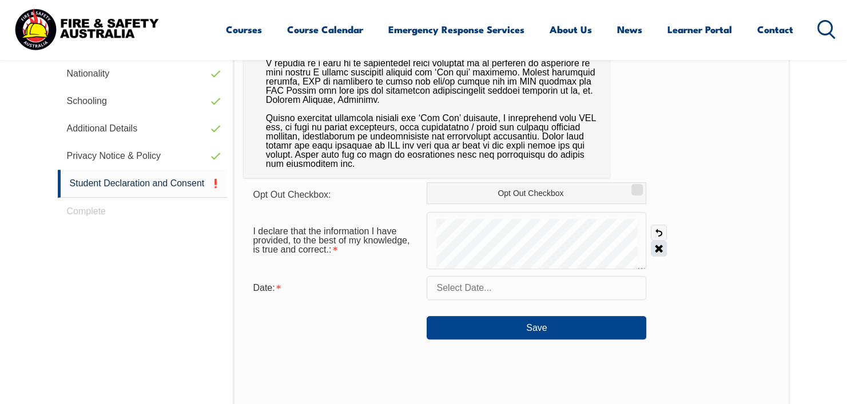
click at [661, 251] on div "I declare that the information I have provided, to the best of my knowledge, is…" at bounding box center [511, 240] width 535 height 57
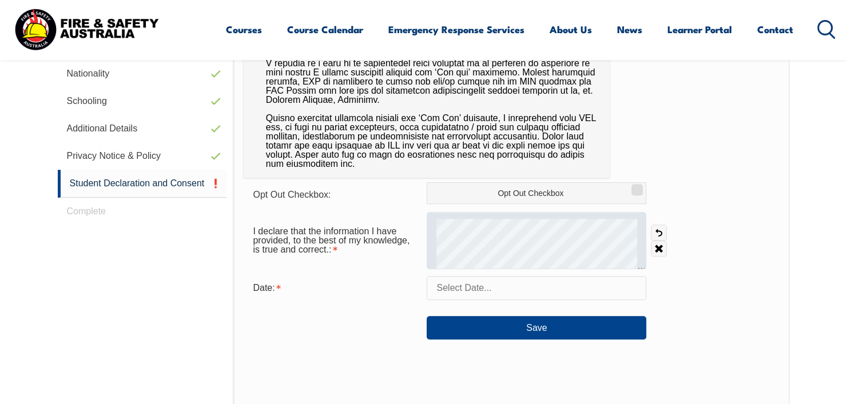
drag, startPoint x: 661, startPoint y: 250, endPoint x: 638, endPoint y: 244, distance: 23.7
click at [660, 249] on link "Clear" at bounding box center [659, 249] width 16 height 16
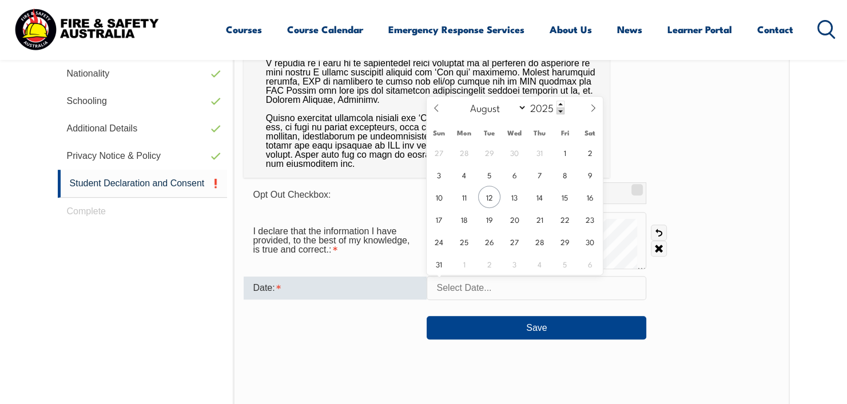
click at [448, 279] on input "text" at bounding box center [537, 288] width 220 height 24
click at [487, 196] on span "12" at bounding box center [489, 197] width 22 height 22
type input "August 12, 2025"
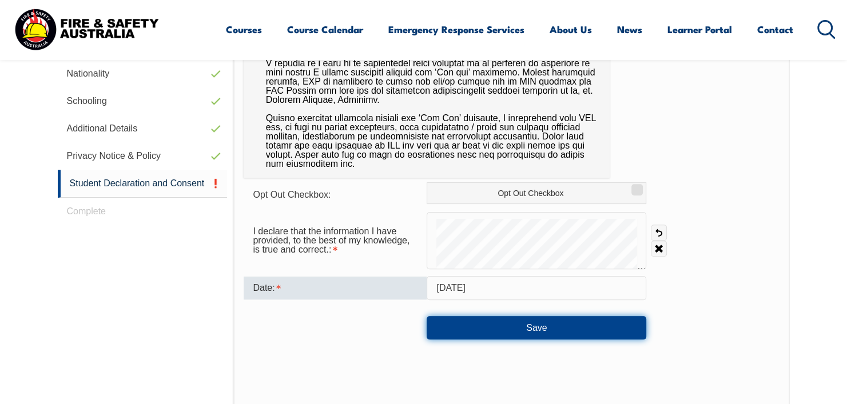
click at [480, 319] on button "Save" at bounding box center [537, 327] width 220 height 23
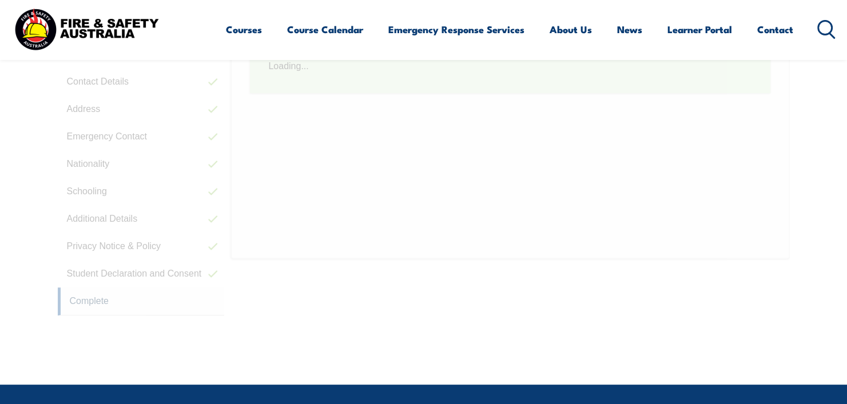
scroll to position [311, 0]
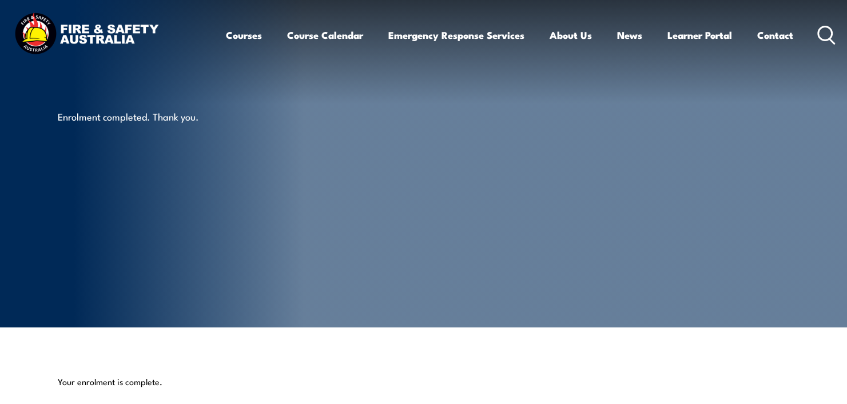
click at [258, 176] on div "Enrolment completed. Thank you." at bounding box center [199, 164] width 283 height 328
click at [257, 175] on div "Enrolment completed. Thank you." at bounding box center [199, 164] width 283 height 328
